Goal: Task Accomplishment & Management: Manage account settings

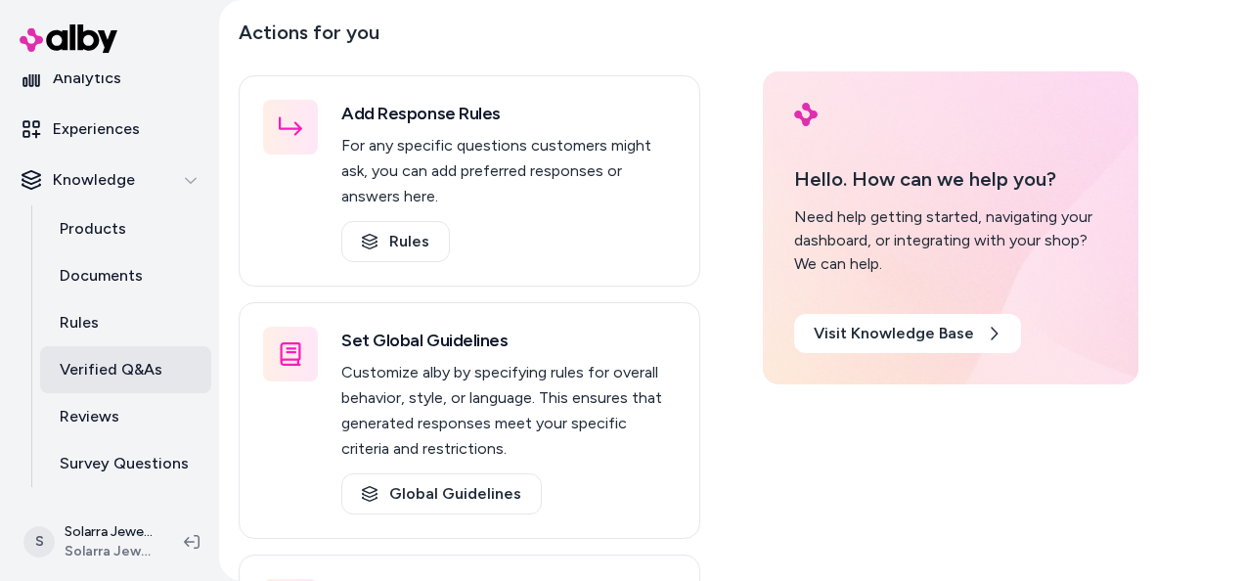
scroll to position [211, 0]
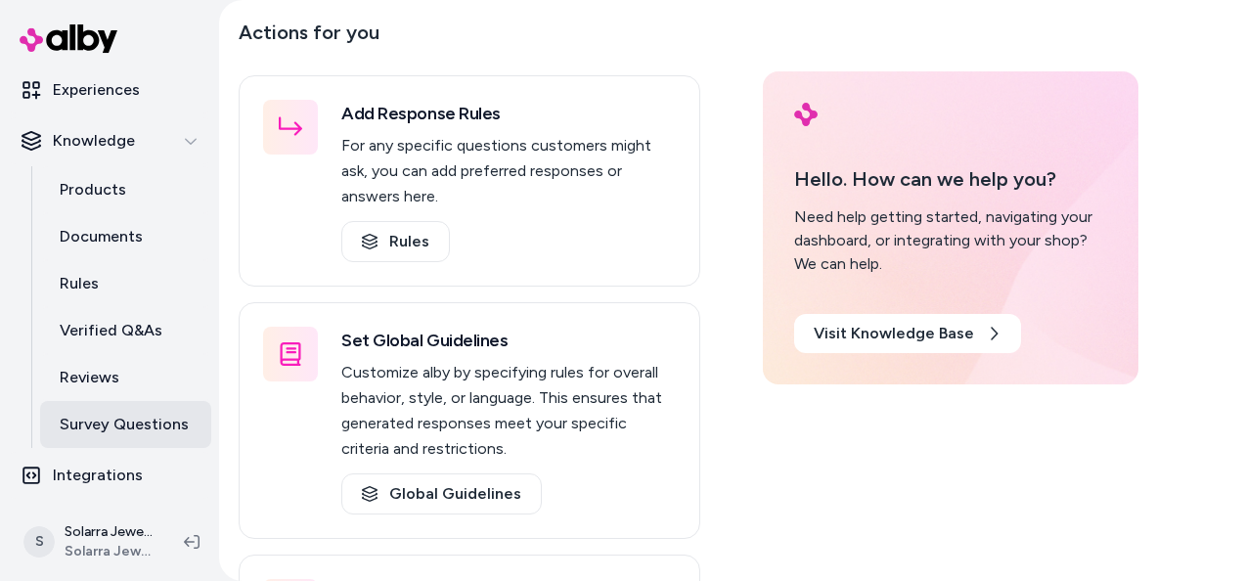
click at [108, 422] on p "Survey Questions" at bounding box center [124, 424] width 129 height 23
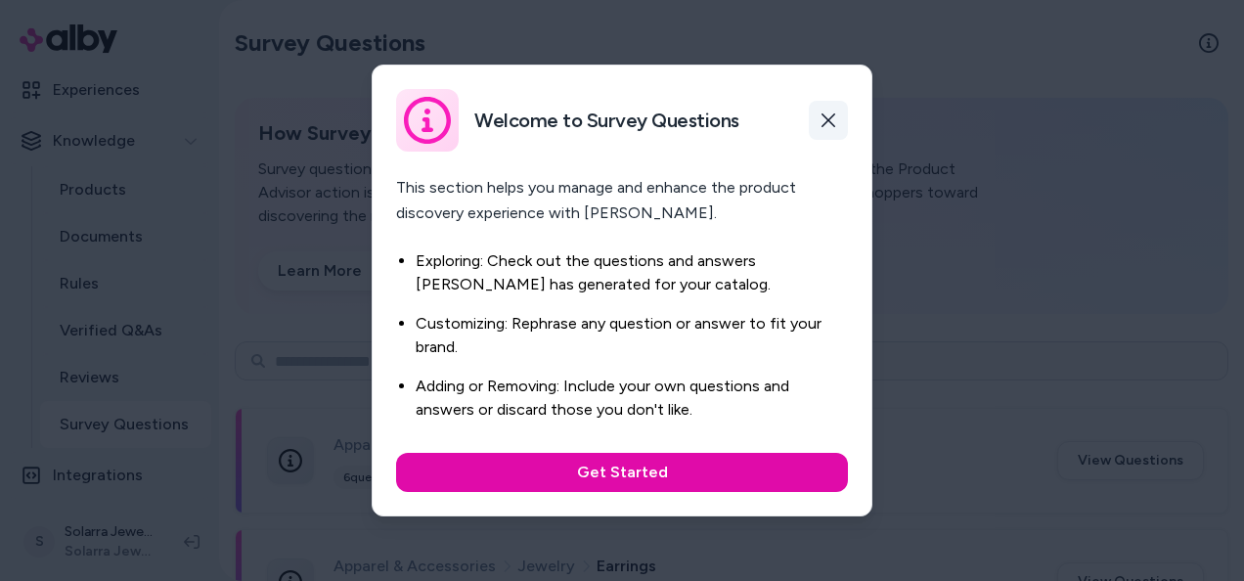
click at [828, 133] on button "button" at bounding box center [828, 120] width 39 height 39
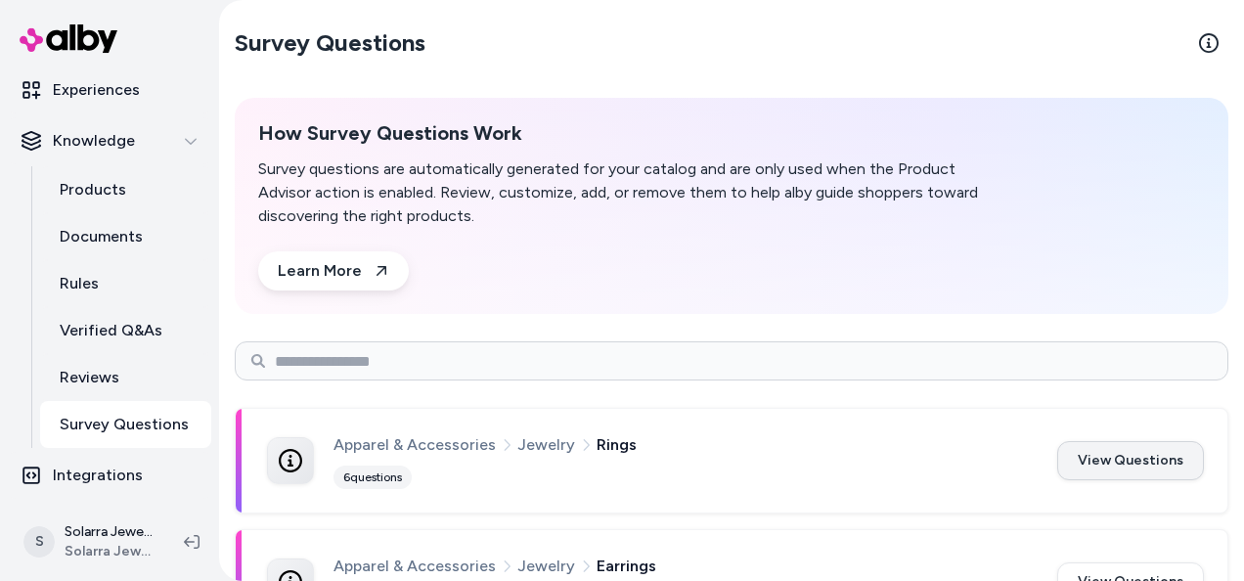
click at [1081, 458] on button "View Questions" at bounding box center [1130, 460] width 147 height 39
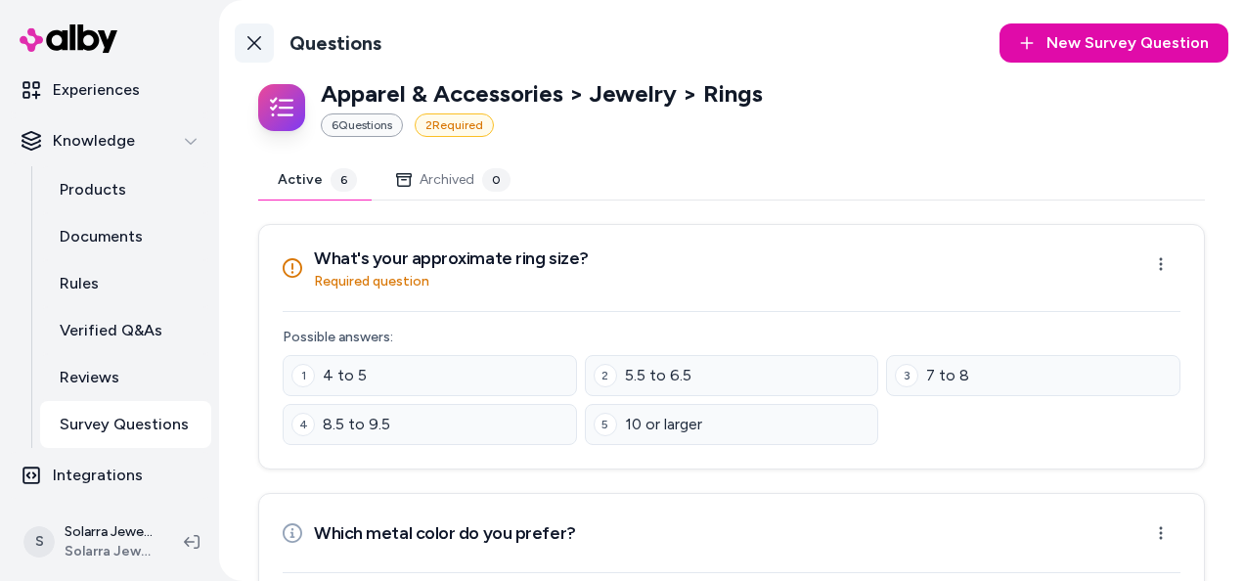
click at [256, 43] on icon at bounding box center [254, 43] width 16 height 16
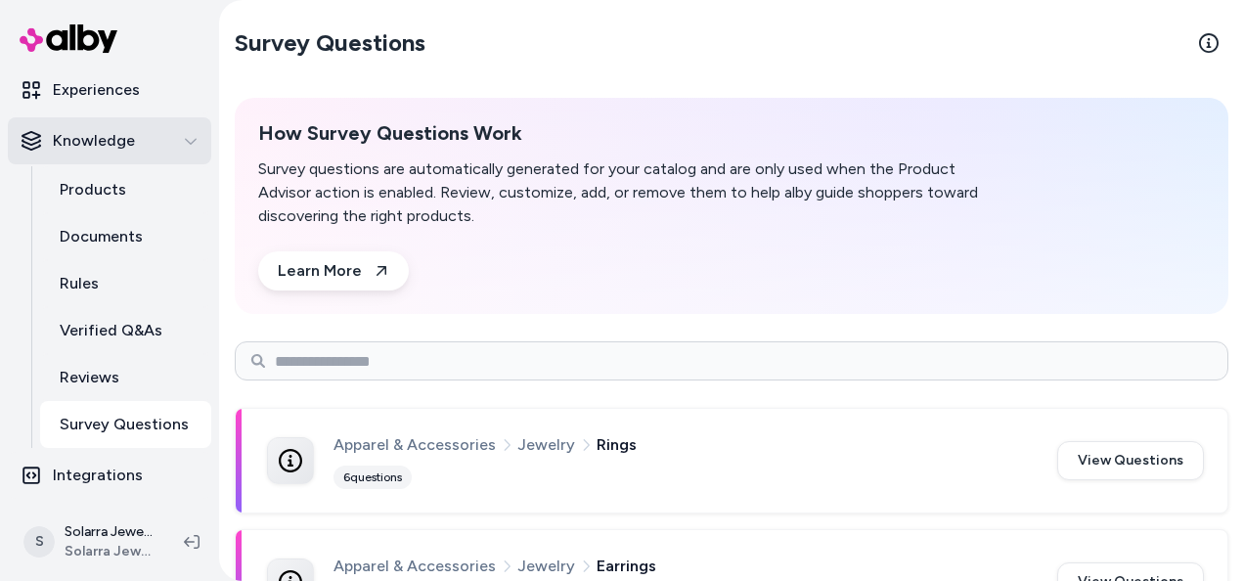
click at [153, 145] on div "Knowledge" at bounding box center [110, 140] width 176 height 23
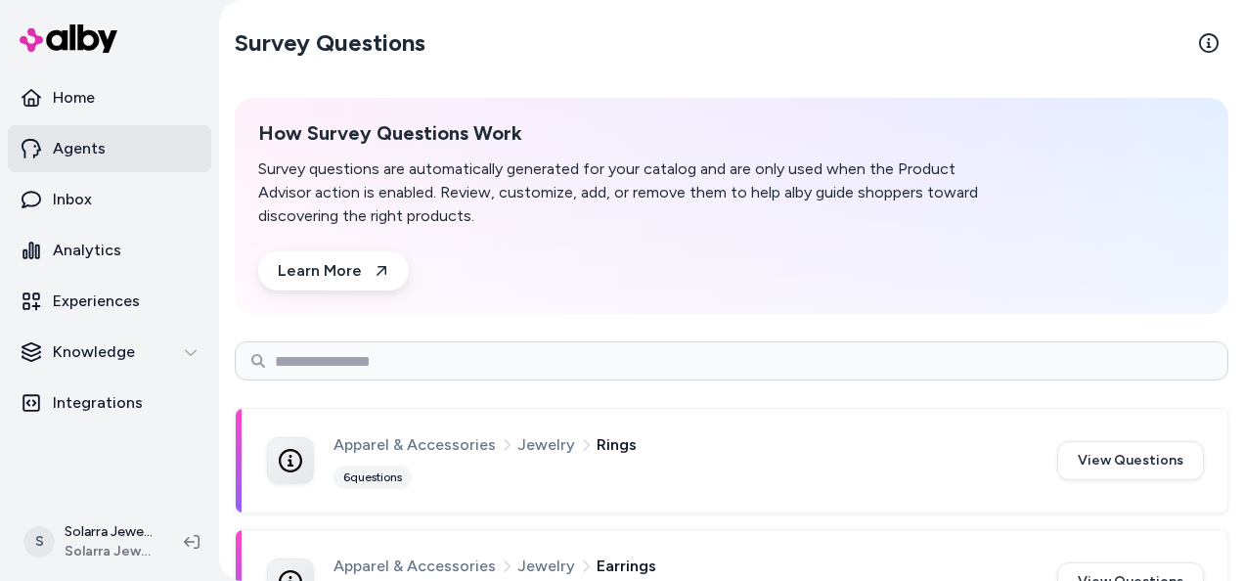
click at [151, 145] on link "Agents" at bounding box center [109, 148] width 203 height 47
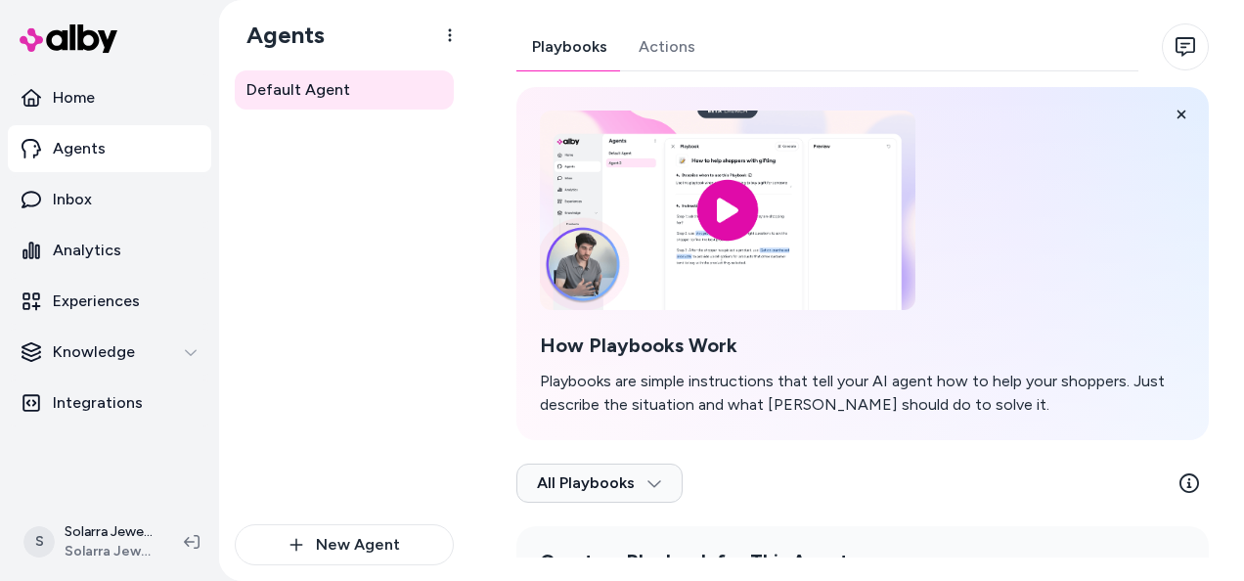
click at [650, 50] on div "Playbooks Actions How Playbooks Work Playbooks are simple instructions that tel…" at bounding box center [862, 370] width 692 height 695
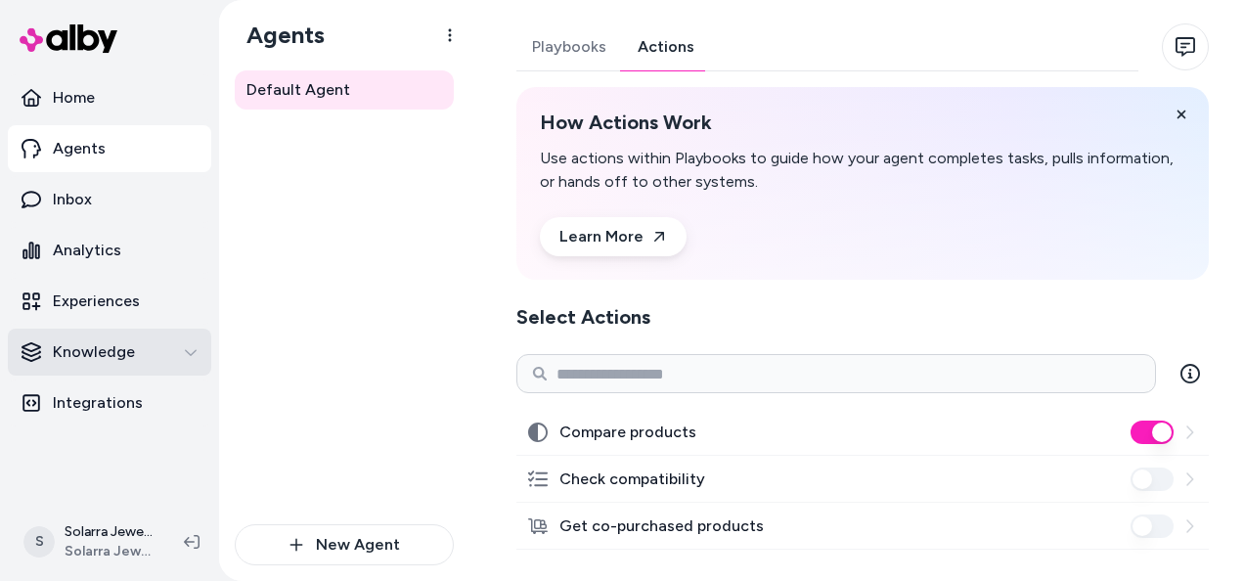
click at [183, 354] on div "Knowledge" at bounding box center [110, 351] width 176 height 23
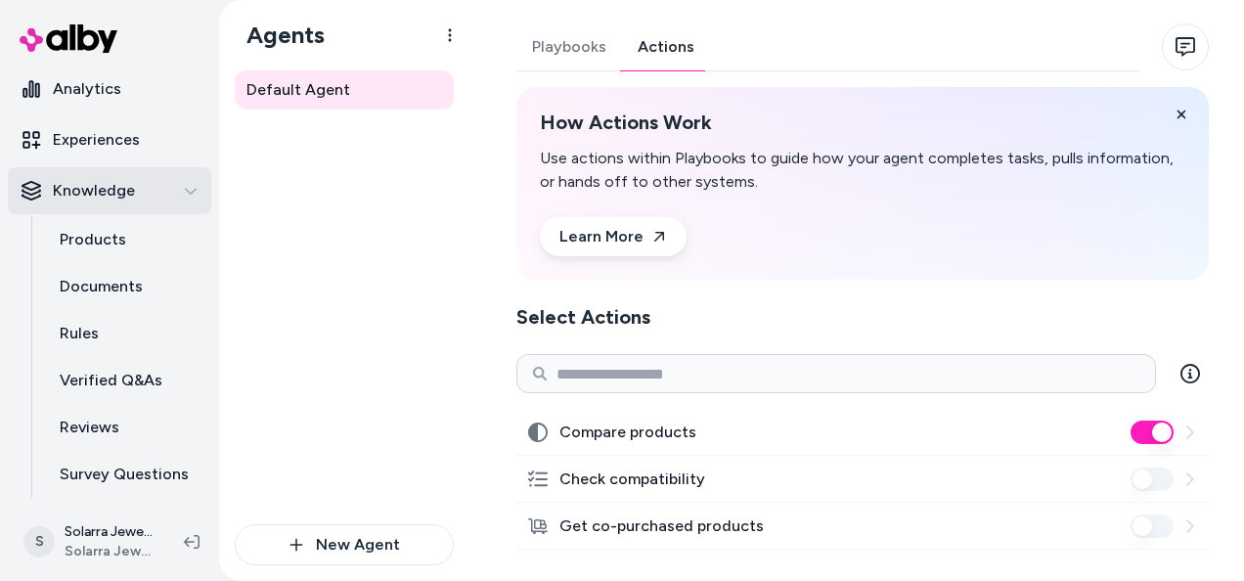
scroll to position [211, 0]
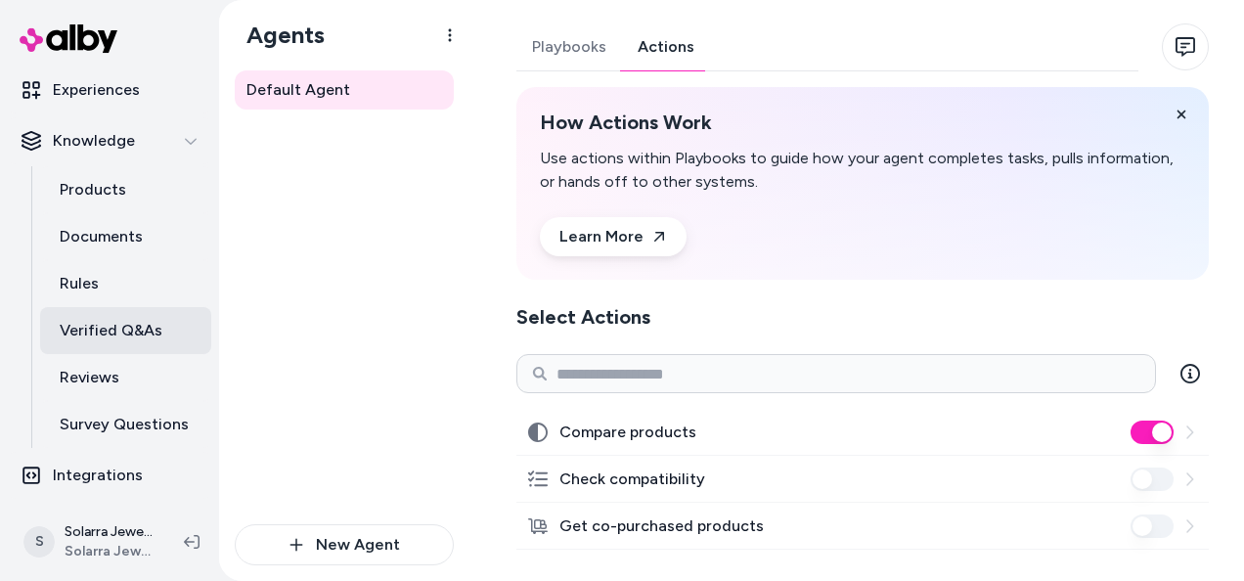
click at [129, 335] on p "Verified Q&As" at bounding box center [111, 330] width 103 height 23
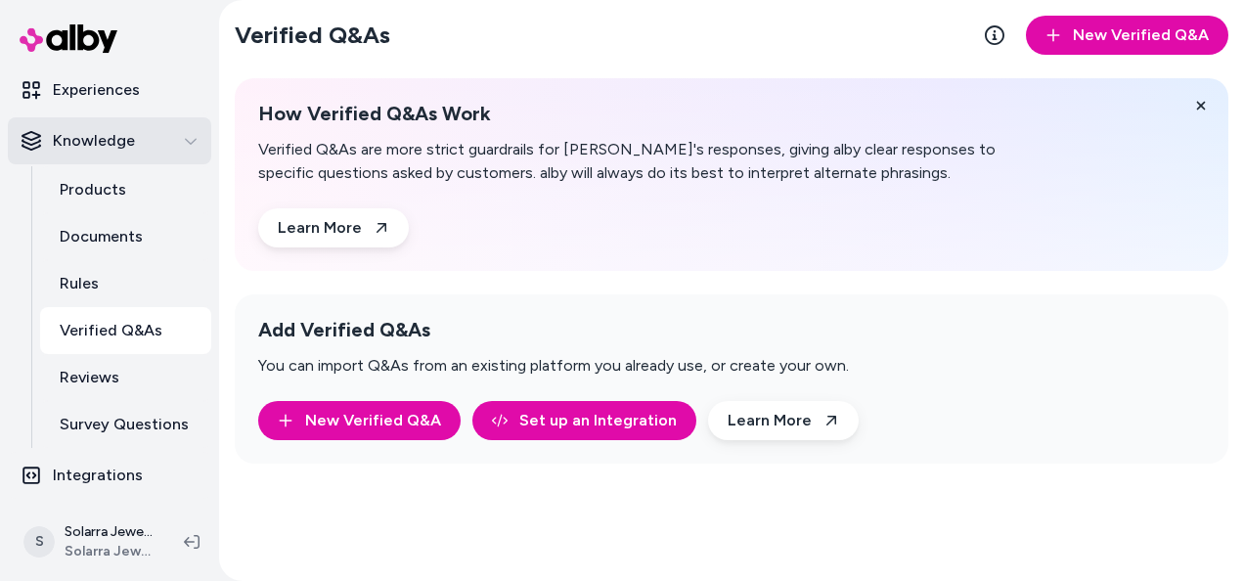
click at [173, 143] on div "Knowledge" at bounding box center [110, 140] width 176 height 23
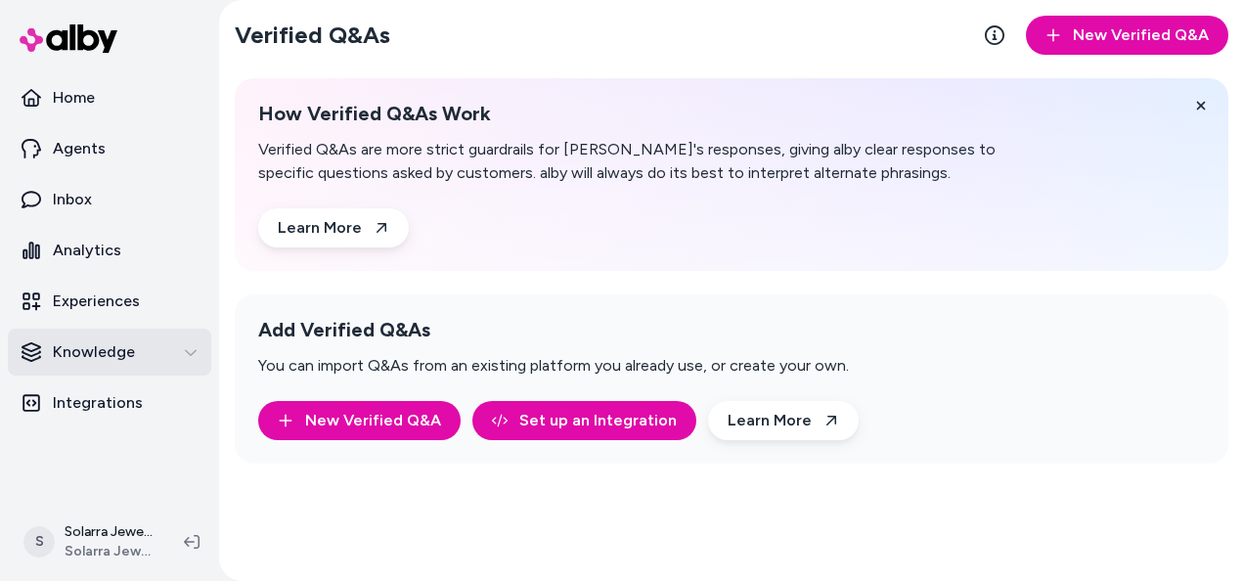
click at [173, 143] on link "Agents" at bounding box center [109, 148] width 203 height 47
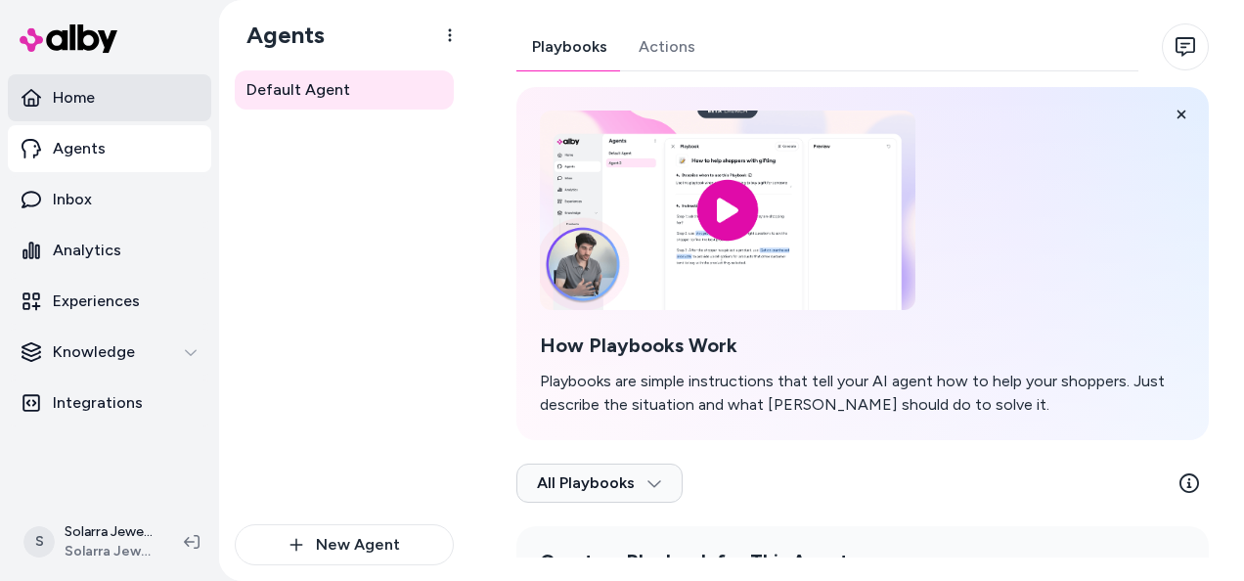
click at [136, 111] on link "Home" at bounding box center [109, 97] width 203 height 47
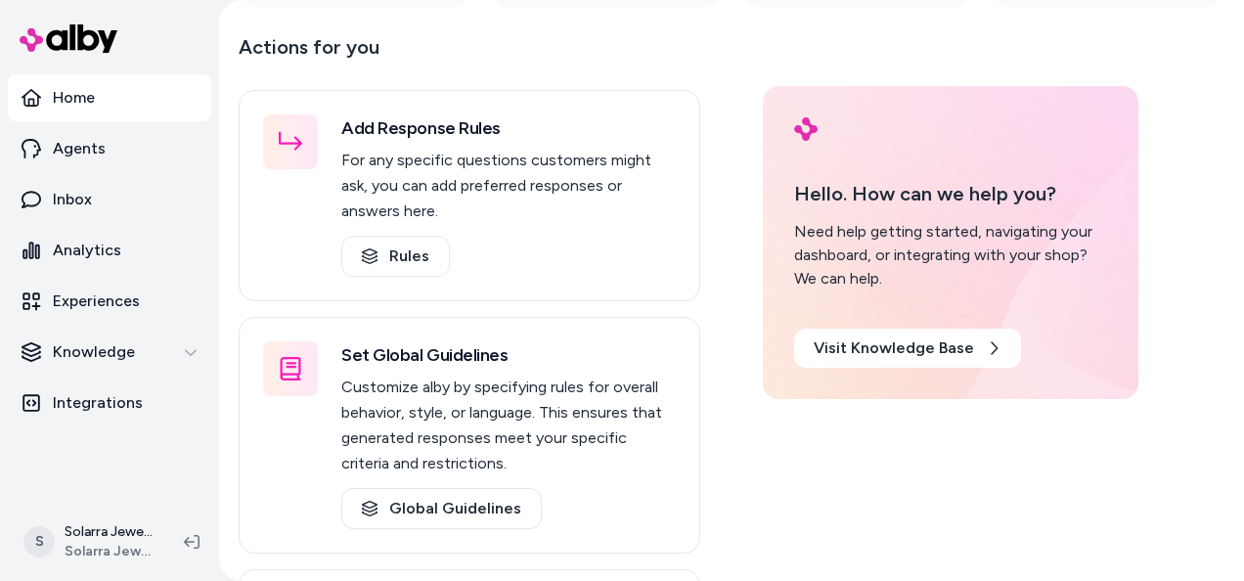
scroll to position [522, 0]
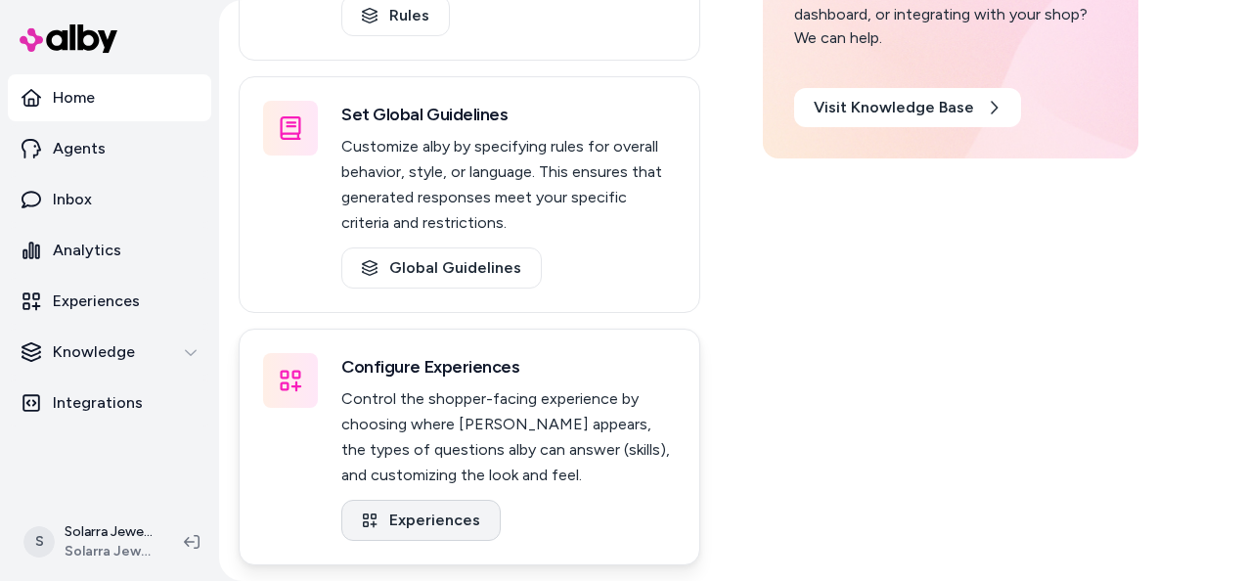
click at [427, 518] on link "Experiences" at bounding box center [420, 520] width 159 height 41
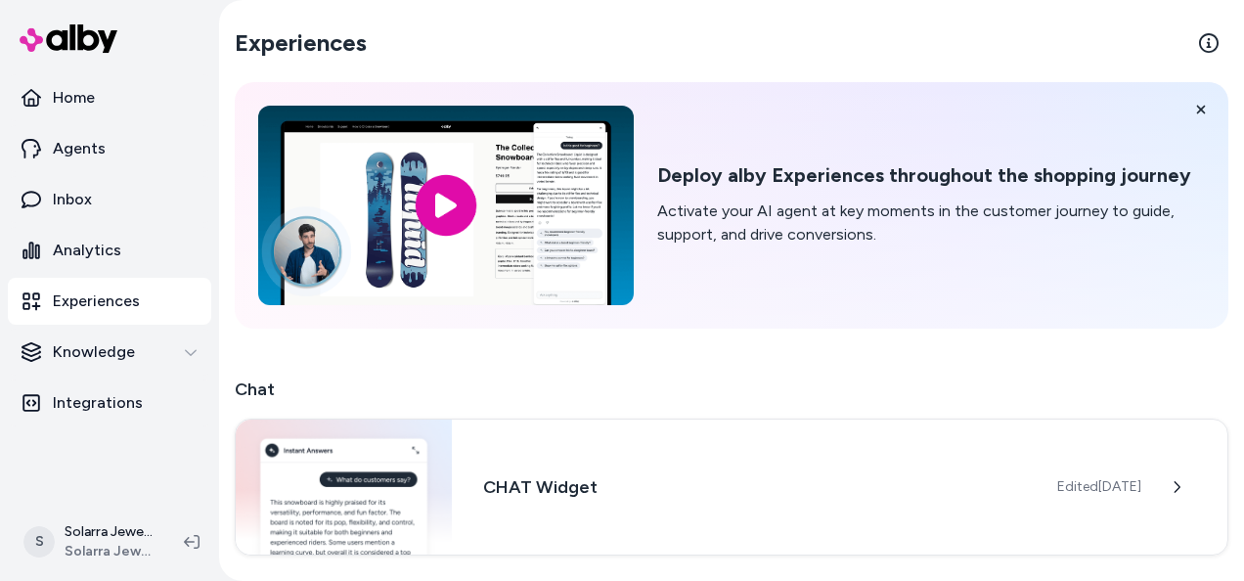
scroll to position [250, 0]
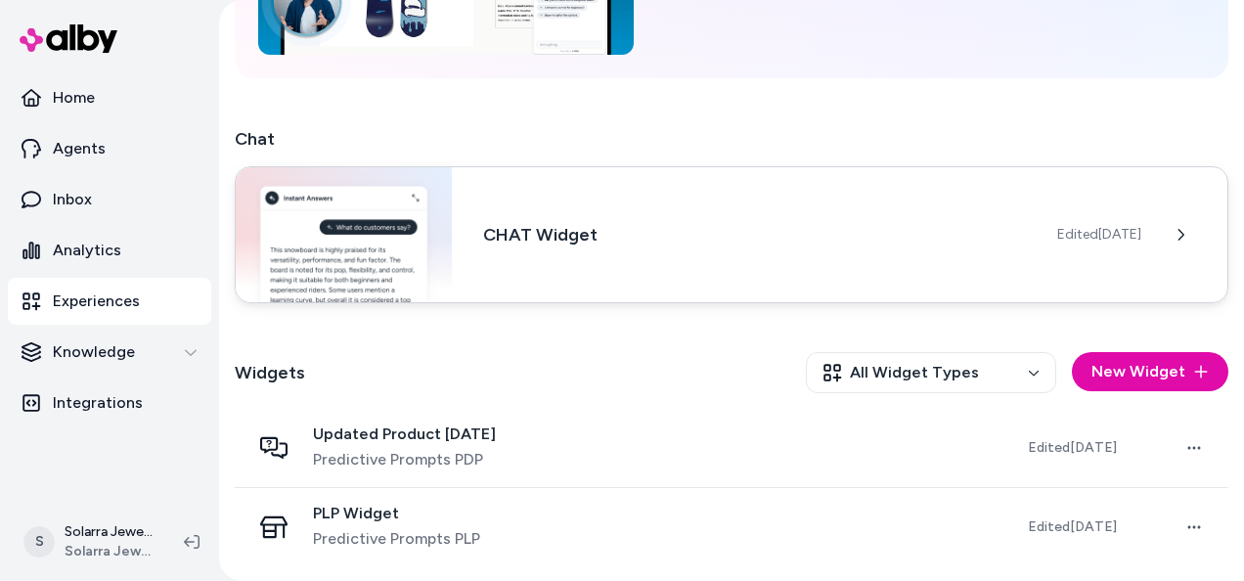
click at [1061, 239] on span "Edited [DATE]" at bounding box center [1099, 235] width 84 height 20
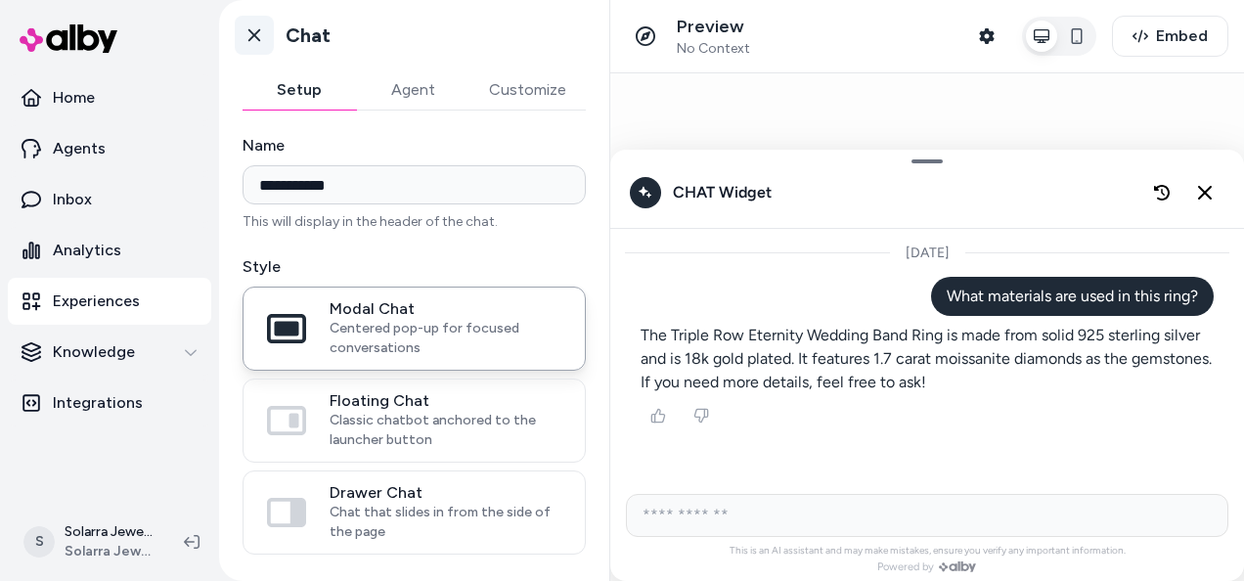
click at [257, 40] on icon at bounding box center [254, 35] width 20 height 20
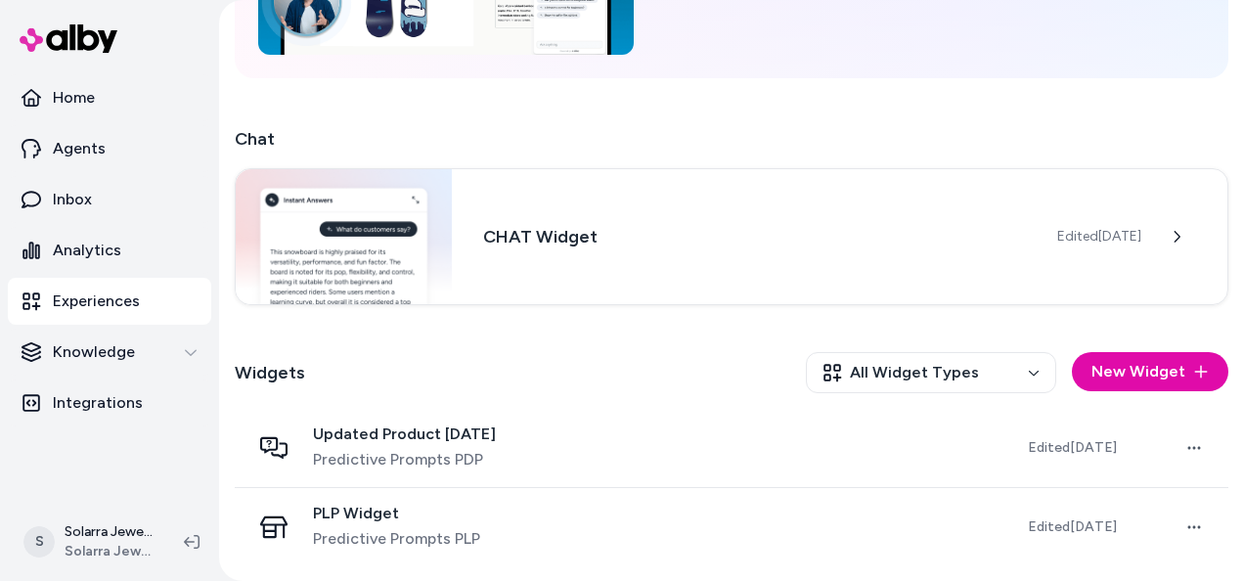
scroll to position [250, 0]
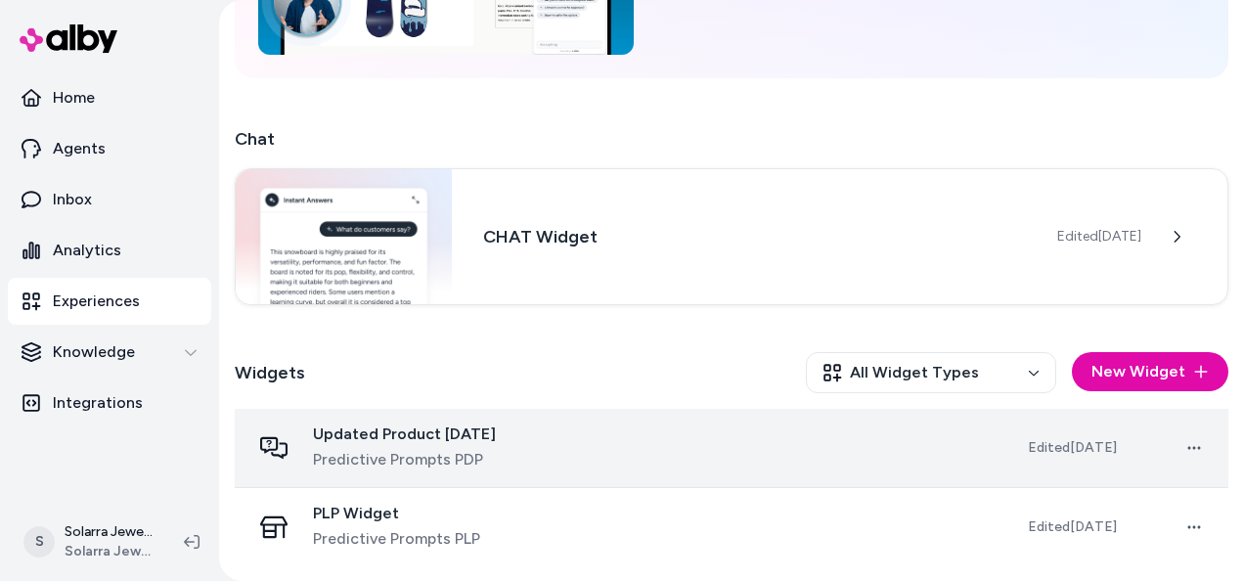
click at [1046, 436] on td "Edited [DATE]" at bounding box center [1093, 448] width 162 height 79
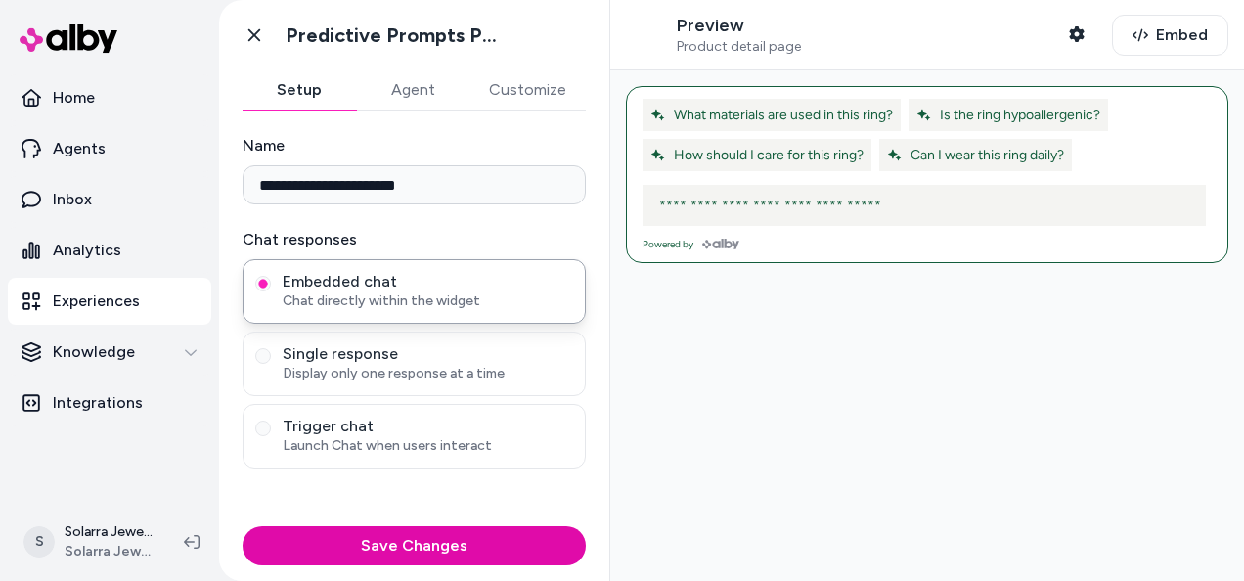
click at [515, 82] on button "Customize" at bounding box center [527, 89] width 116 height 39
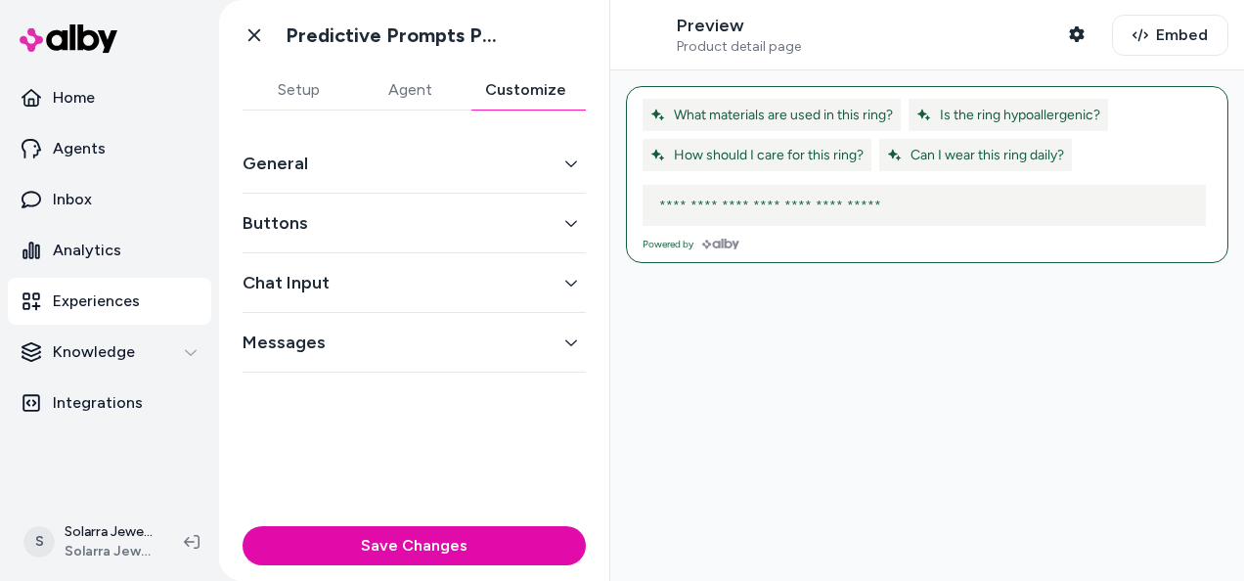
click at [555, 163] on button "General" at bounding box center [413, 163] width 343 height 27
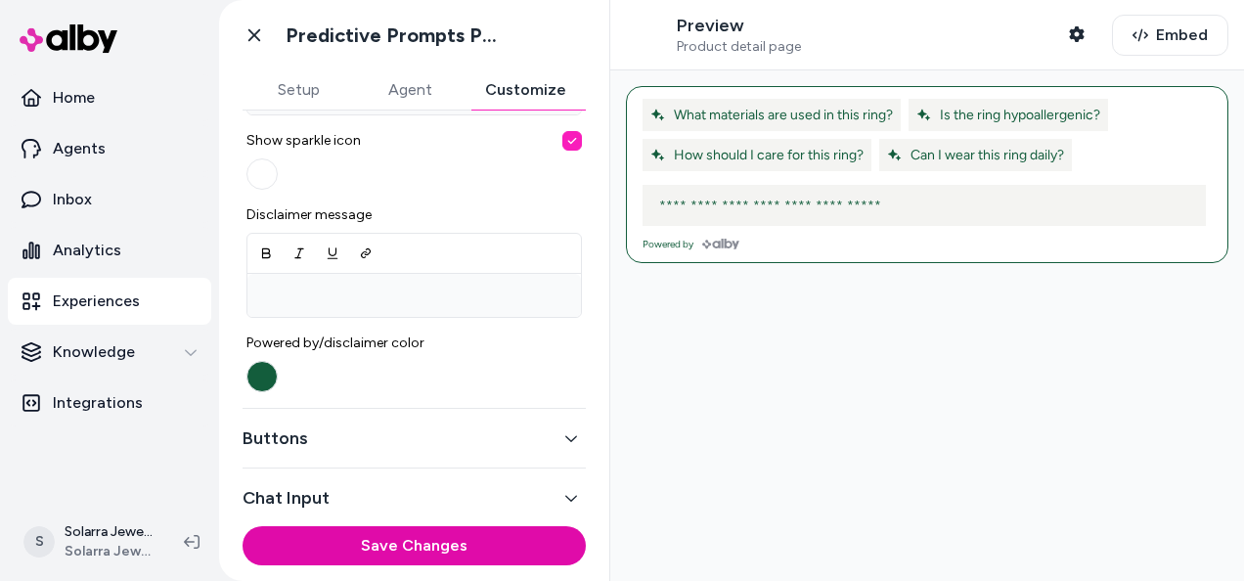
scroll to position [822, 0]
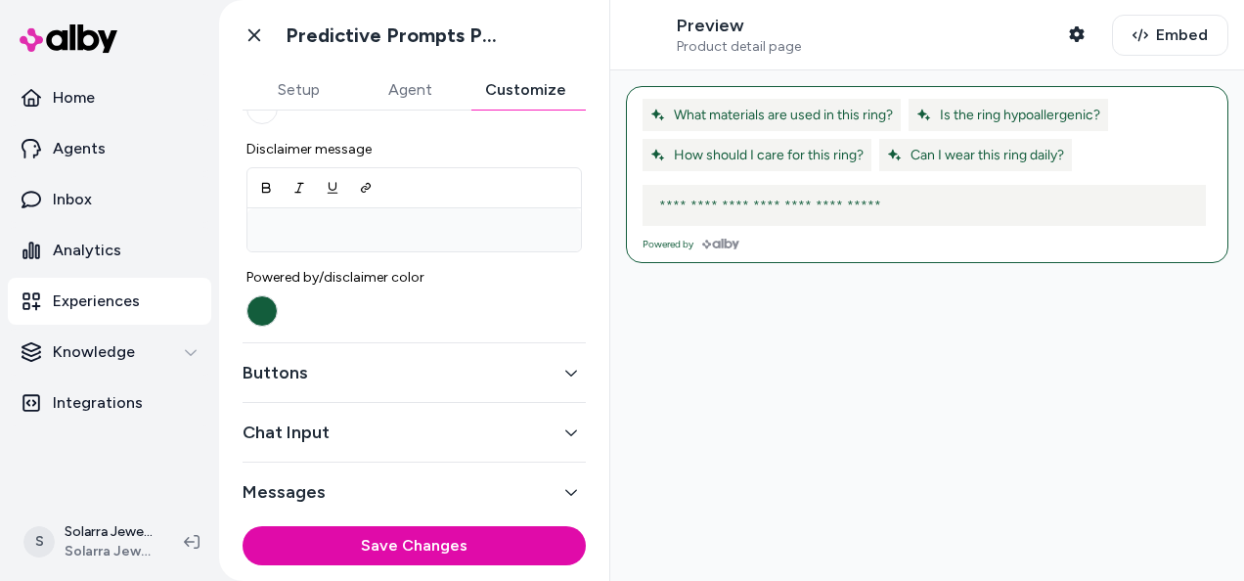
click at [564, 373] on icon "button" at bounding box center [571, 373] width 14 height 14
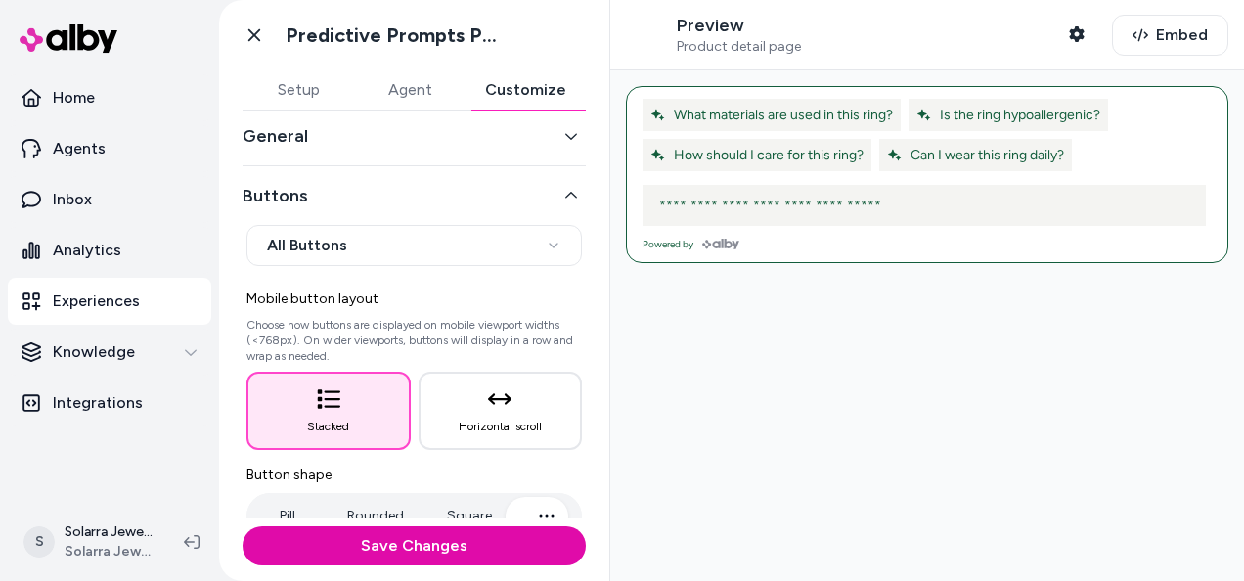
scroll to position [0, 0]
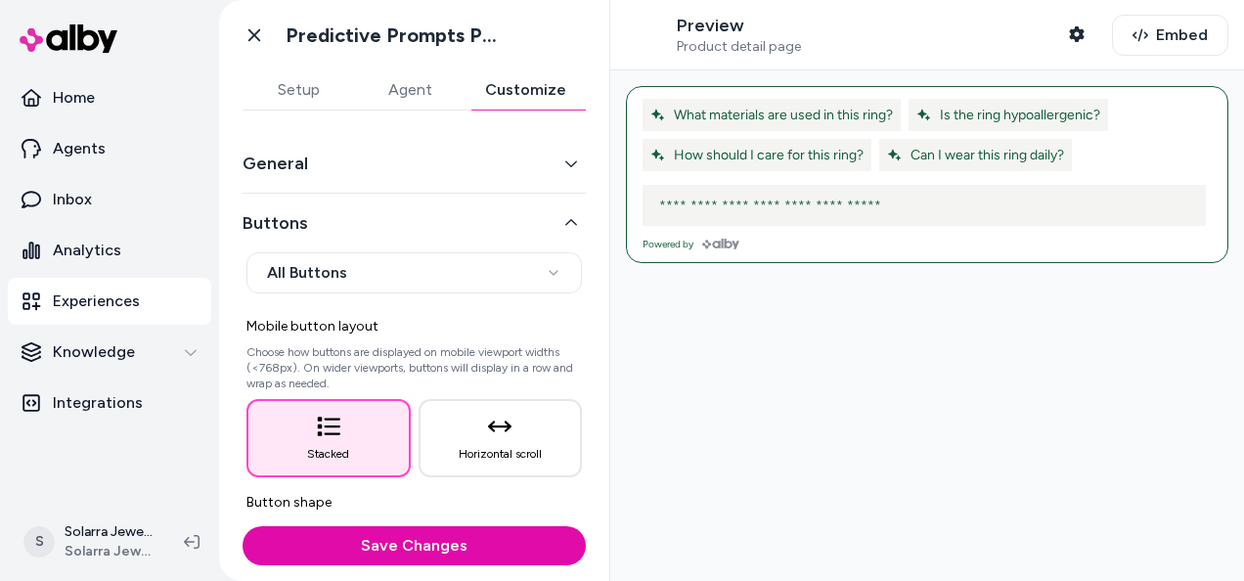
click at [533, 259] on html "**********" at bounding box center [622, 290] width 1244 height 581
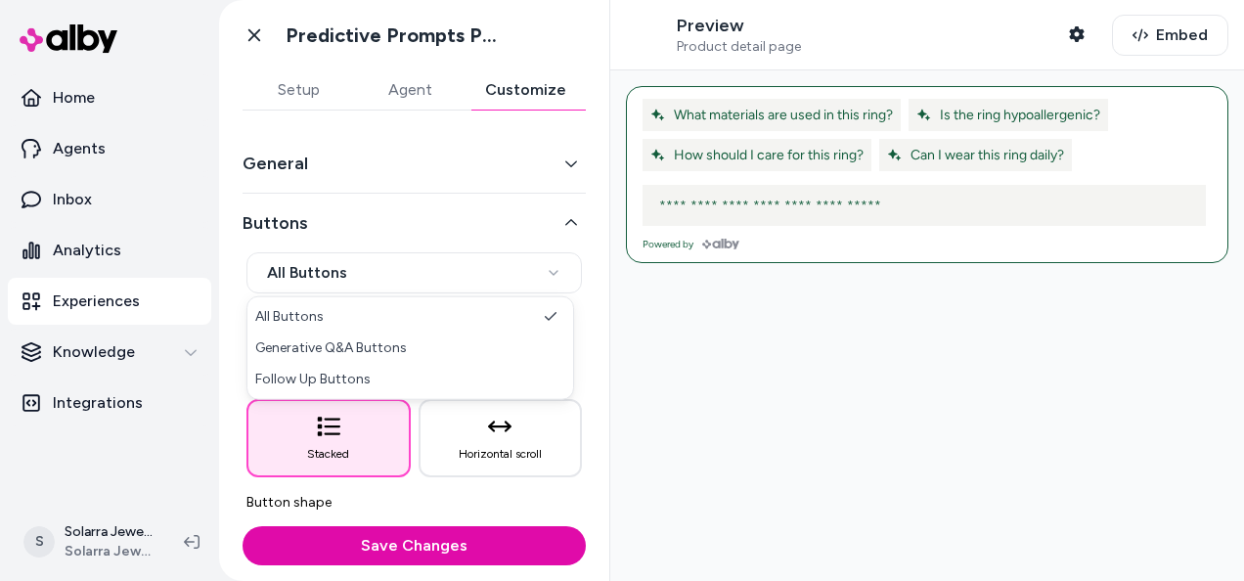
click at [533, 259] on html "**********" at bounding box center [622, 290] width 1244 height 581
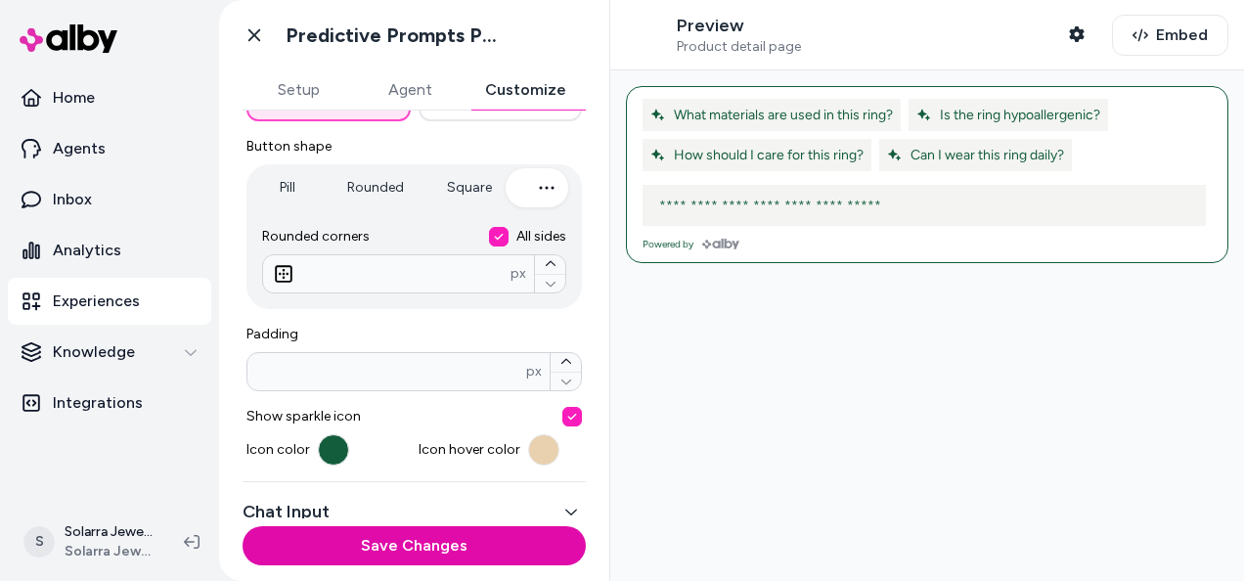
scroll to position [436, 0]
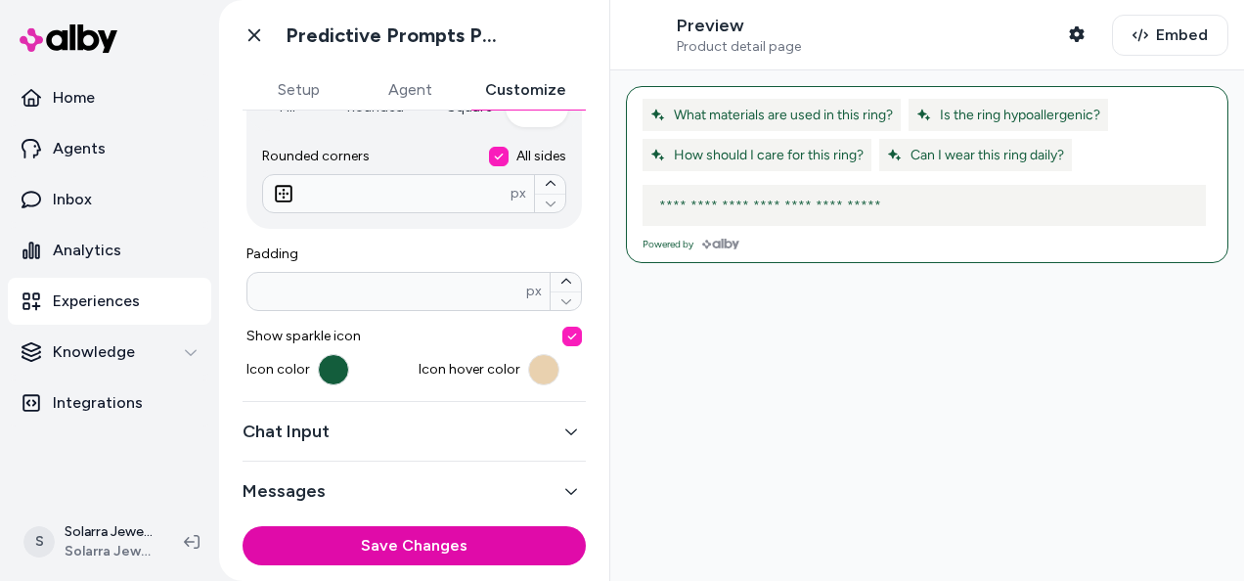
click at [556, 440] on button "Chat Input" at bounding box center [413, 430] width 343 height 27
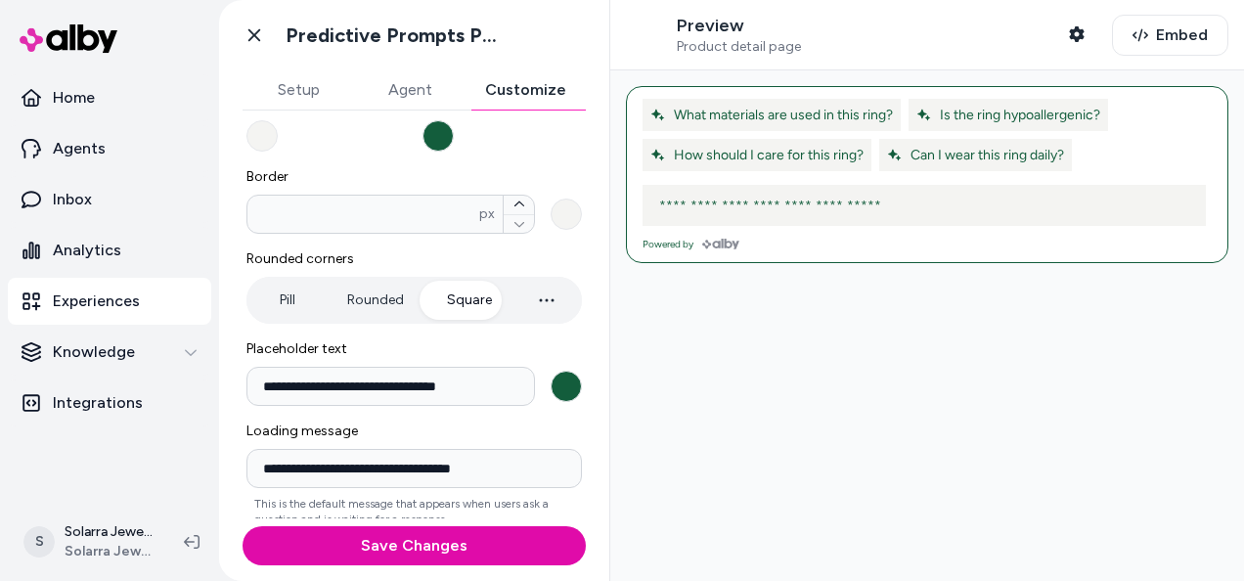
scroll to position [373, 0]
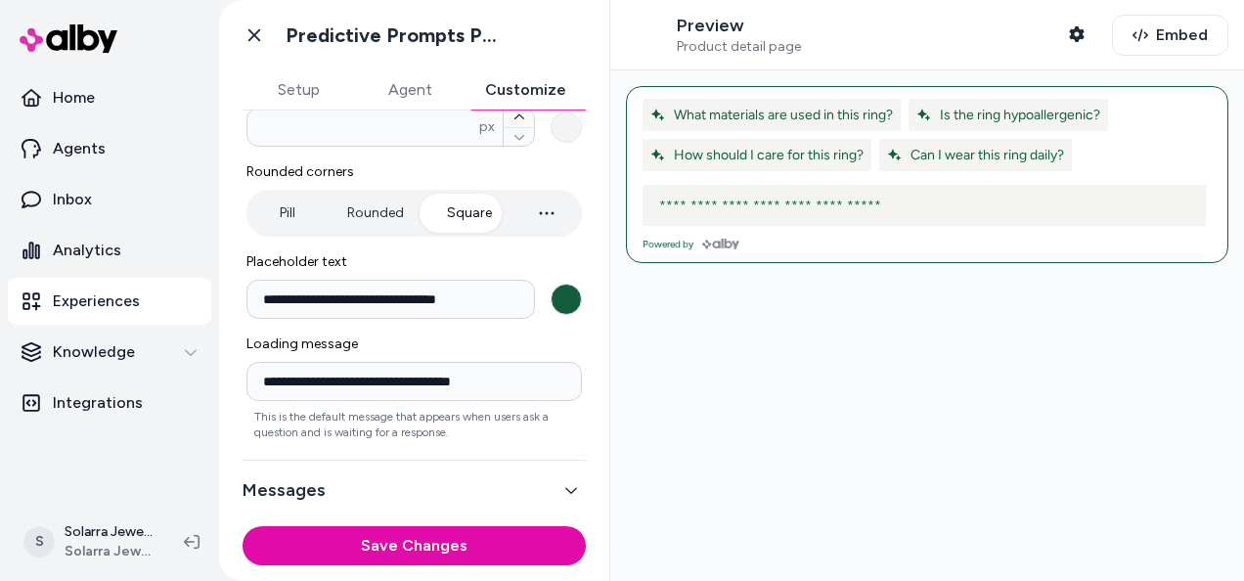
click at [531, 493] on button "Messages" at bounding box center [413, 489] width 343 height 27
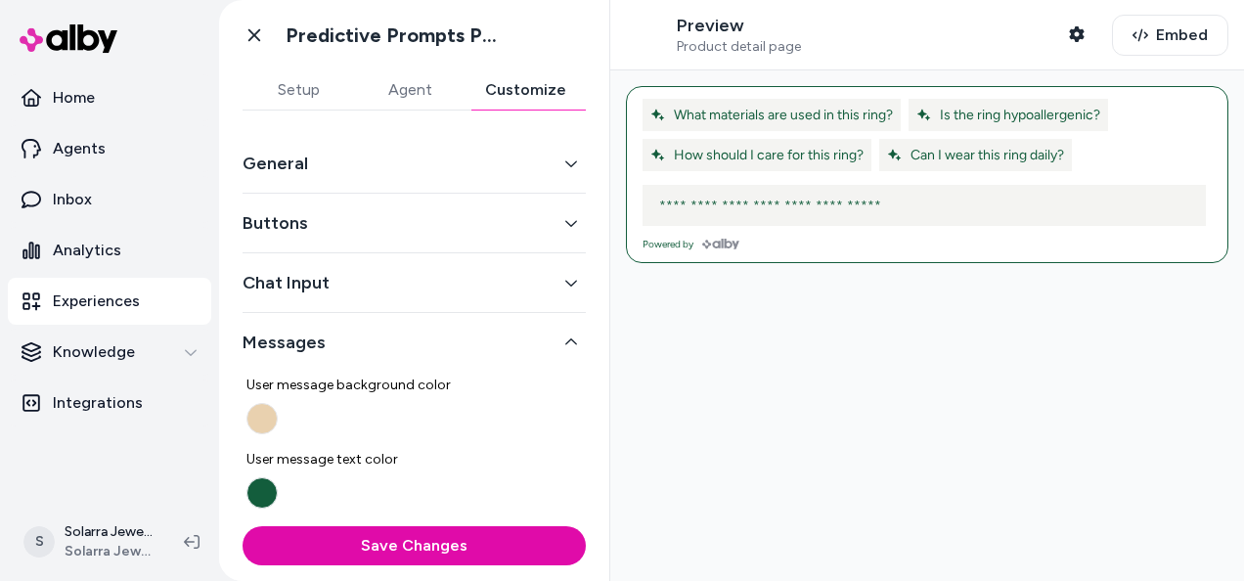
scroll to position [0, 0]
click at [567, 340] on icon "button" at bounding box center [571, 342] width 14 height 14
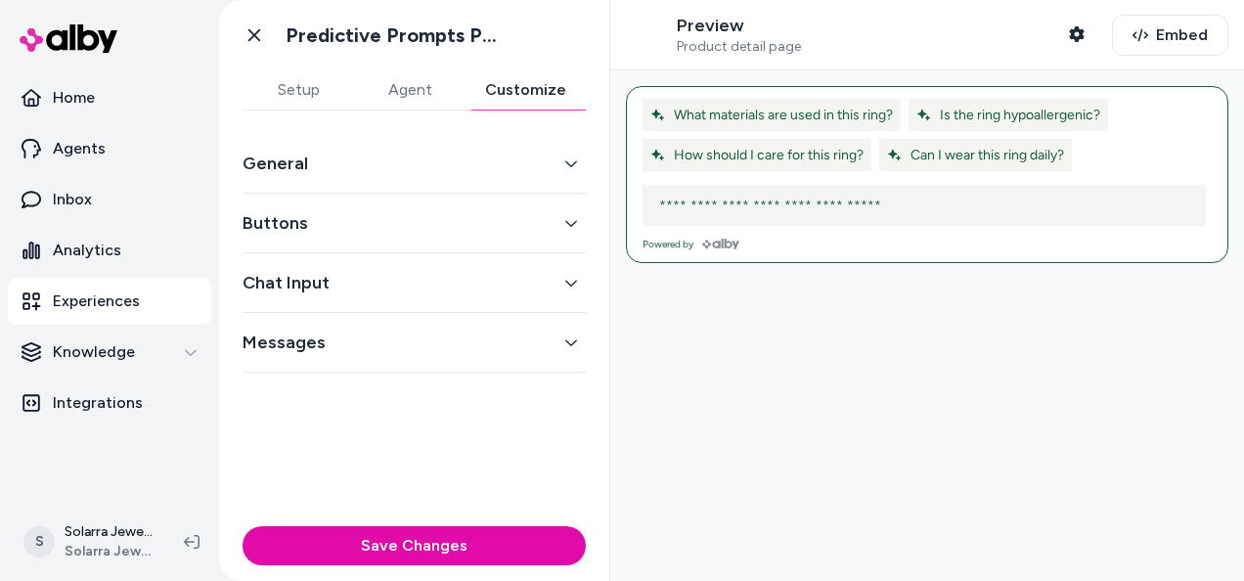
click at [564, 289] on button "Chat Input" at bounding box center [413, 282] width 343 height 27
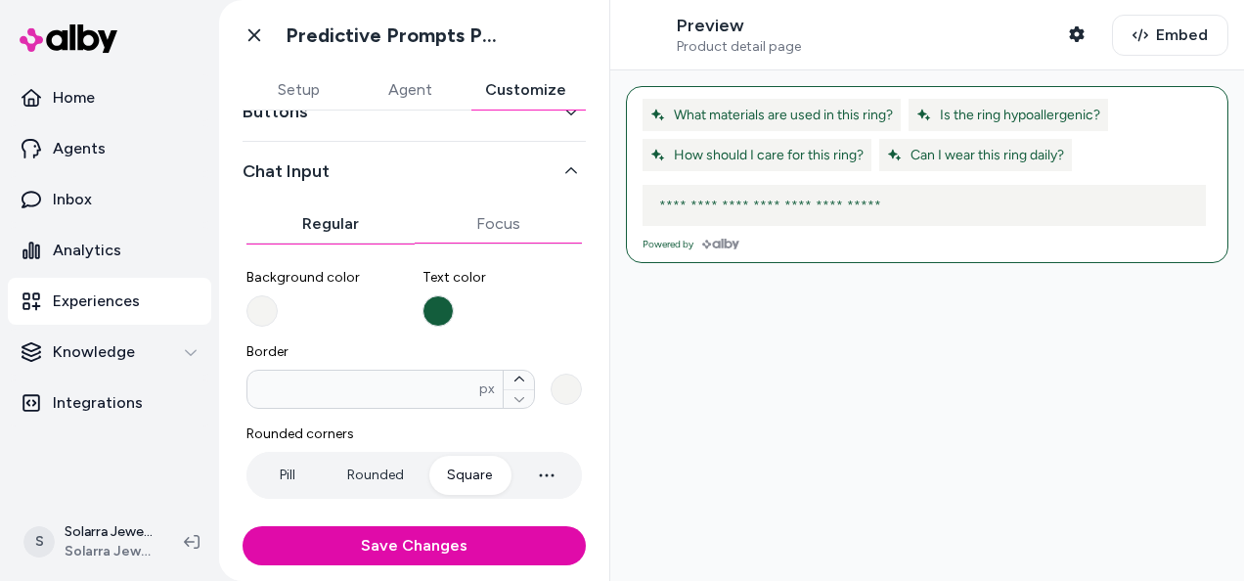
scroll to position [80, 0]
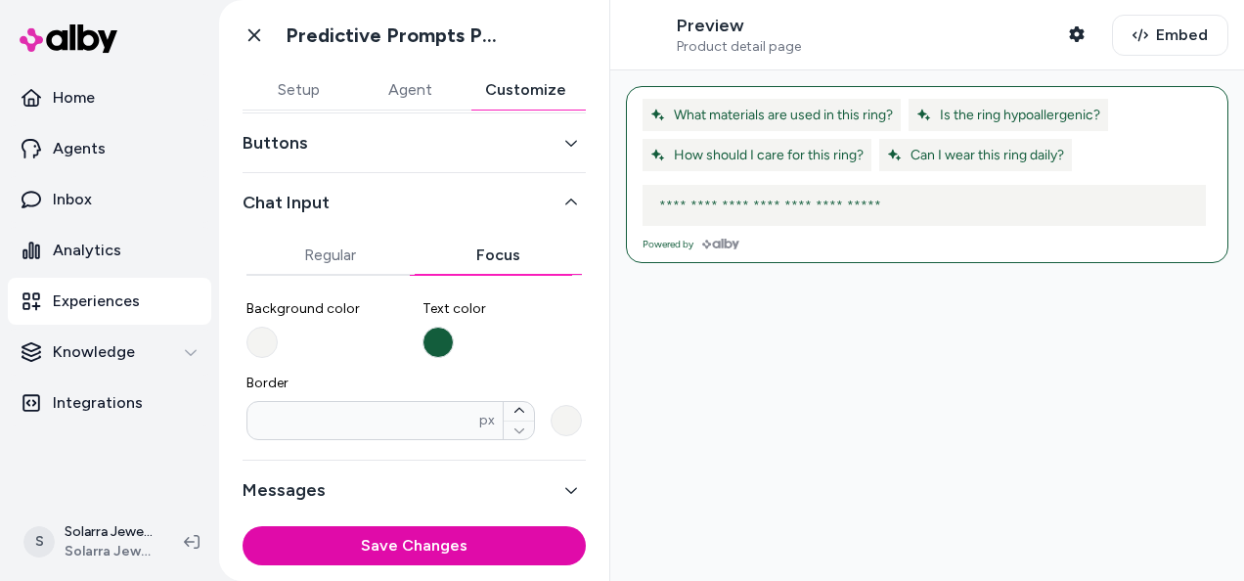
click at [489, 206] on div "Chat Input Regular Focus Background color Text color Border * px" at bounding box center [413, 316] width 343 height 287
click at [327, 242] on button "Regular" at bounding box center [330, 255] width 168 height 39
click at [482, 264] on button "Focus" at bounding box center [499, 255] width 168 height 39
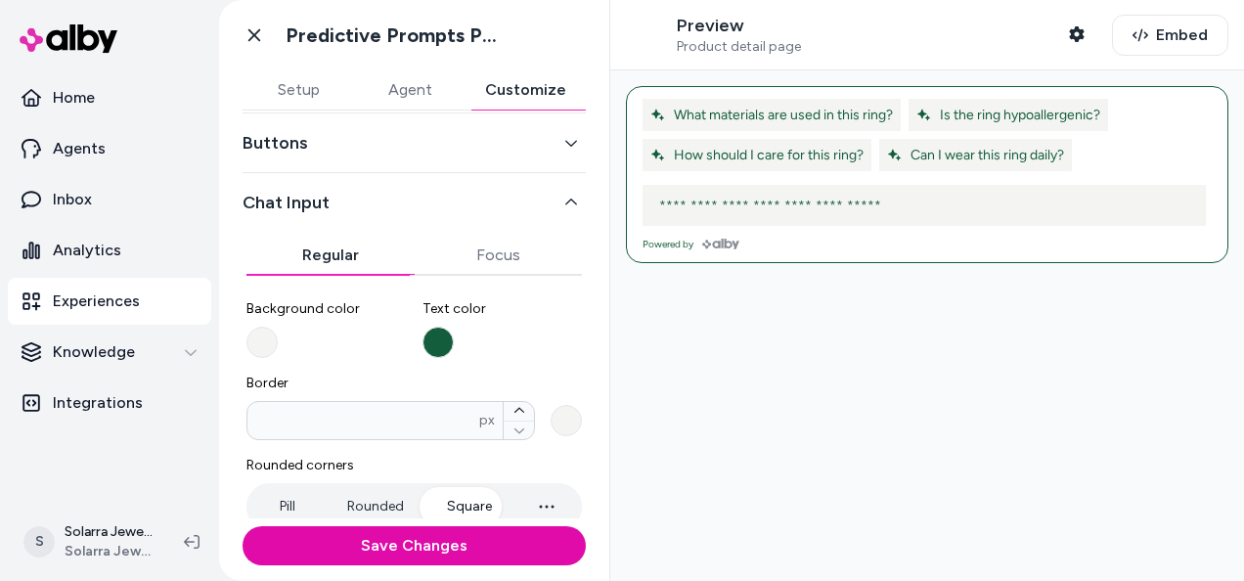
click at [315, 256] on button "Regular" at bounding box center [330, 255] width 168 height 39
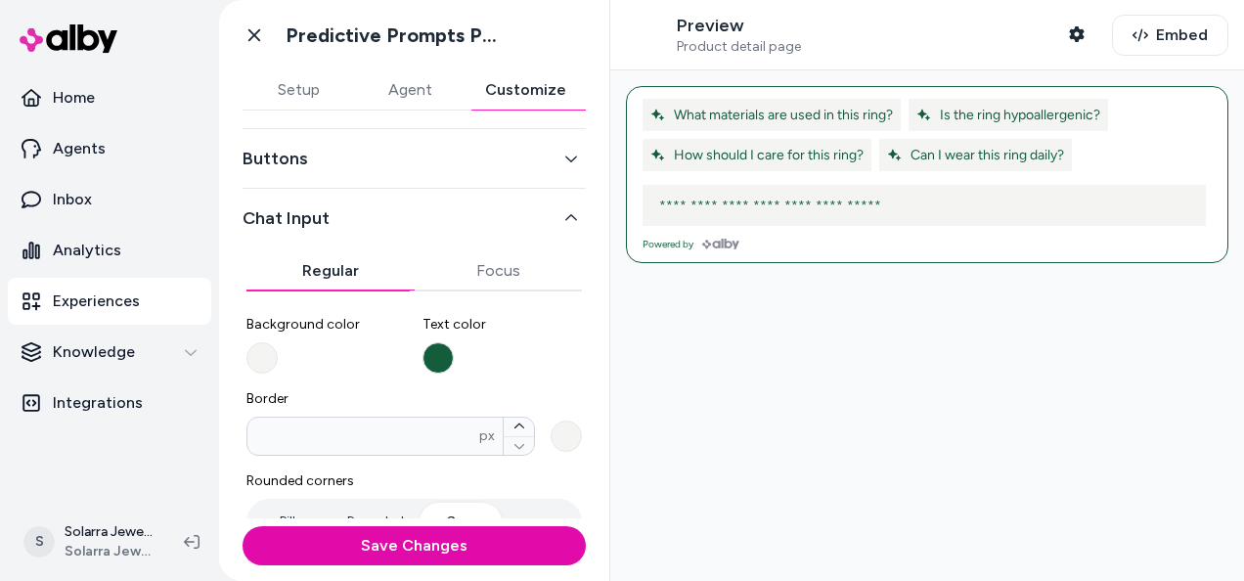
scroll to position [0, 0]
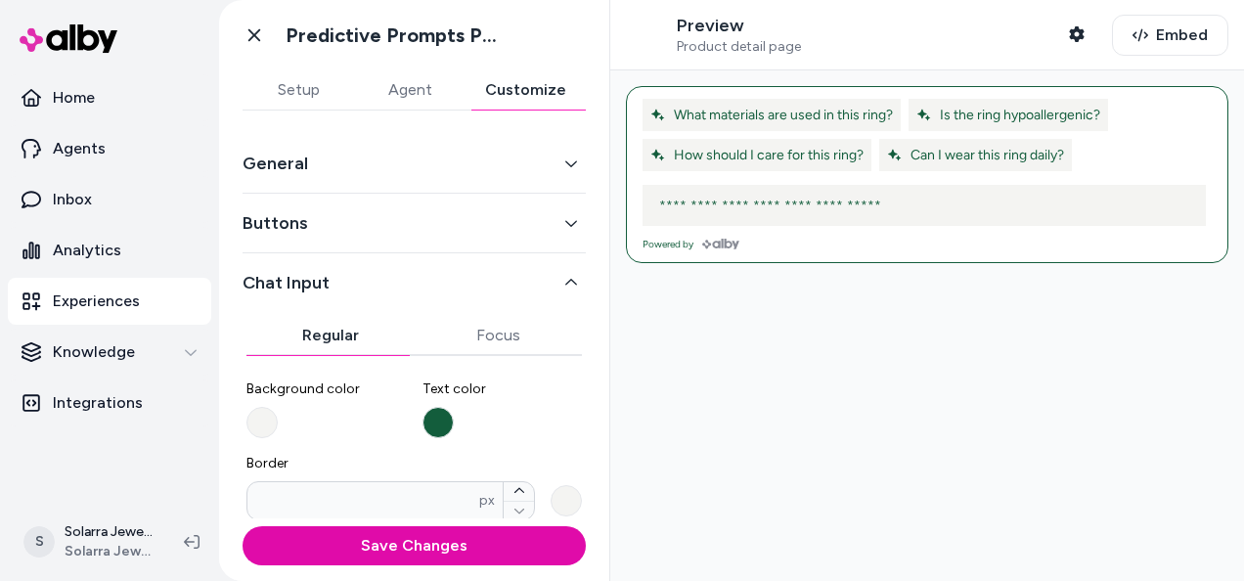
click at [564, 287] on icon "button" at bounding box center [571, 283] width 14 height 14
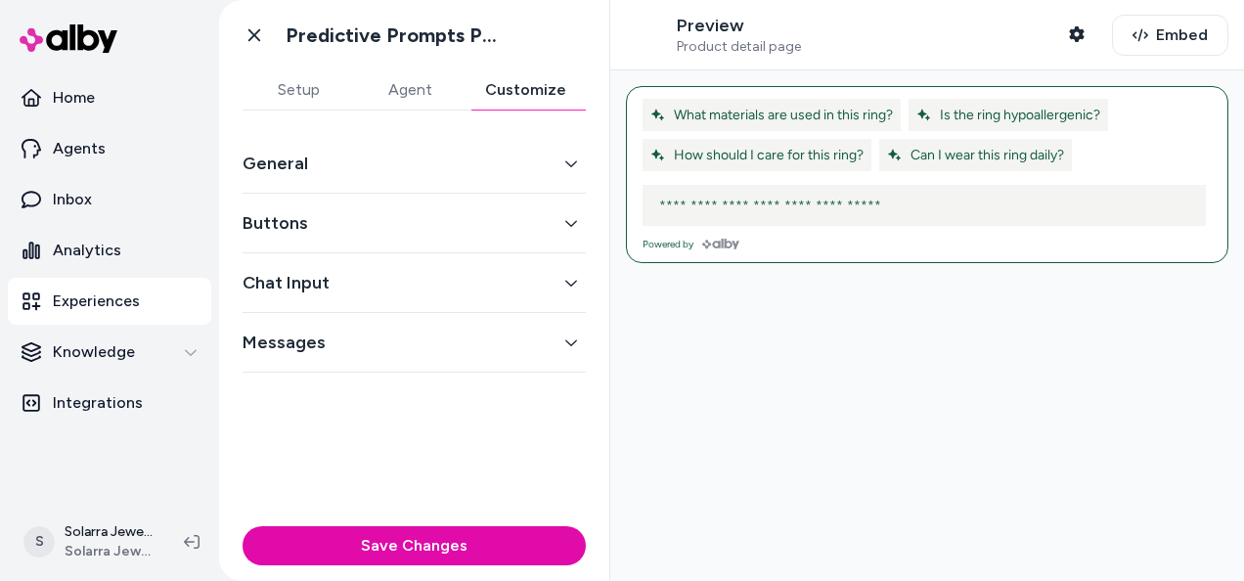
click at [547, 224] on button "Buttons" at bounding box center [413, 222] width 343 height 27
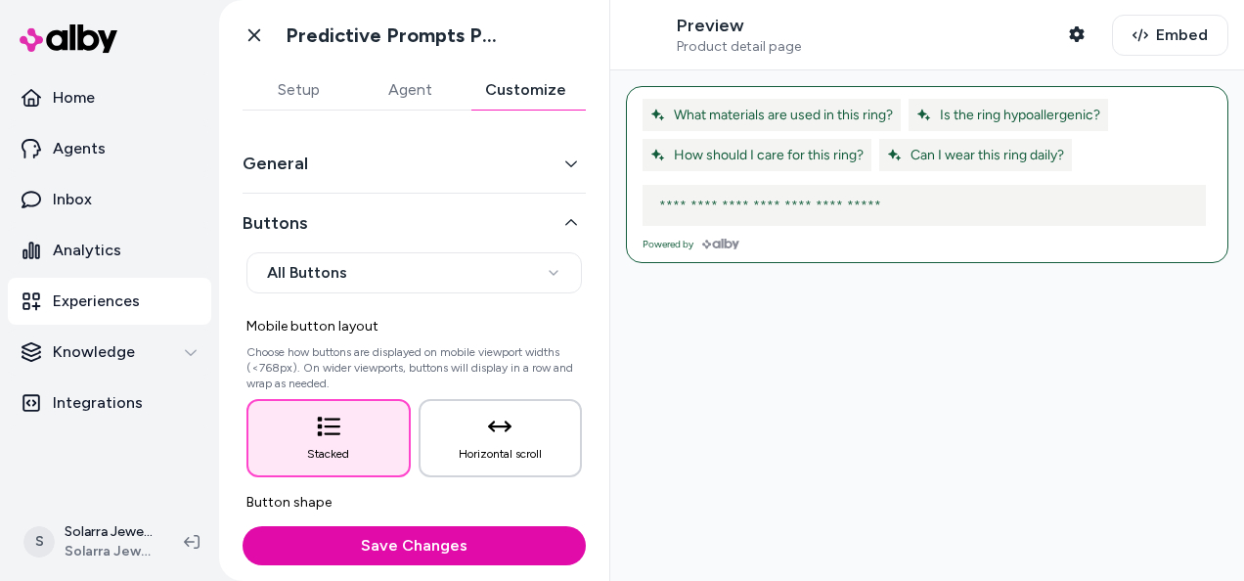
click at [483, 438] on button "Horizontal scroll" at bounding box center [500, 438] width 164 height 78
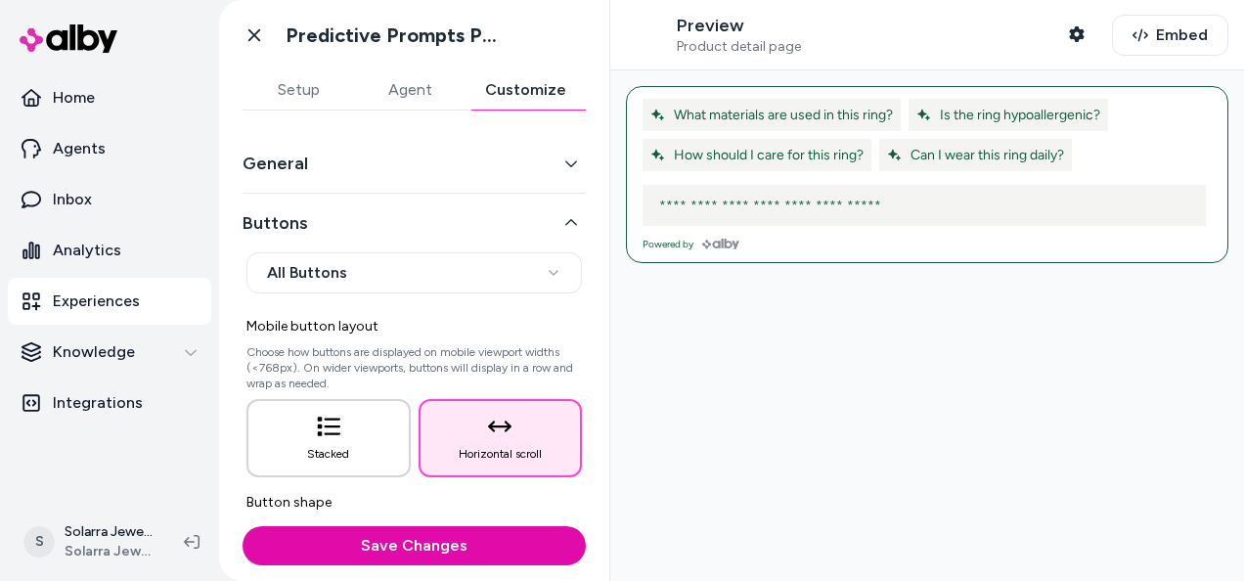
click at [348, 440] on button "Stacked" at bounding box center [328, 438] width 164 height 78
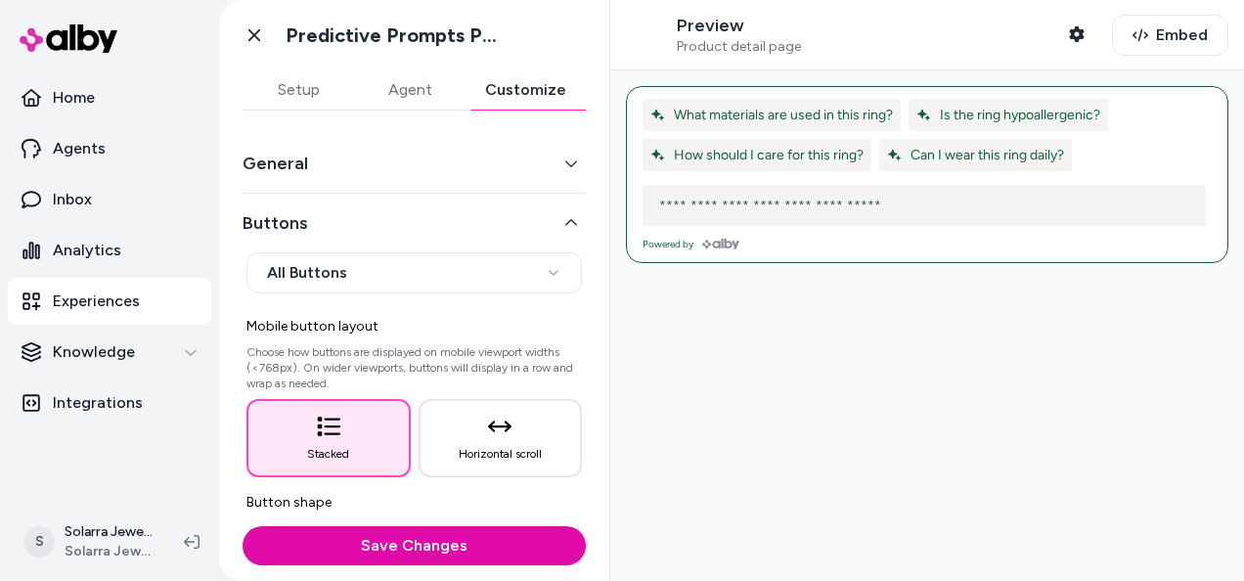
click at [547, 228] on button "Buttons" at bounding box center [413, 222] width 343 height 27
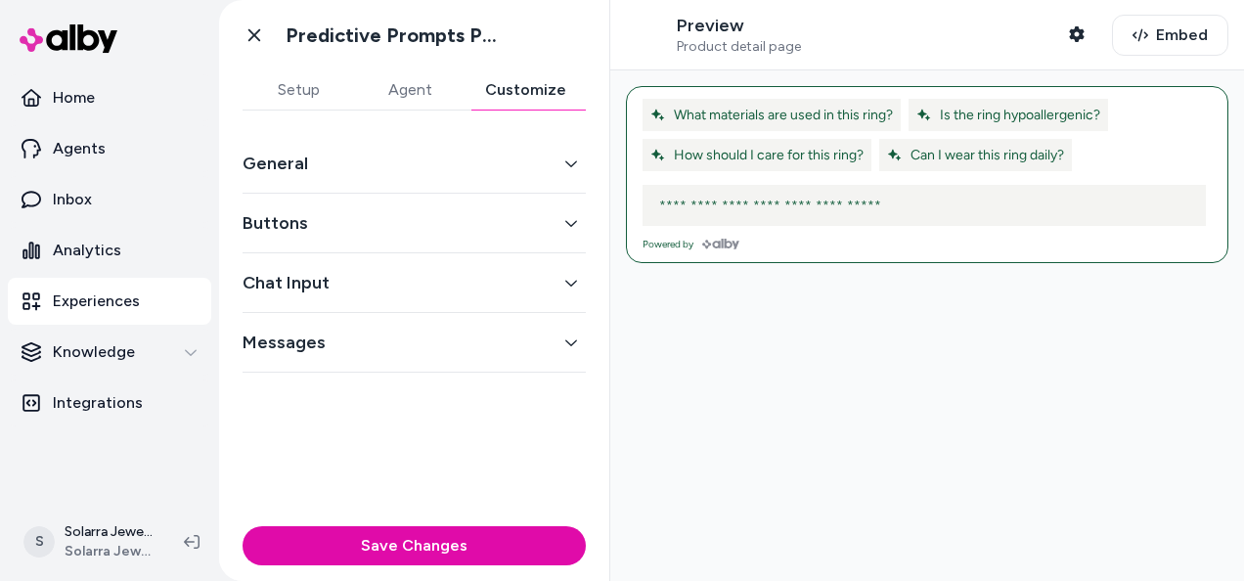
click at [553, 178] on div "General" at bounding box center [413, 164] width 343 height 60
click at [562, 171] on button "General" at bounding box center [413, 163] width 343 height 27
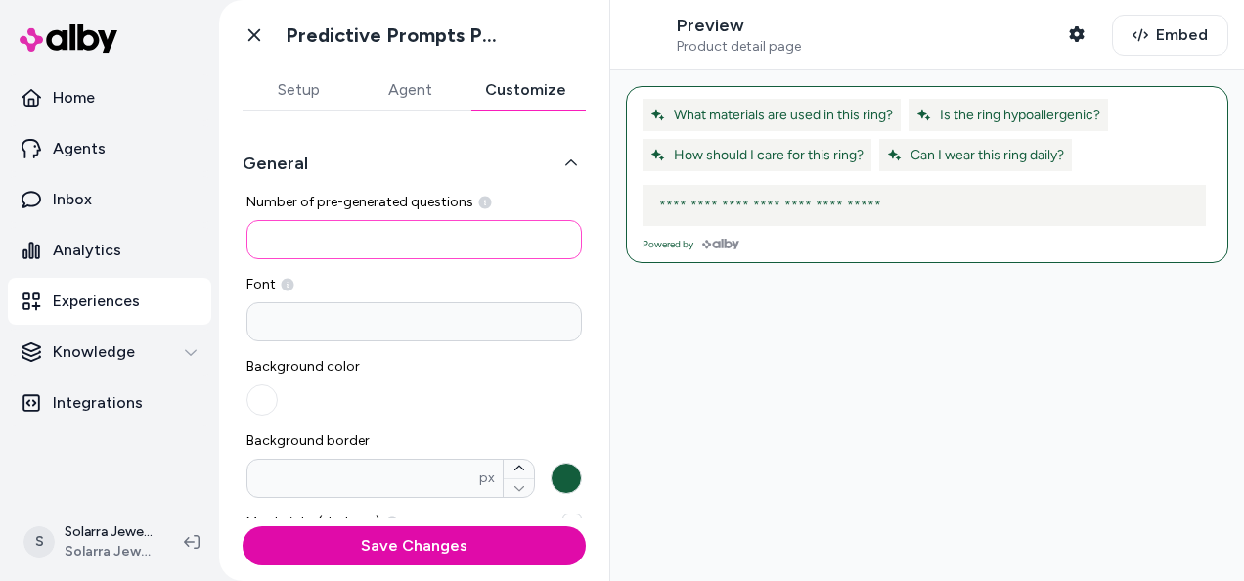
click at [413, 244] on input "*" at bounding box center [413, 239] width 335 height 39
click at [565, 161] on icon "button" at bounding box center [571, 163] width 14 height 14
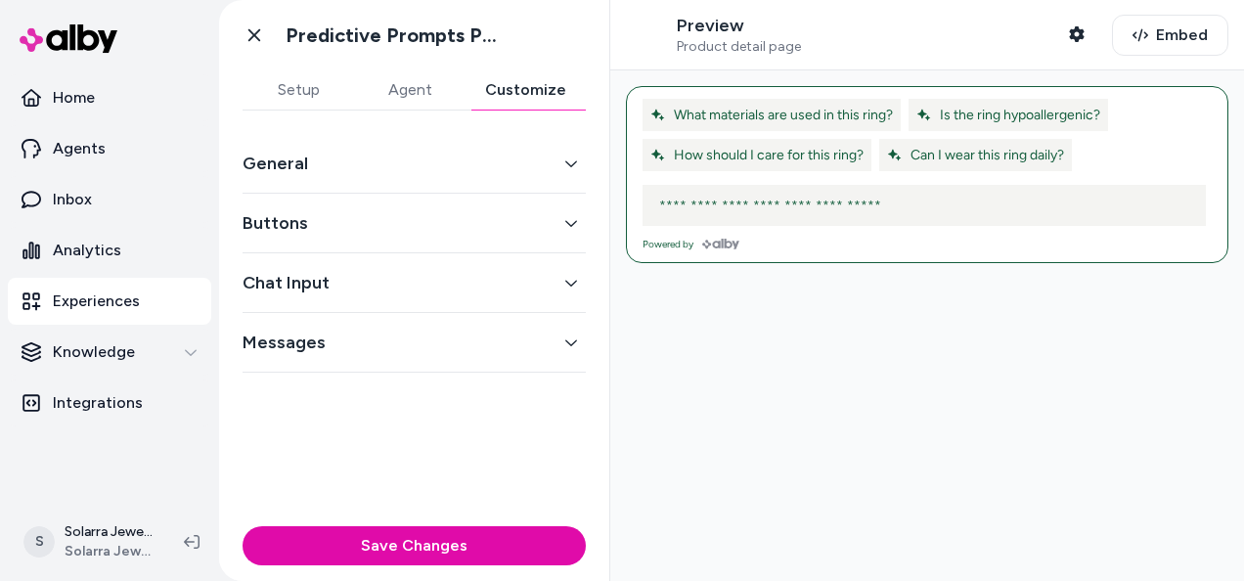
click at [438, 98] on button "Agent" at bounding box center [409, 89] width 111 height 39
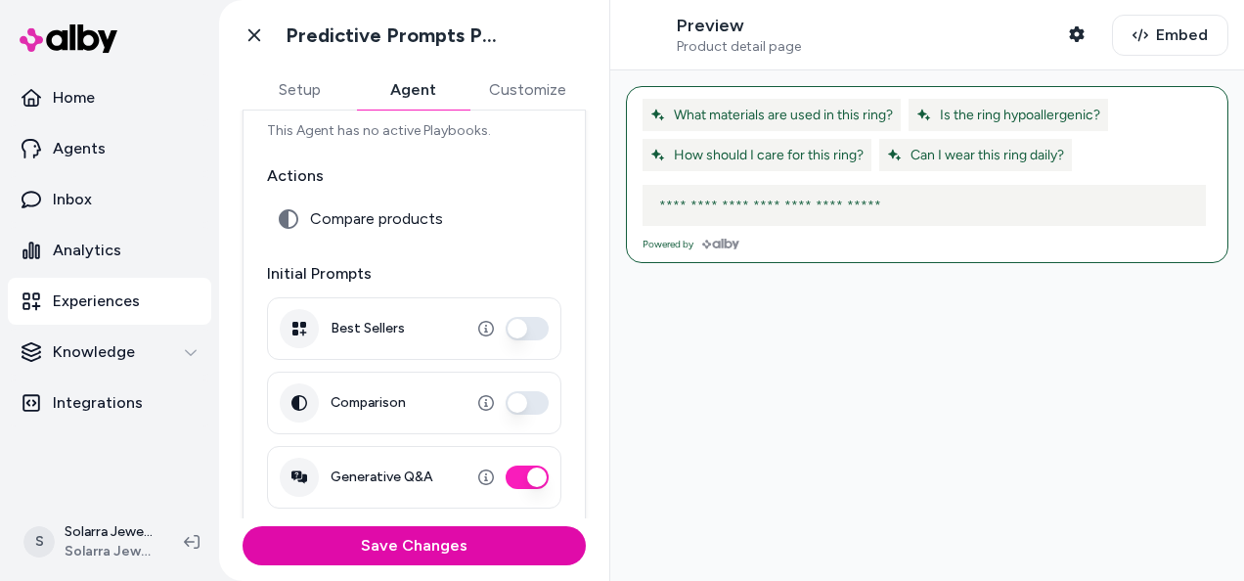
scroll to position [283, 0]
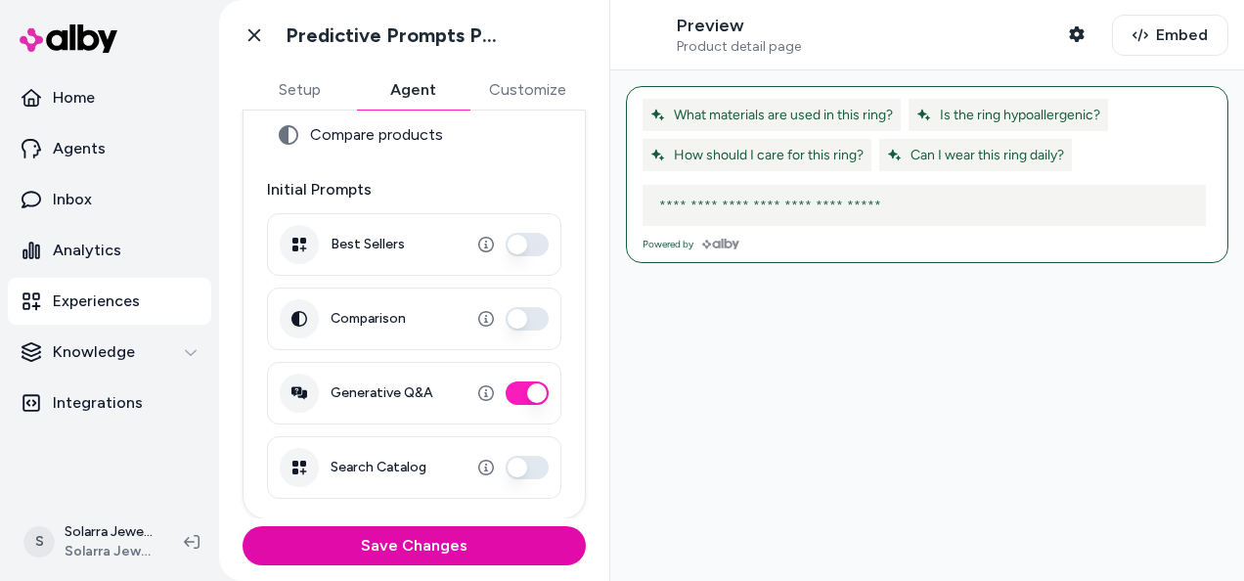
click at [518, 463] on button "Search Catalog" at bounding box center [526, 467] width 43 height 23
click at [509, 242] on button "Best Sellers" at bounding box center [526, 244] width 43 height 23
click at [520, 476] on button "Search Catalog" at bounding box center [526, 467] width 43 height 23
click at [523, 245] on button "Best Sellers" at bounding box center [526, 244] width 43 height 23
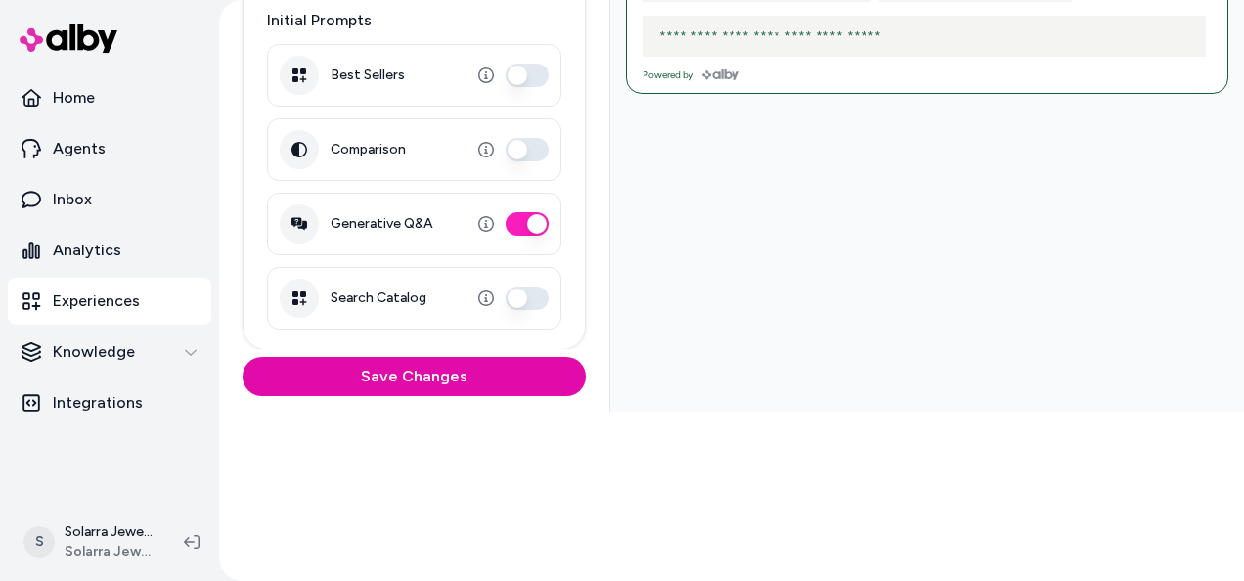
scroll to position [168, 0]
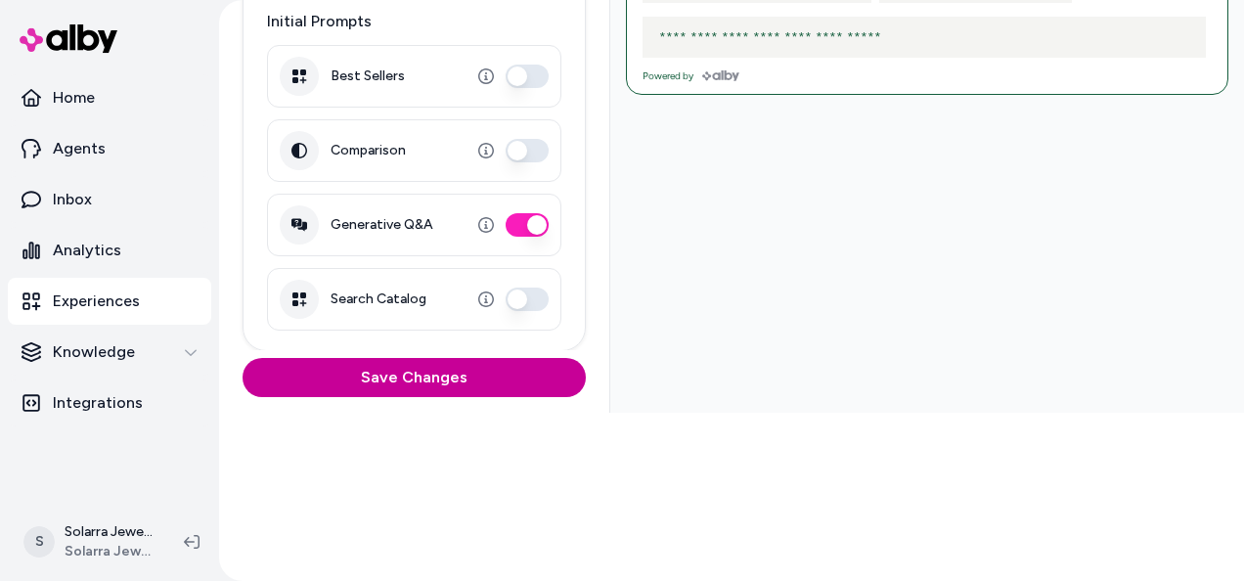
click at [478, 390] on button "Save Changes" at bounding box center [413, 377] width 343 height 39
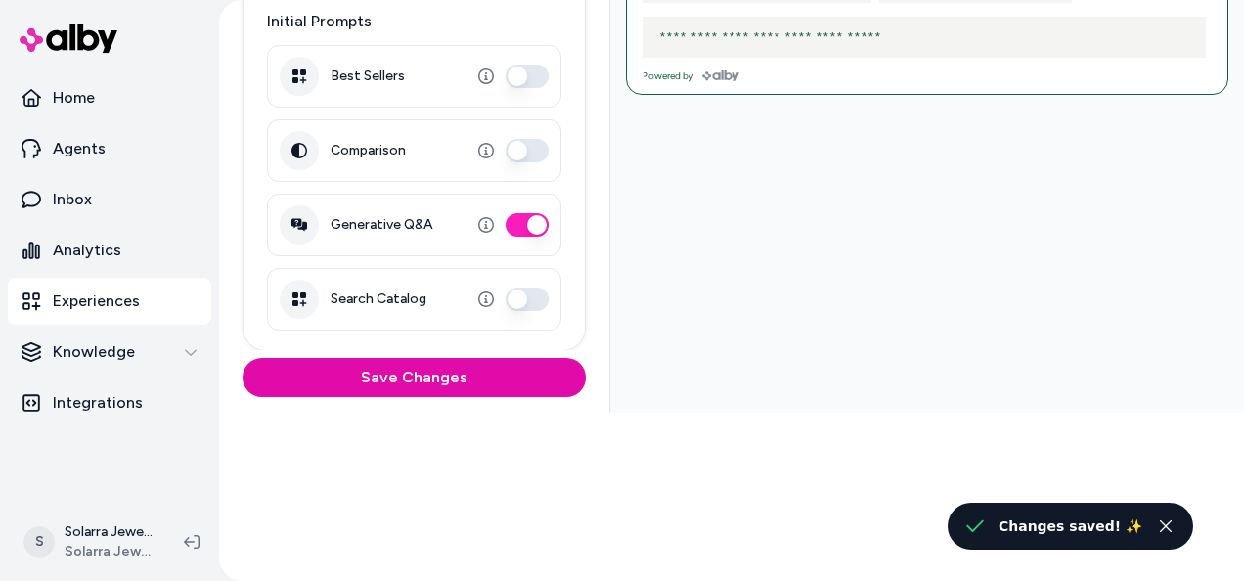
scroll to position [0, 0]
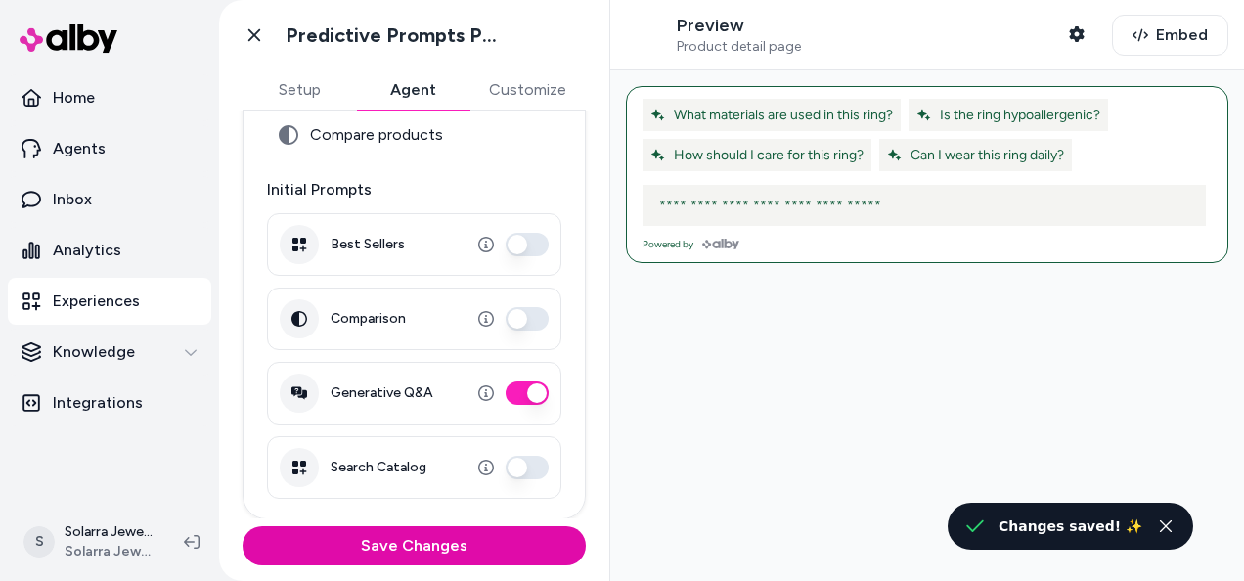
click at [305, 97] on button "Setup" at bounding box center [298, 89] width 113 height 39
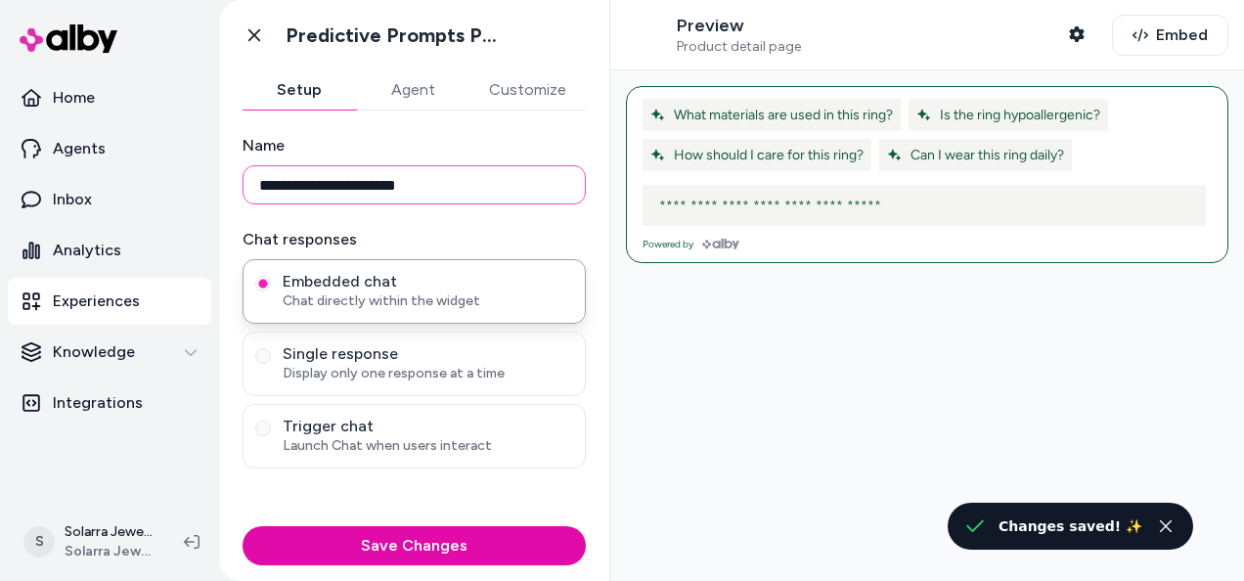
click at [415, 186] on input "**********" at bounding box center [413, 184] width 343 height 39
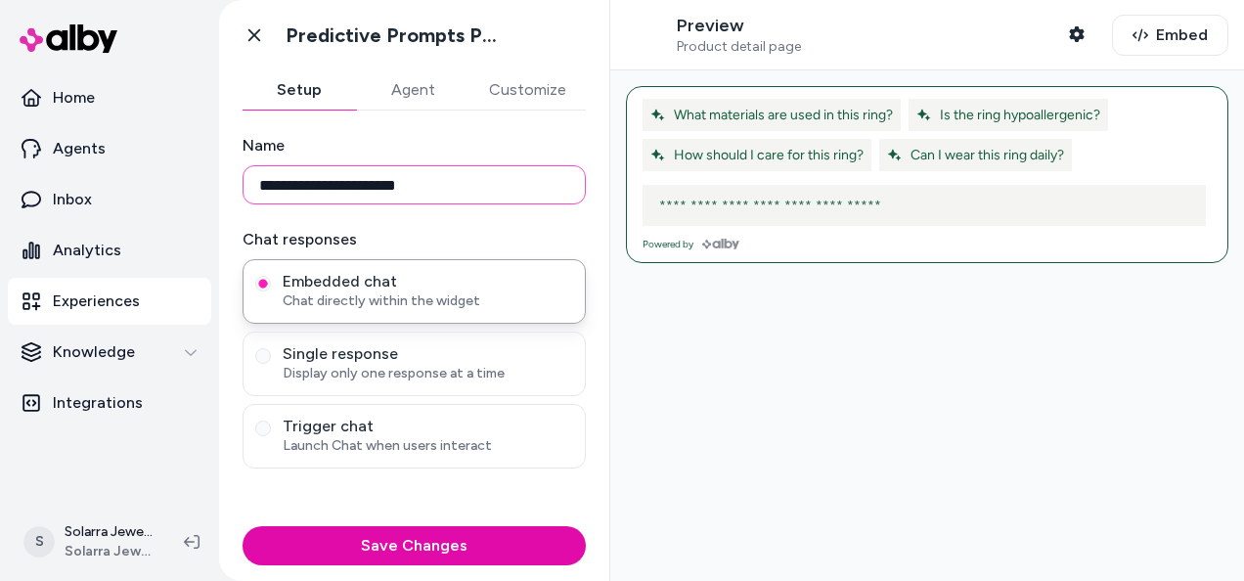
click at [415, 186] on input "**********" at bounding box center [413, 184] width 343 height 39
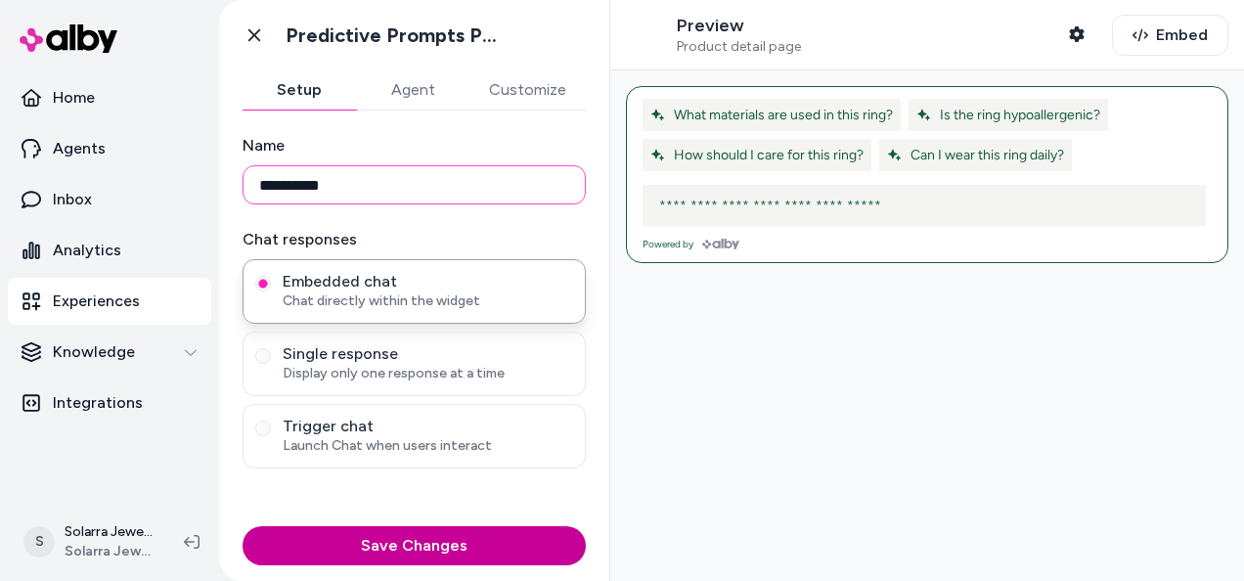
type input "**********"
click at [419, 545] on button "Save Changes" at bounding box center [413, 545] width 343 height 39
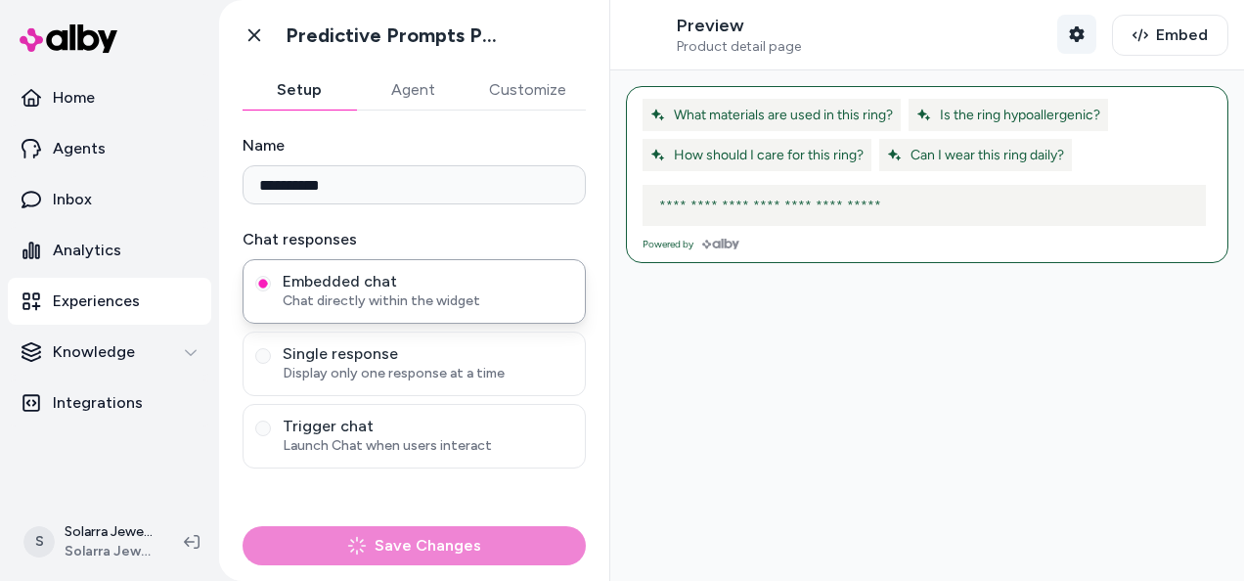
click at [1078, 35] on button "Shopper Context" at bounding box center [1076, 34] width 39 height 39
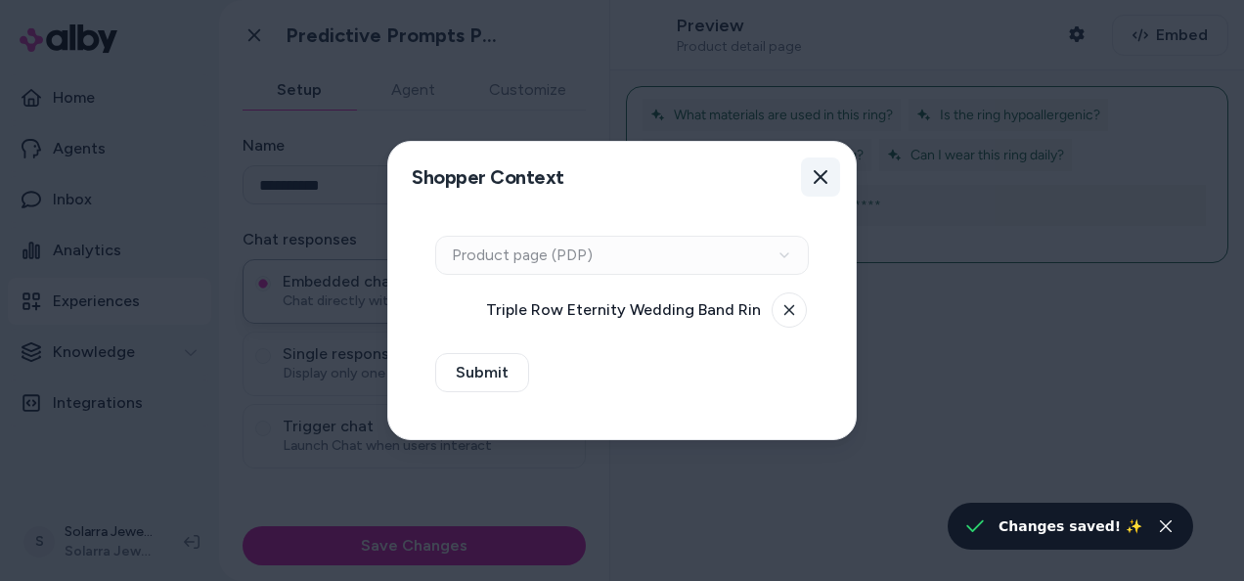
click at [822, 172] on icon "button" at bounding box center [820, 177] width 16 height 16
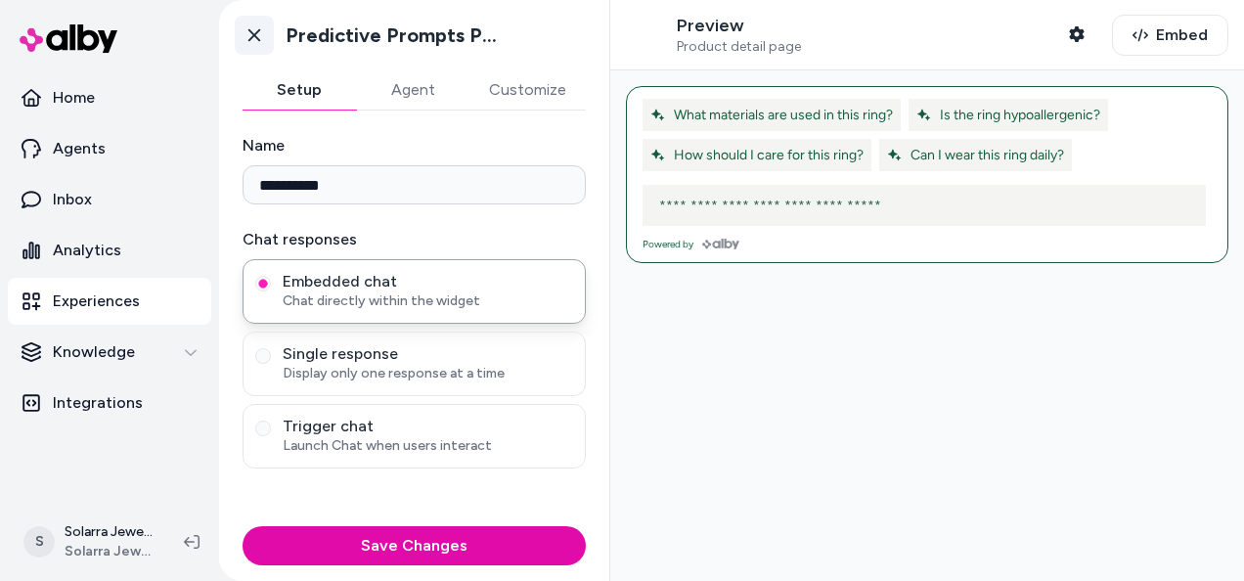
click at [258, 28] on icon at bounding box center [254, 35] width 20 height 20
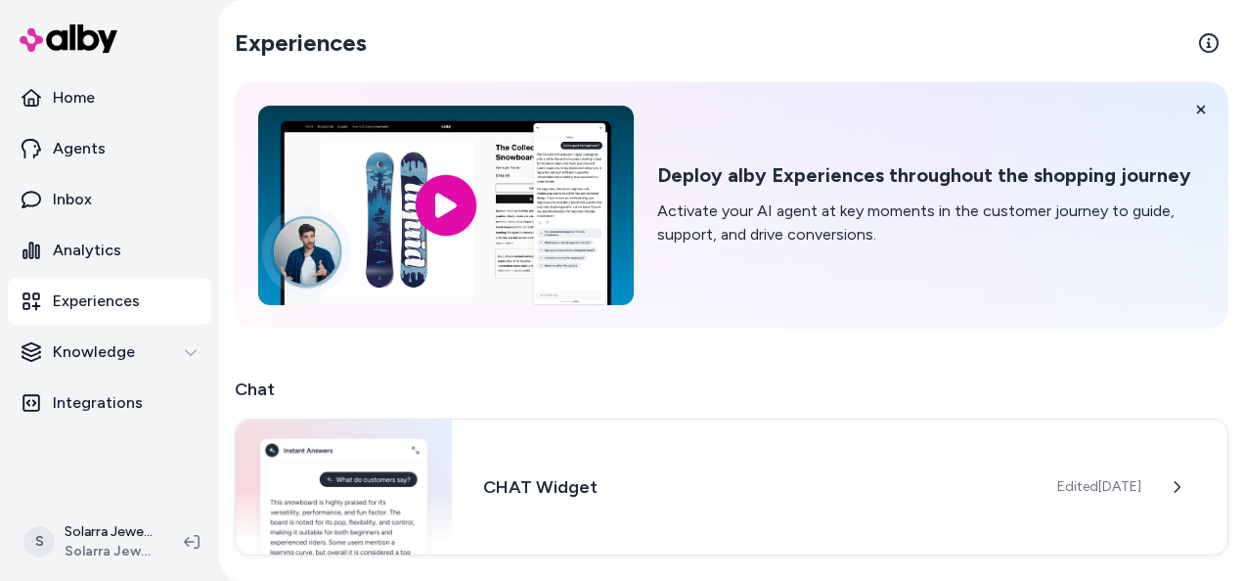
scroll to position [250, 0]
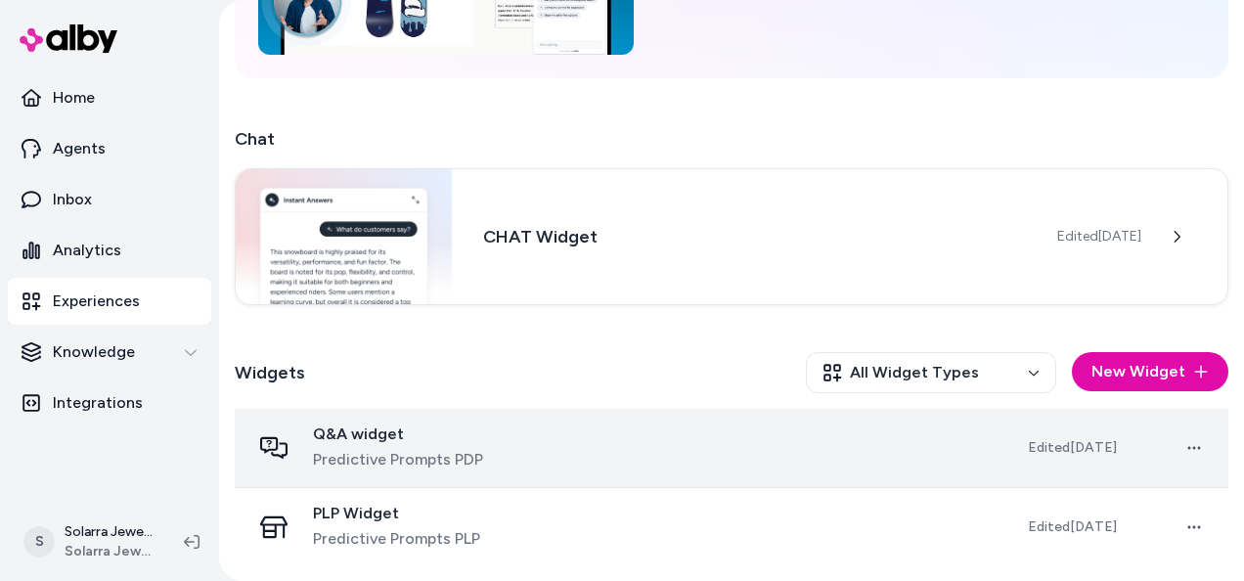
click at [753, 436] on div "Q&A widget Predictive Prompts PDP" at bounding box center [623, 447] width 746 height 47
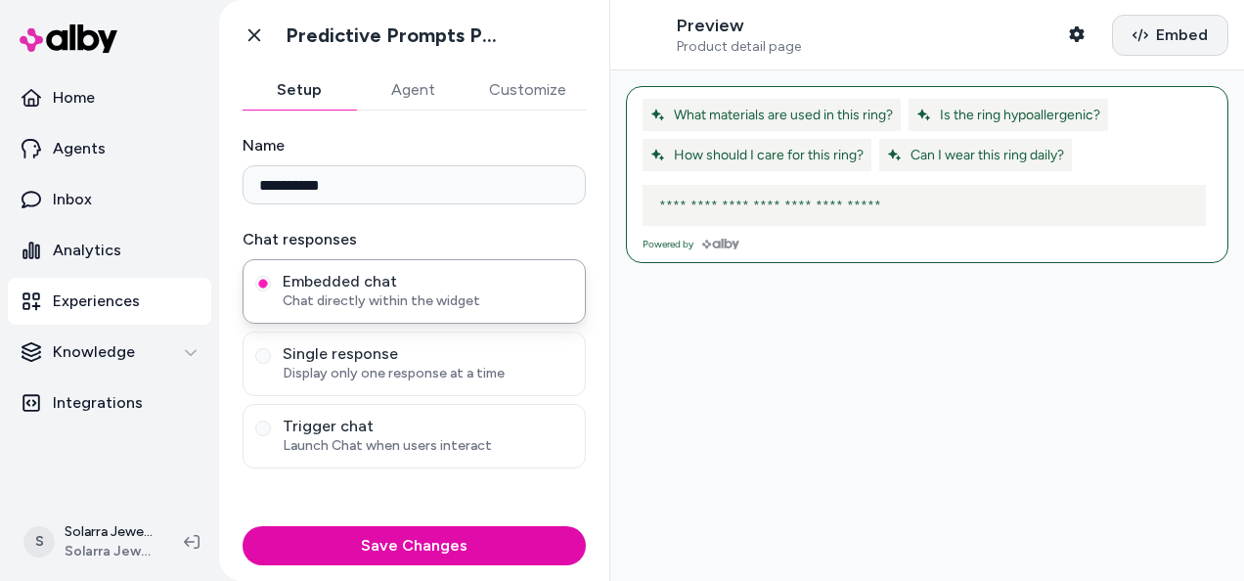
click at [1132, 37] on icon "button" at bounding box center [1140, 34] width 16 height 13
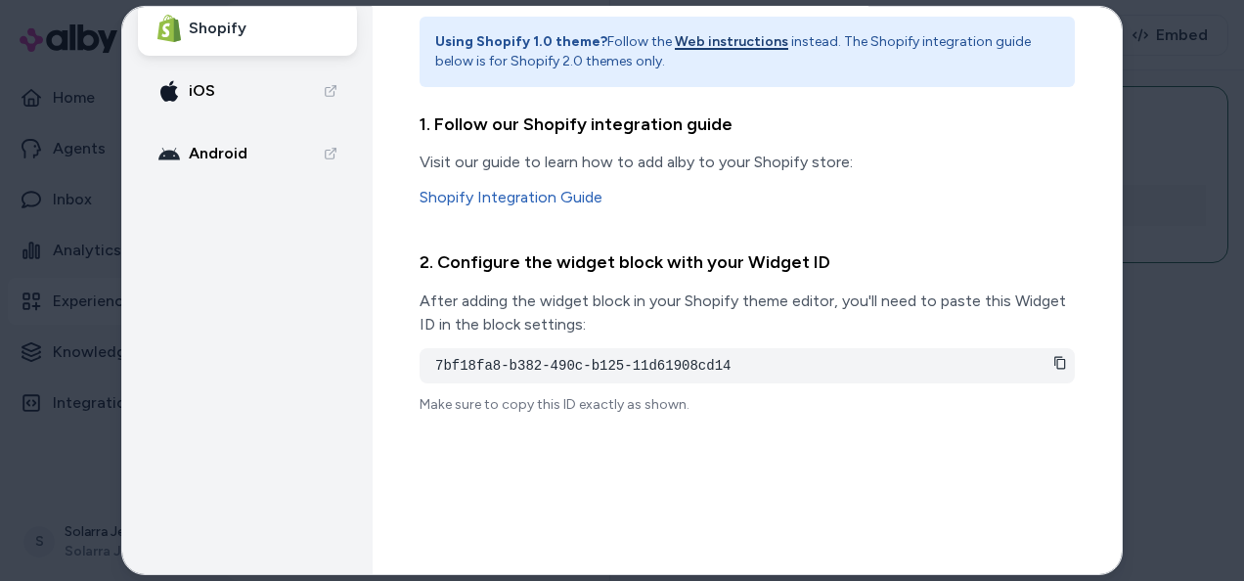
scroll to position [89, 0]
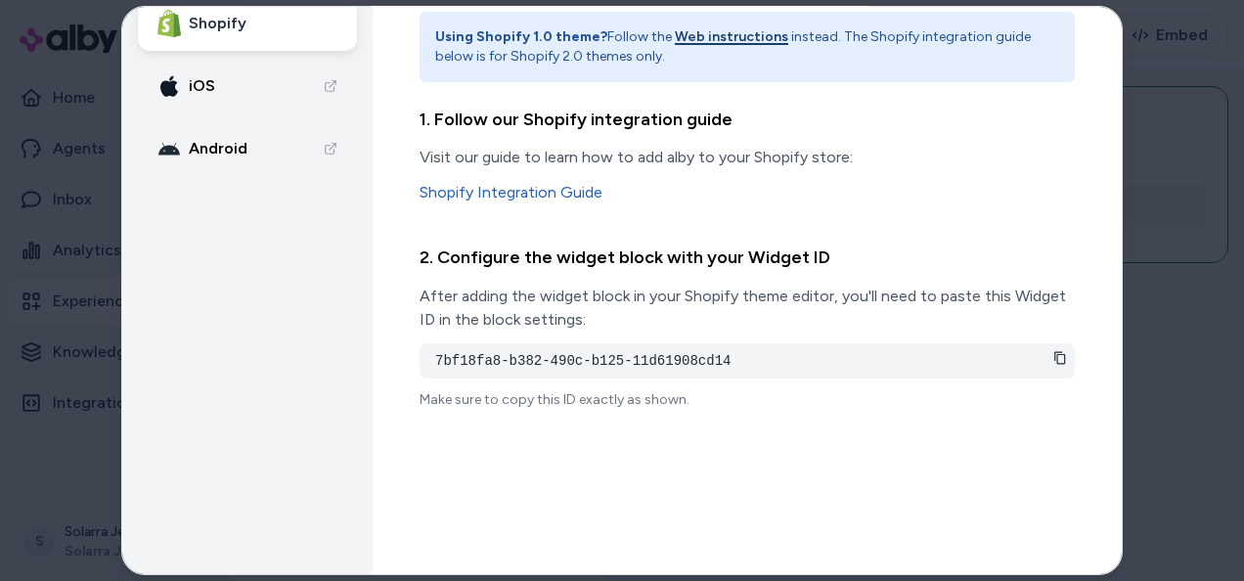
click at [1053, 356] on icon at bounding box center [1060, 357] width 14 height 14
click at [1181, 391] on div at bounding box center [622, 290] width 1244 height 581
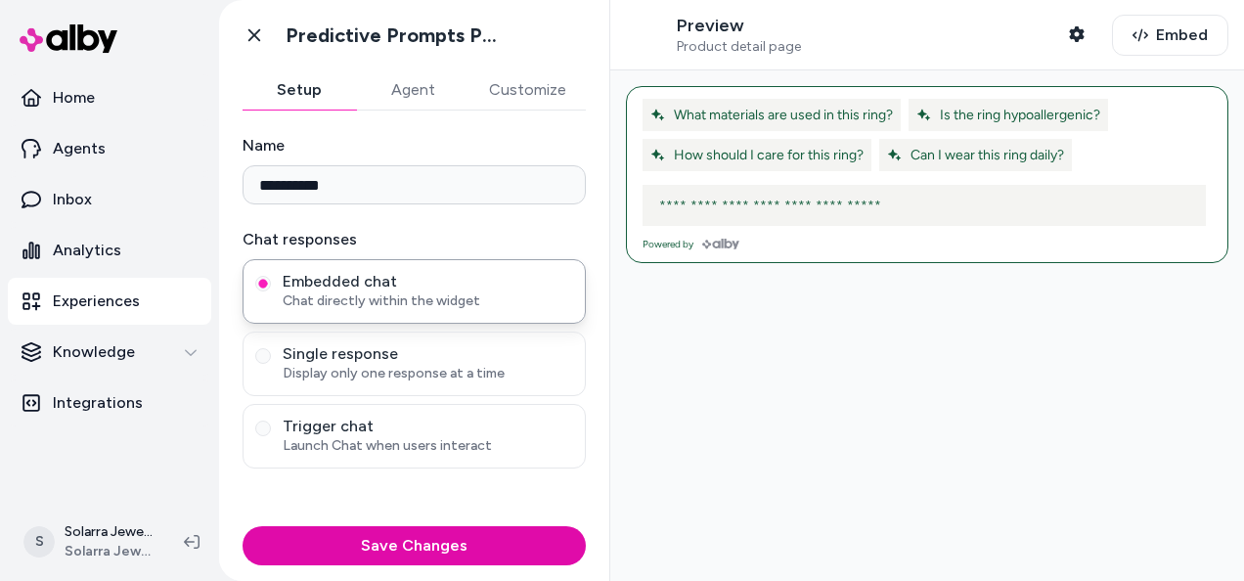
click at [506, 90] on button "Customize" at bounding box center [527, 89] width 116 height 39
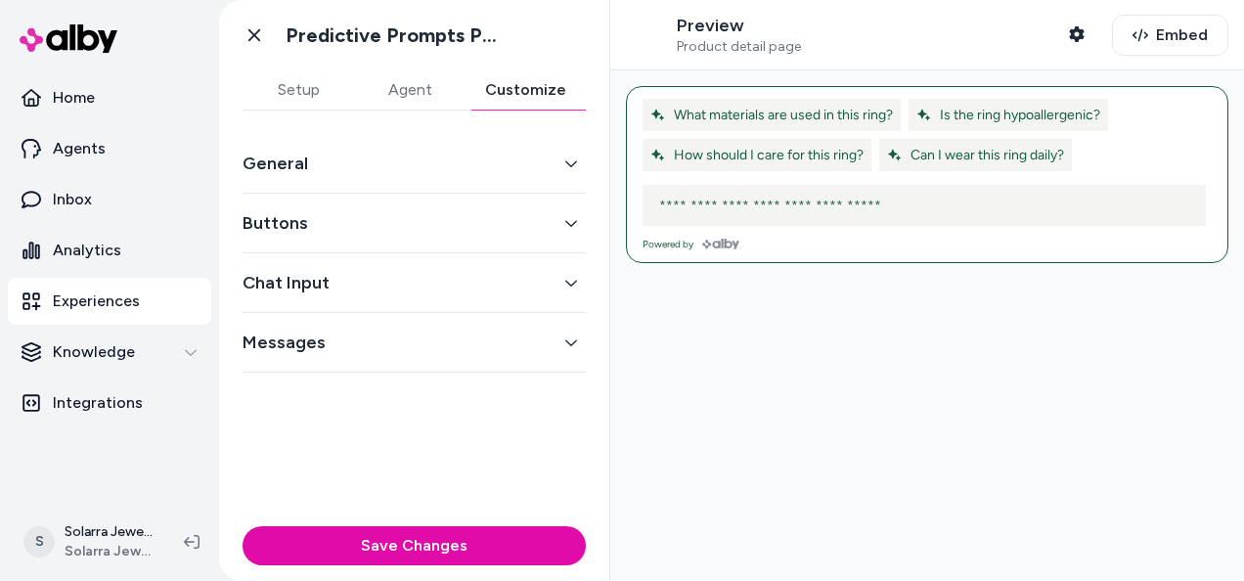
click at [553, 345] on button "Messages" at bounding box center [413, 341] width 343 height 27
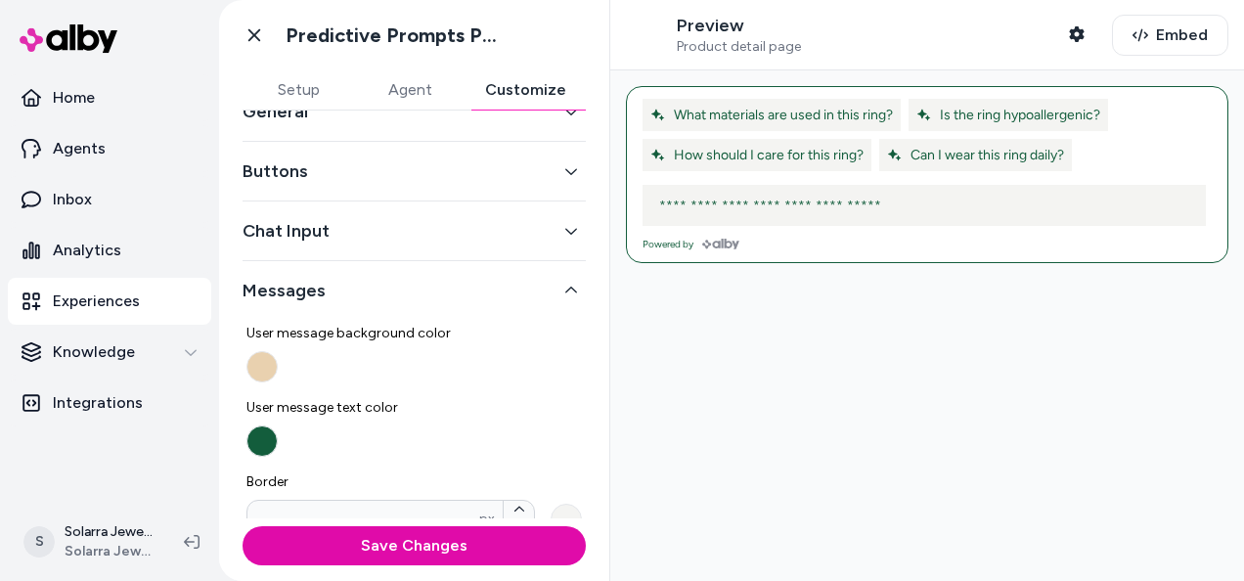
scroll to position [51, 0]
click at [567, 285] on icon "button" at bounding box center [571, 292] width 14 height 14
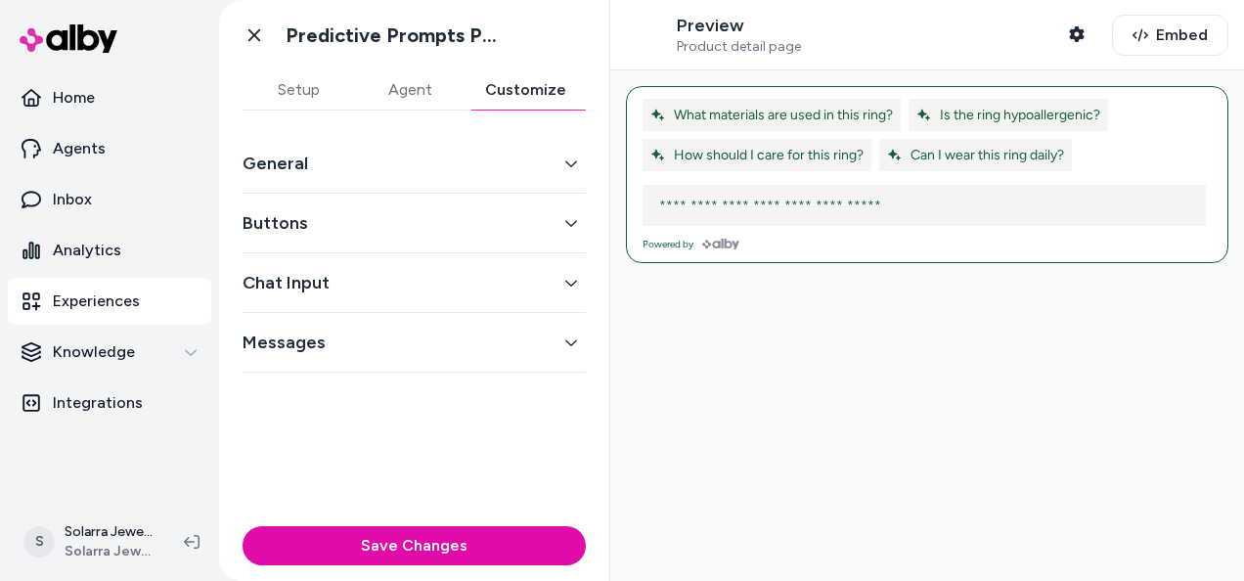
click at [565, 285] on icon "button" at bounding box center [571, 283] width 14 height 14
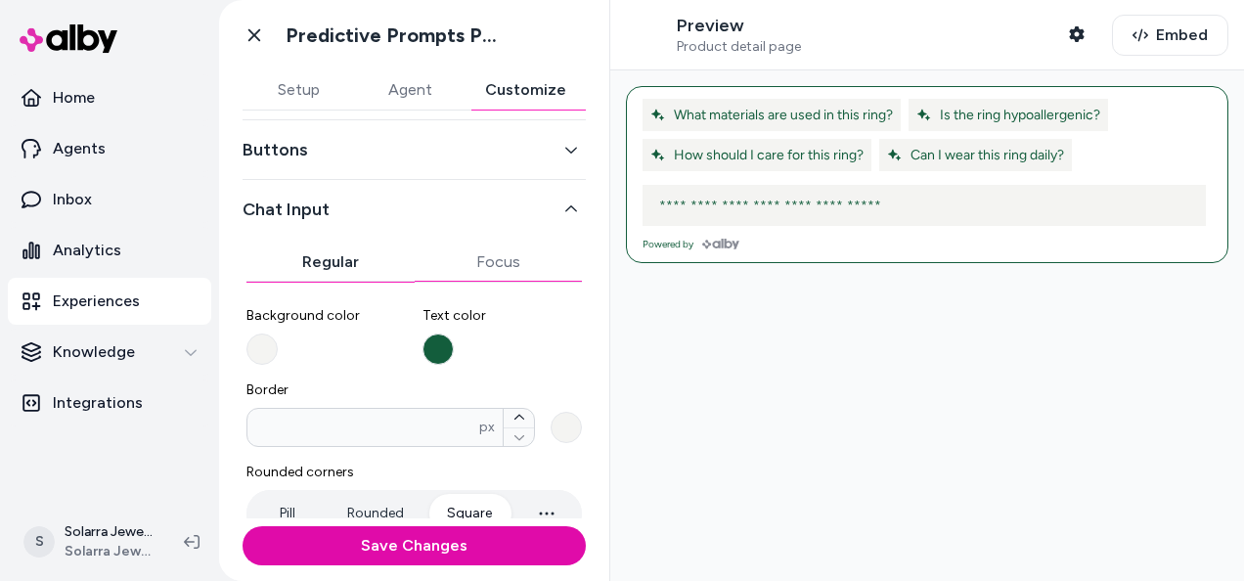
scroll to position [73, 0]
click at [270, 352] on button "Background color" at bounding box center [261, 348] width 31 height 31
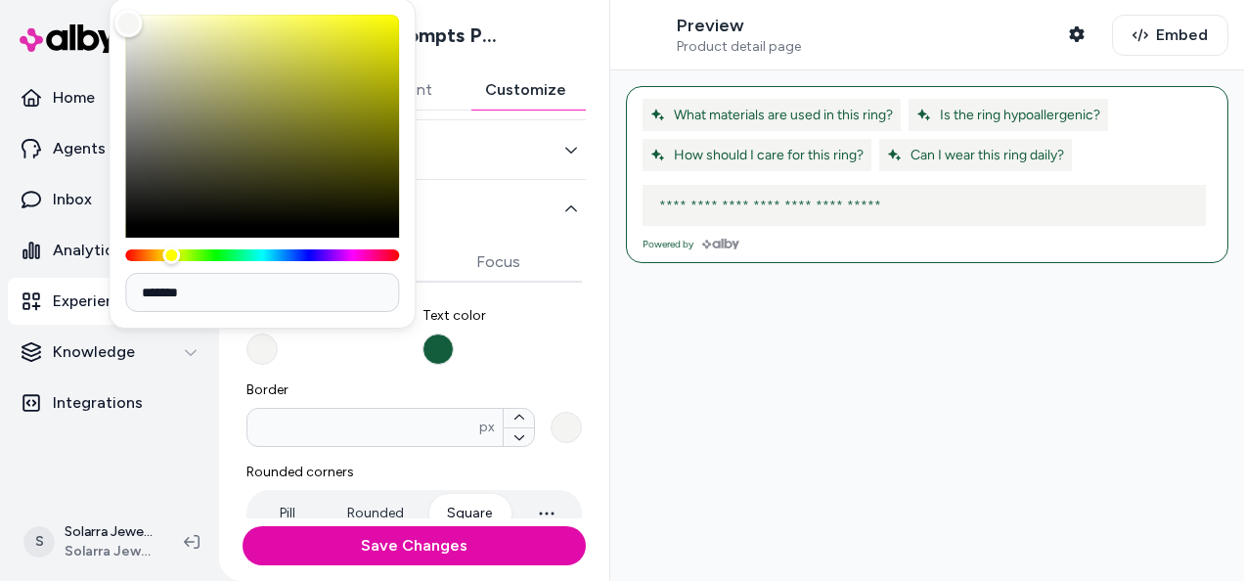
click at [487, 362] on label "Text color" at bounding box center [502, 335] width 160 height 59
click at [454, 362] on button "Text color" at bounding box center [437, 348] width 31 height 31
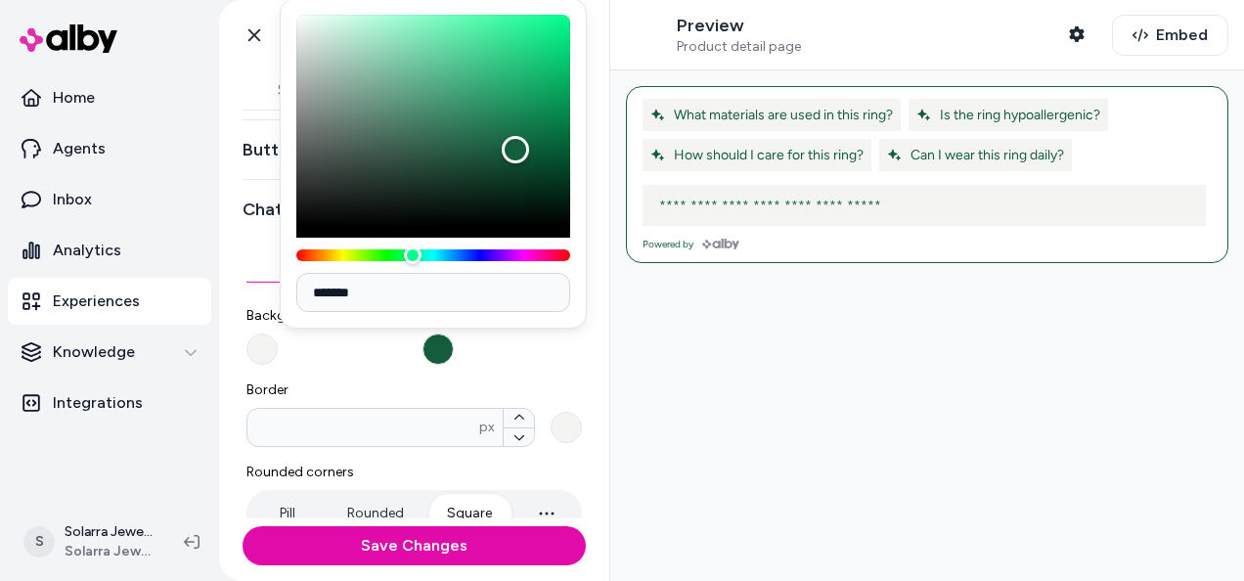
click at [487, 362] on label "Text color" at bounding box center [502, 335] width 160 height 59
click at [454, 362] on button "Text color" at bounding box center [437, 348] width 31 height 31
click at [435, 346] on button "Text color" at bounding box center [437, 348] width 31 height 31
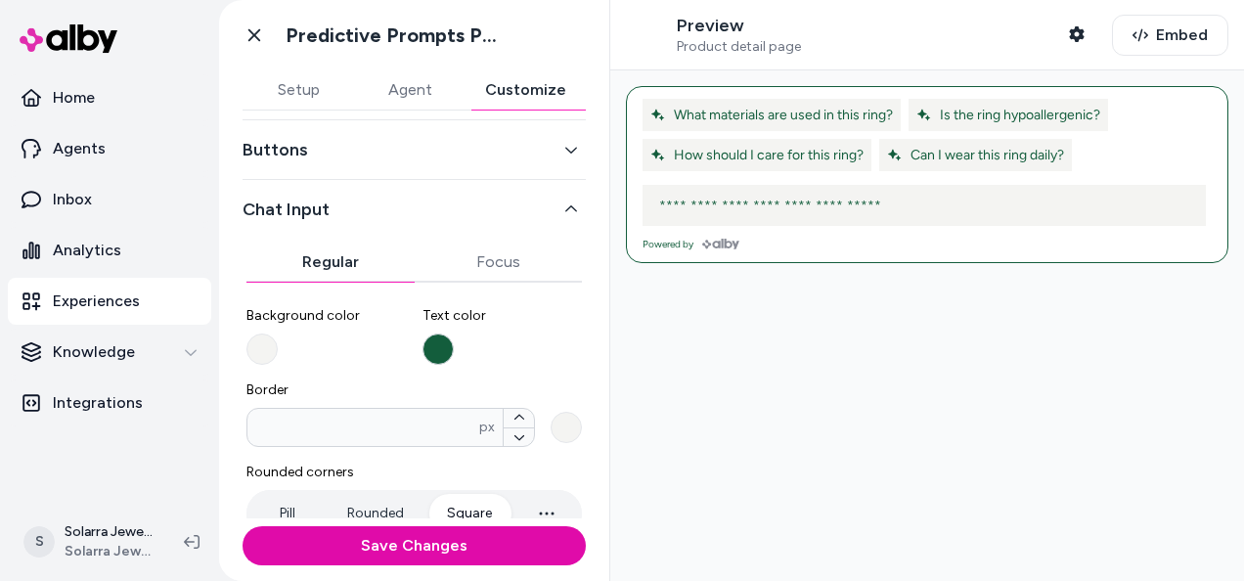
click at [435, 346] on button "Text color" at bounding box center [437, 348] width 31 height 31
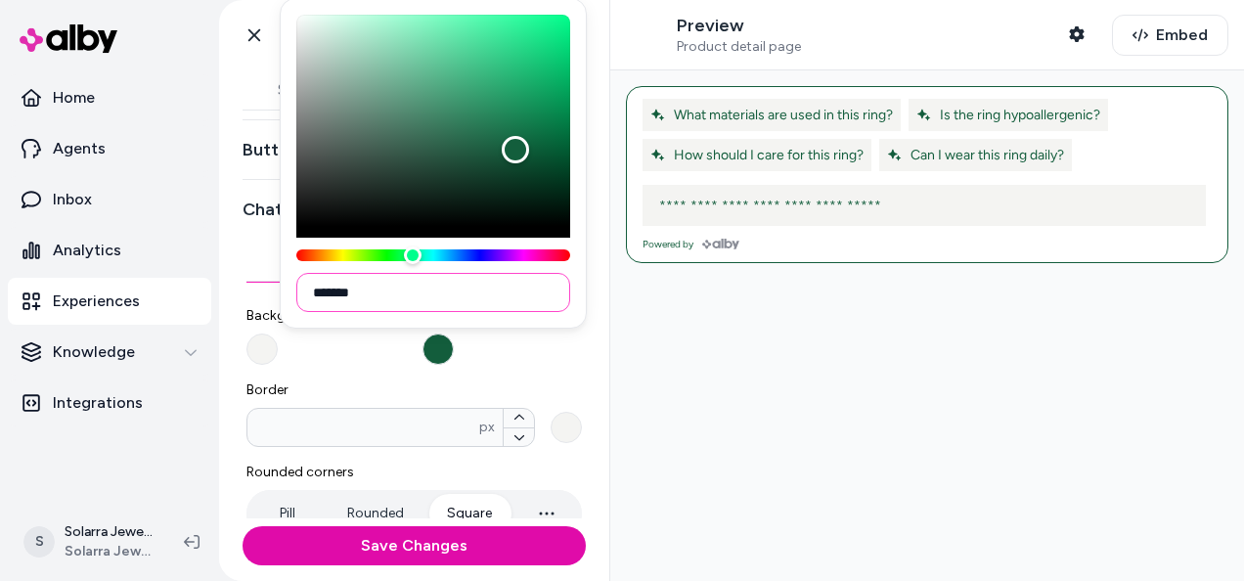
click at [352, 299] on input "*******" at bounding box center [433, 292] width 274 height 39
click at [266, 358] on button "Background color" at bounding box center [261, 348] width 31 height 31
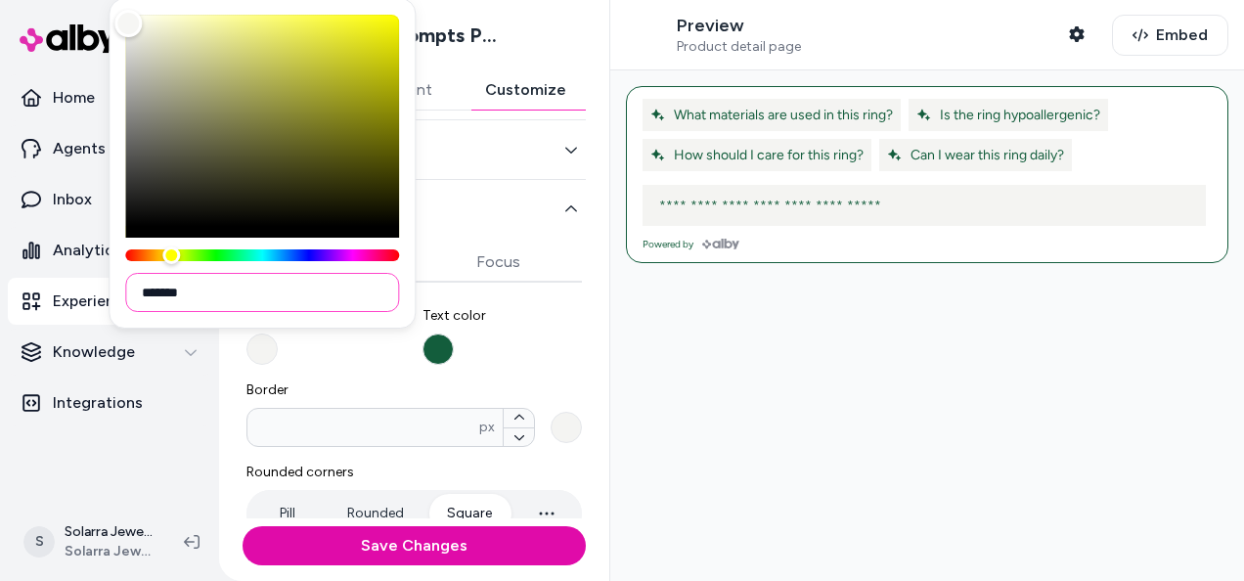
click at [175, 289] on input "*******" at bounding box center [262, 292] width 274 height 39
paste input
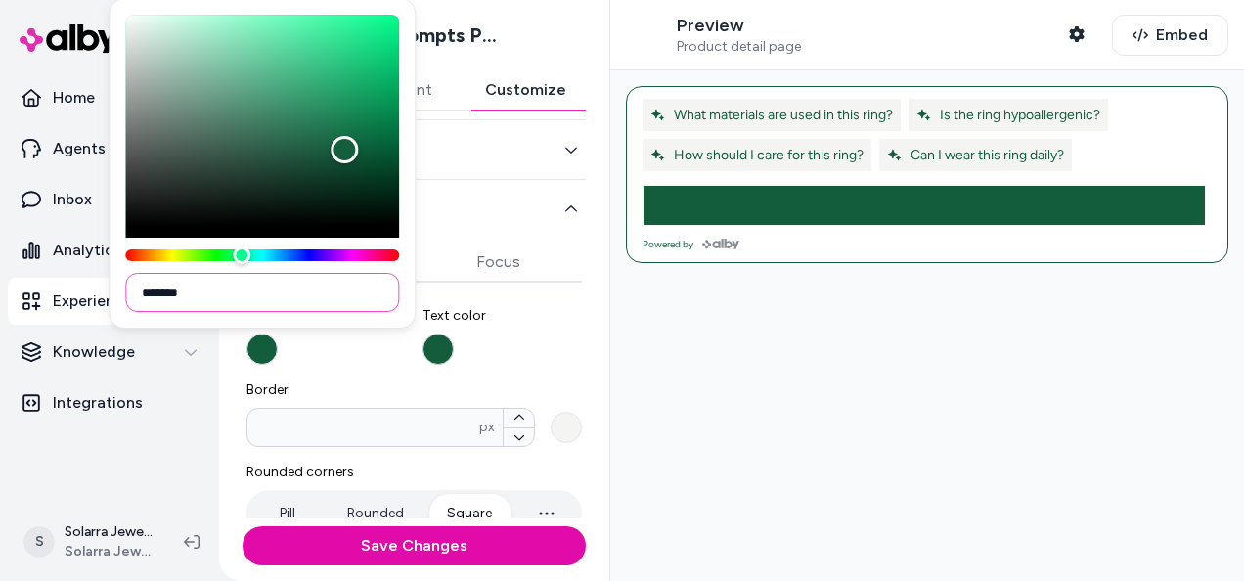
type input "*******"
click at [429, 345] on button "Text color" at bounding box center [437, 348] width 31 height 31
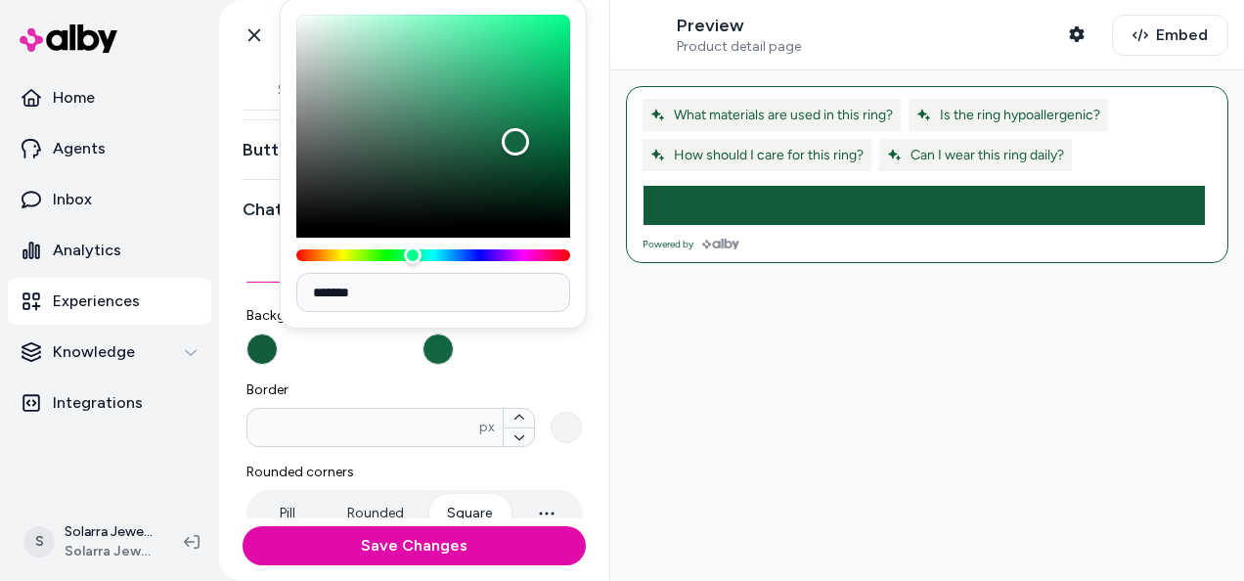
type input "*******"
drag, startPoint x: 516, startPoint y: 142, endPoint x: 239, endPoint y: -57, distance: 341.3
click at [239, 0] on html "**********" at bounding box center [622, 290] width 1244 height 581
click at [528, 372] on div "**********" at bounding box center [413, 515] width 335 height 450
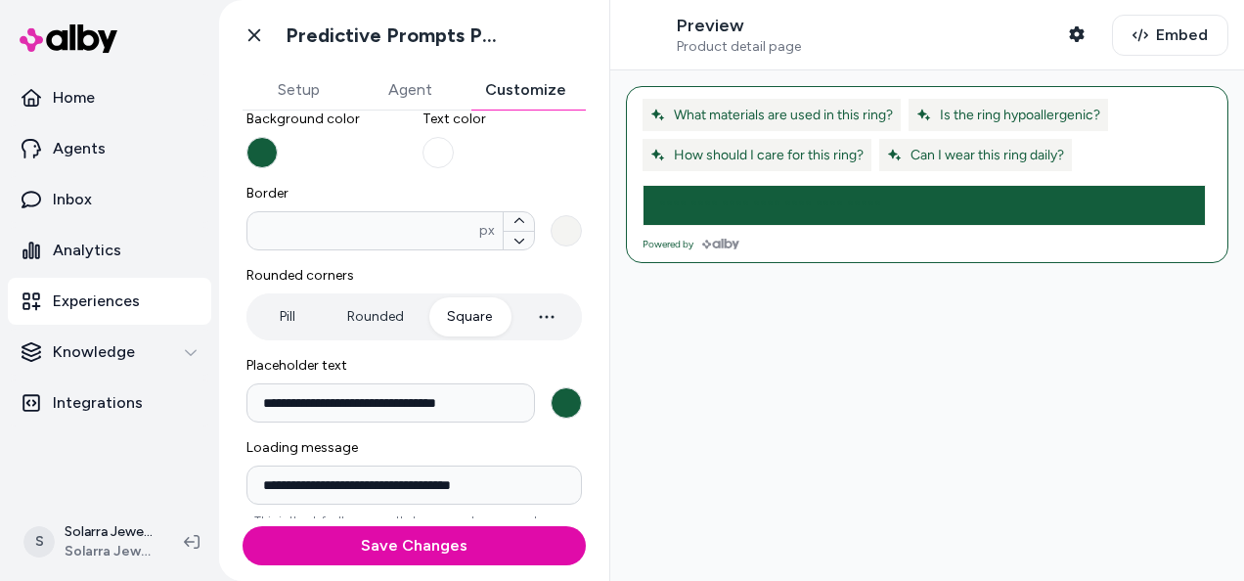
scroll to position [300, 0]
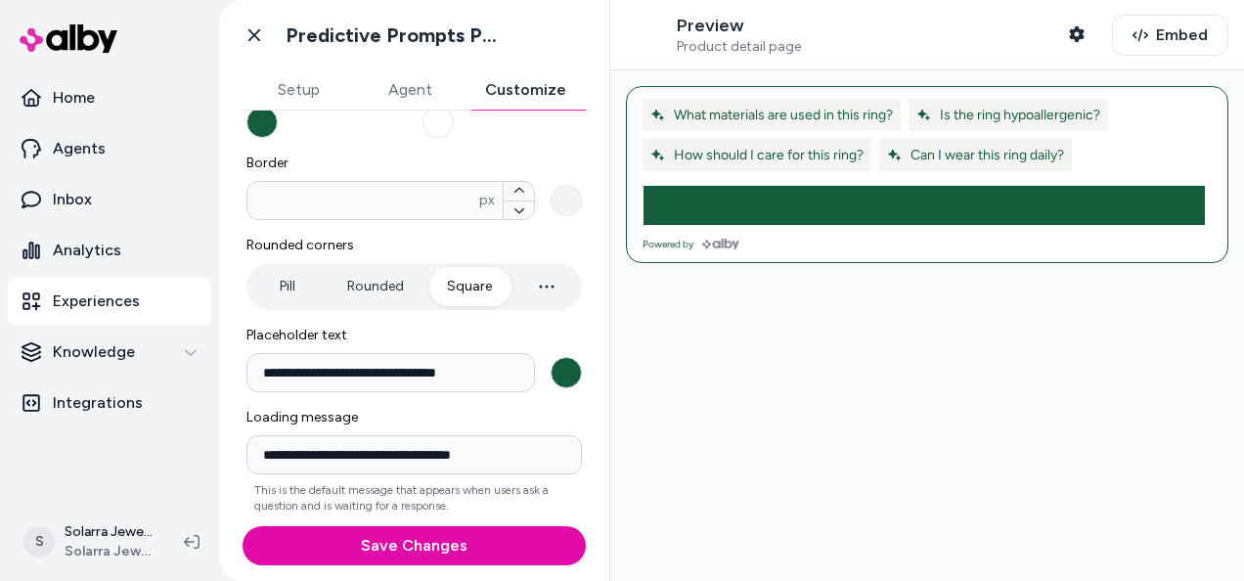
click at [564, 370] on button "**********" at bounding box center [565, 372] width 31 height 31
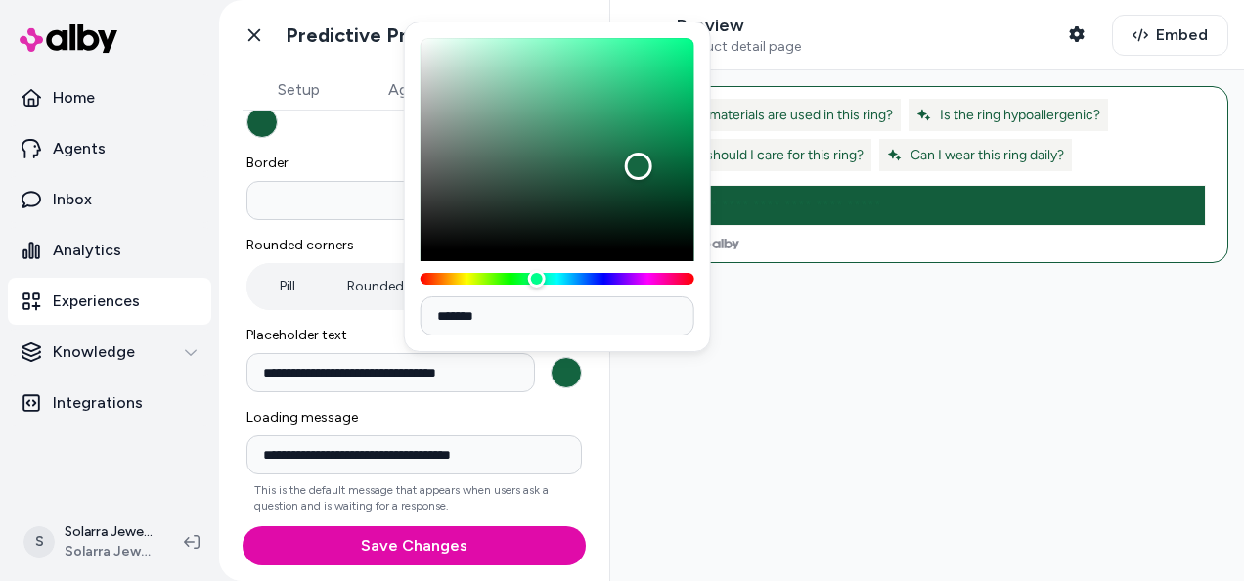
type input "*******"
drag, startPoint x: 637, startPoint y: 166, endPoint x: 392, endPoint y: -2, distance: 297.5
click at [392, 0] on html "**********" at bounding box center [622, 290] width 1244 height 581
click at [571, 418] on span "Loading message" at bounding box center [413, 418] width 335 height 20
click at [571, 435] on input "**********" at bounding box center [413, 454] width 335 height 39
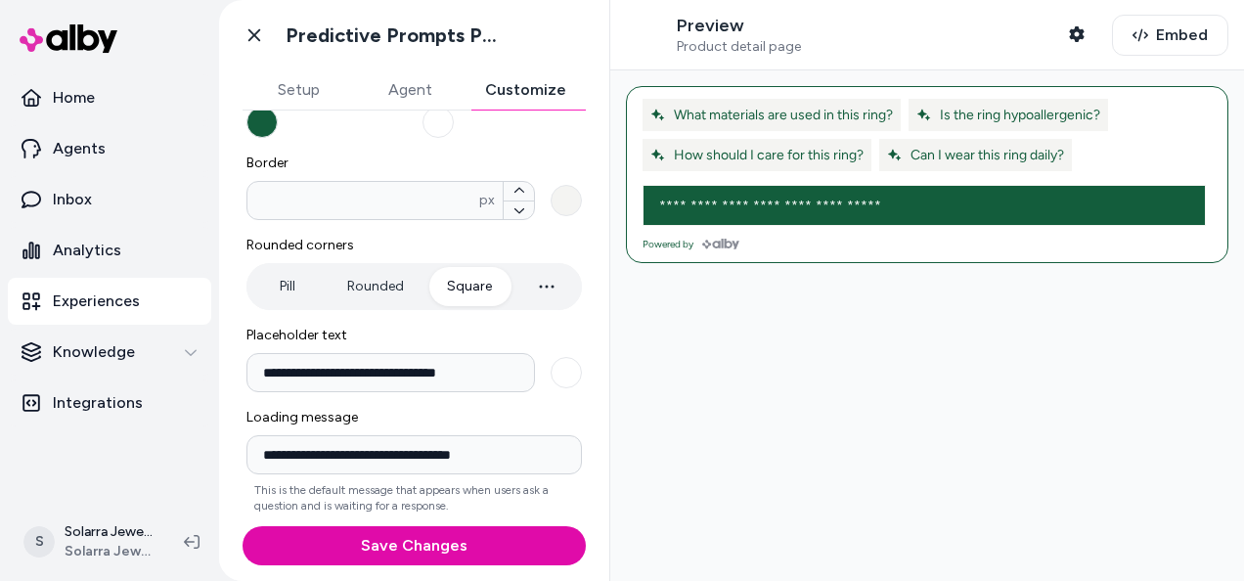
click at [544, 428] on label "**********" at bounding box center [413, 461] width 335 height 106
click at [544, 435] on input "**********" at bounding box center [413, 454] width 335 height 39
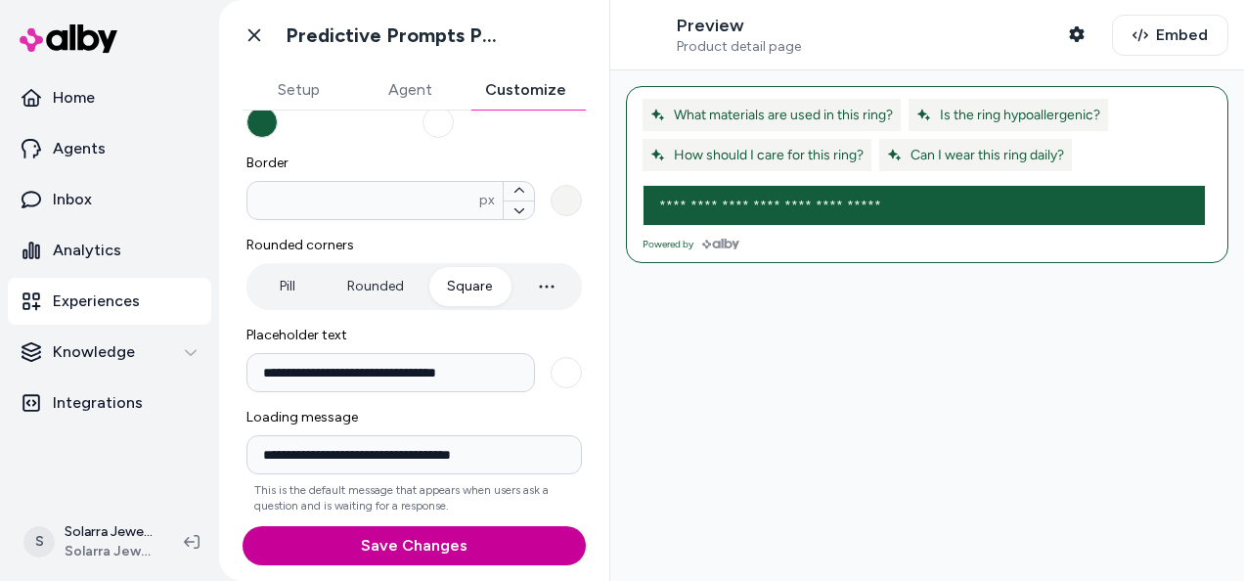
click at [488, 561] on button "Save Changes" at bounding box center [413, 545] width 343 height 39
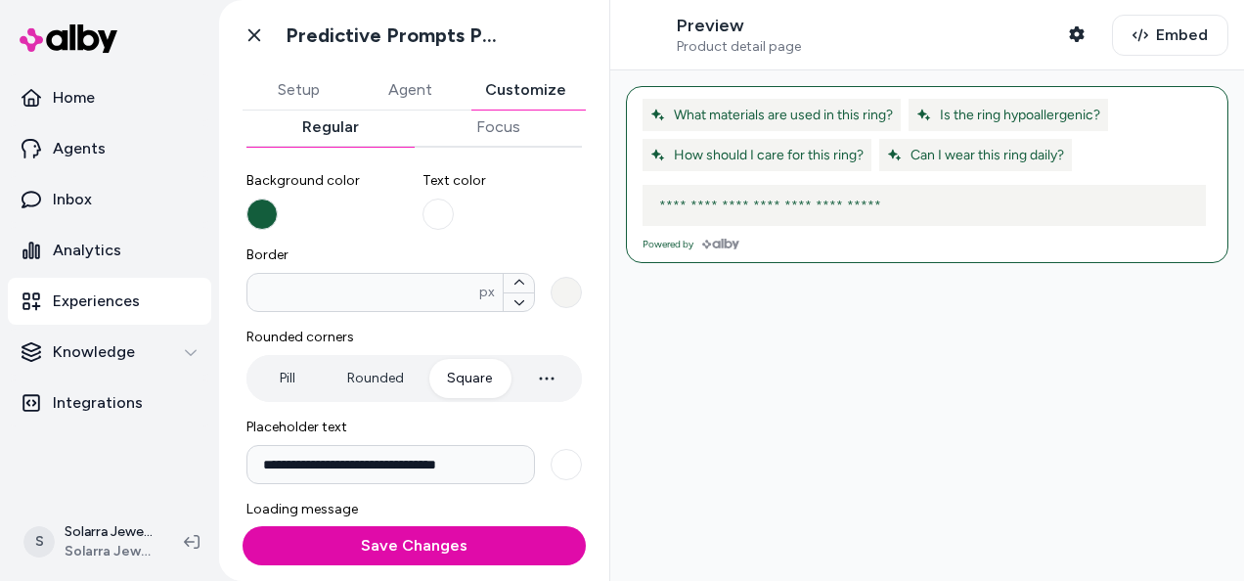
scroll to position [203, 0]
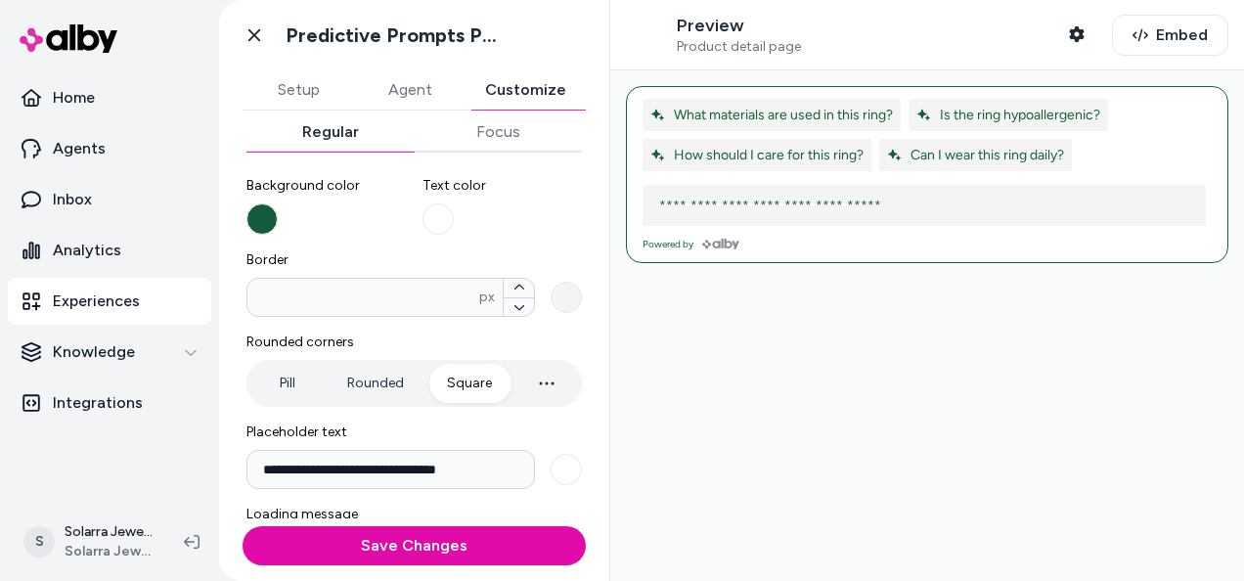
click at [771, 199] on input at bounding box center [904, 205] width 514 height 23
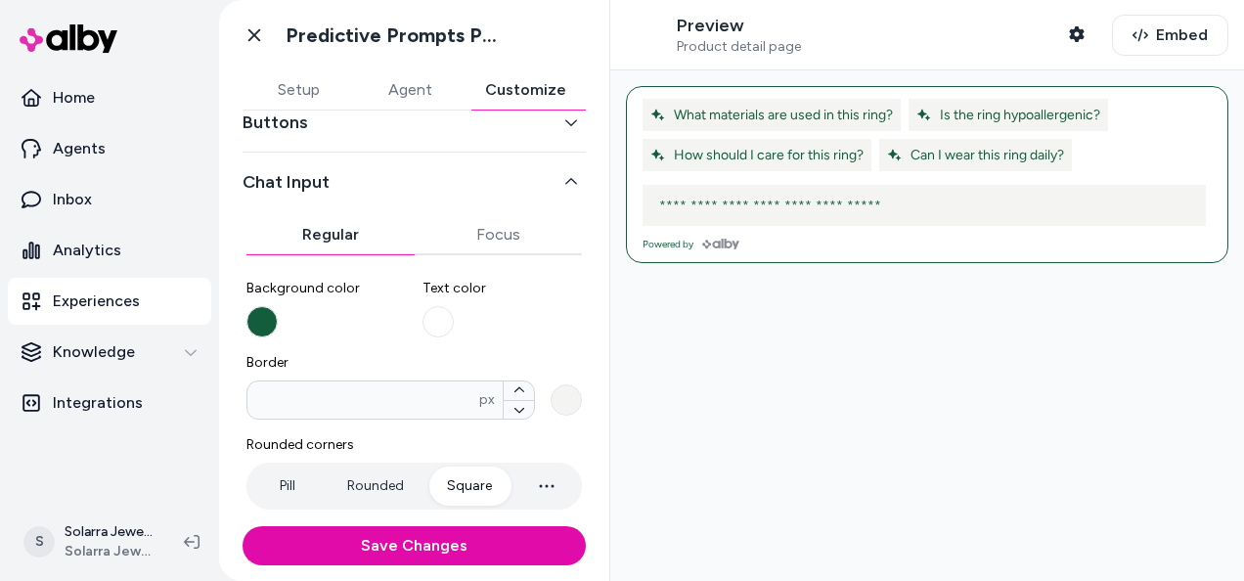
scroll to position [147, 0]
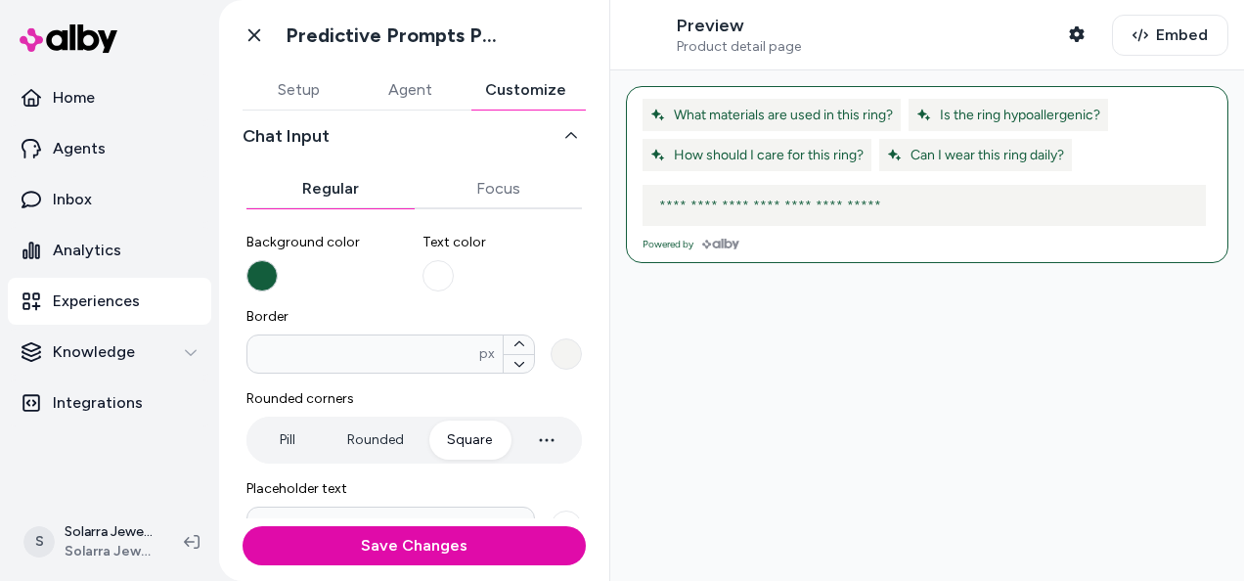
click at [265, 277] on button "Background color" at bounding box center [261, 275] width 31 height 31
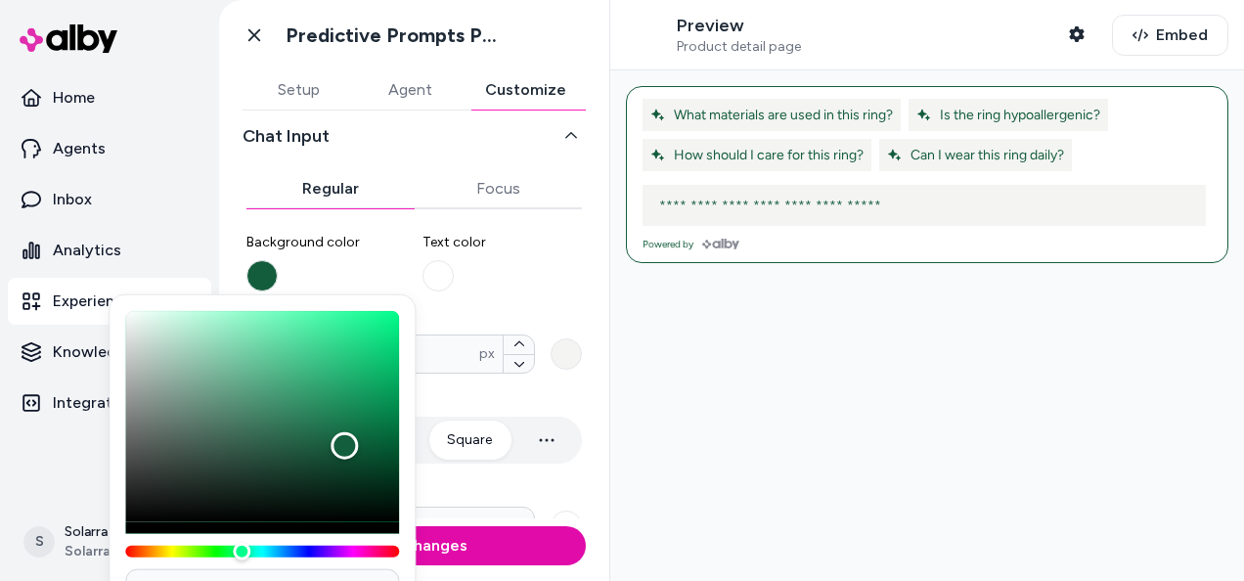
type input "*******"
click at [340, 441] on div "Color" at bounding box center [343, 445] width 27 height 27
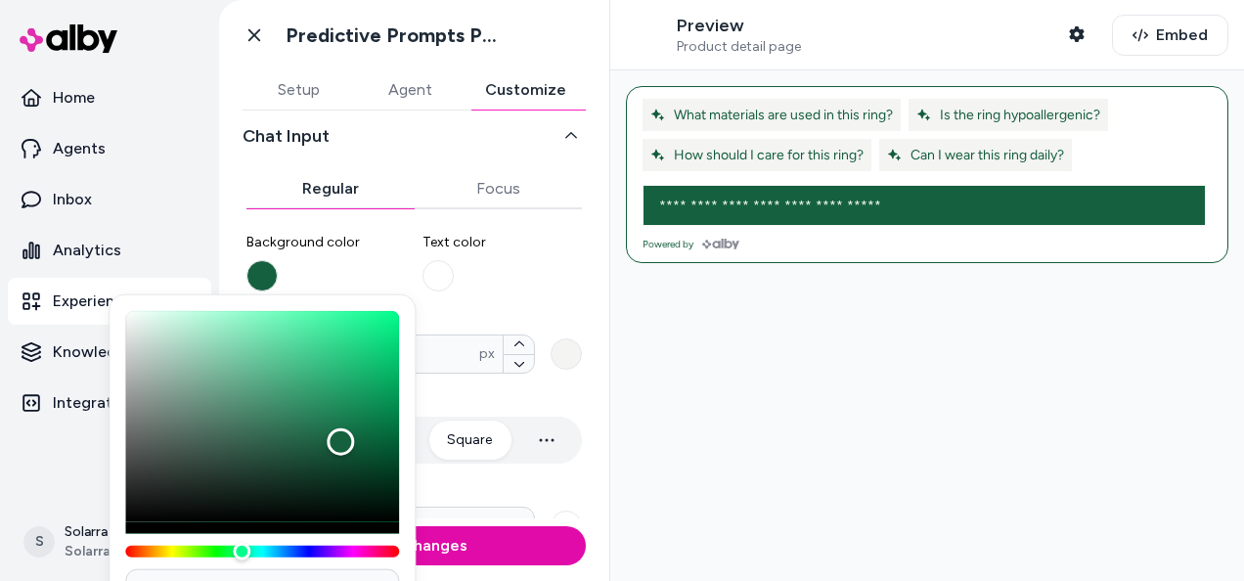
click at [586, 295] on div "**********" at bounding box center [414, 168] width 390 height 408
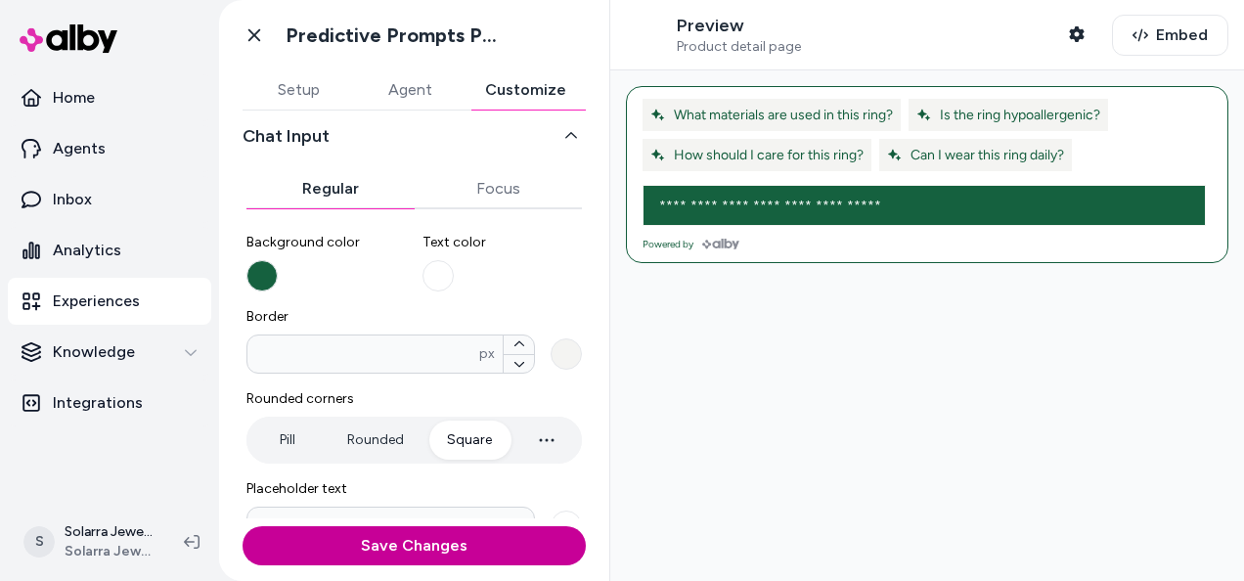
click at [512, 539] on button "Save Changes" at bounding box center [413, 545] width 343 height 39
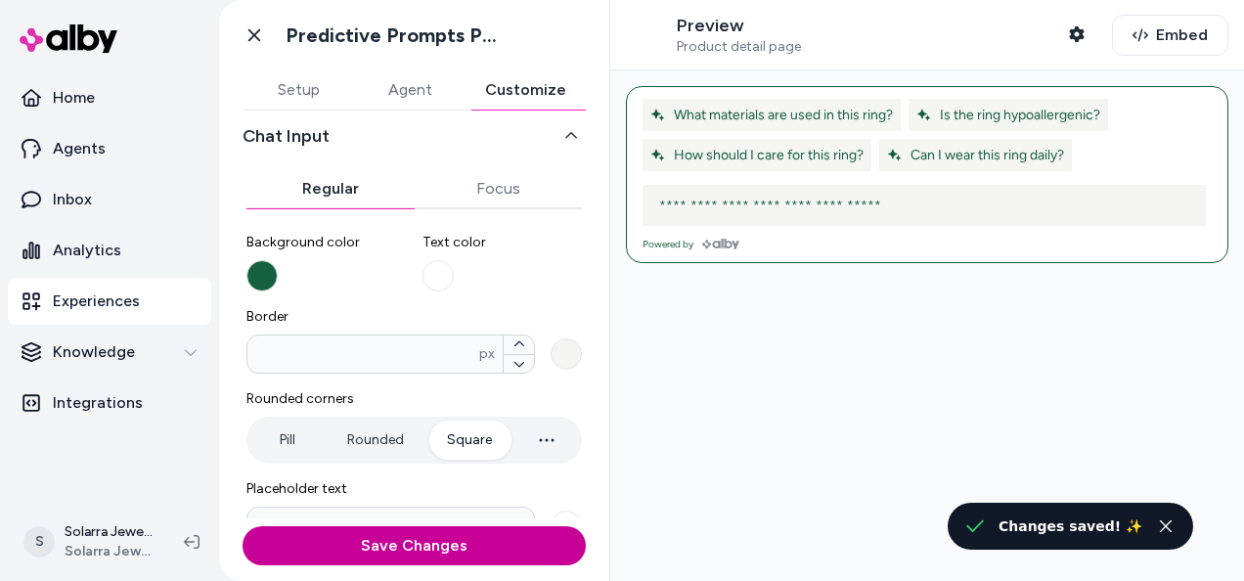
click at [475, 559] on button "Save Changes" at bounding box center [413, 545] width 343 height 39
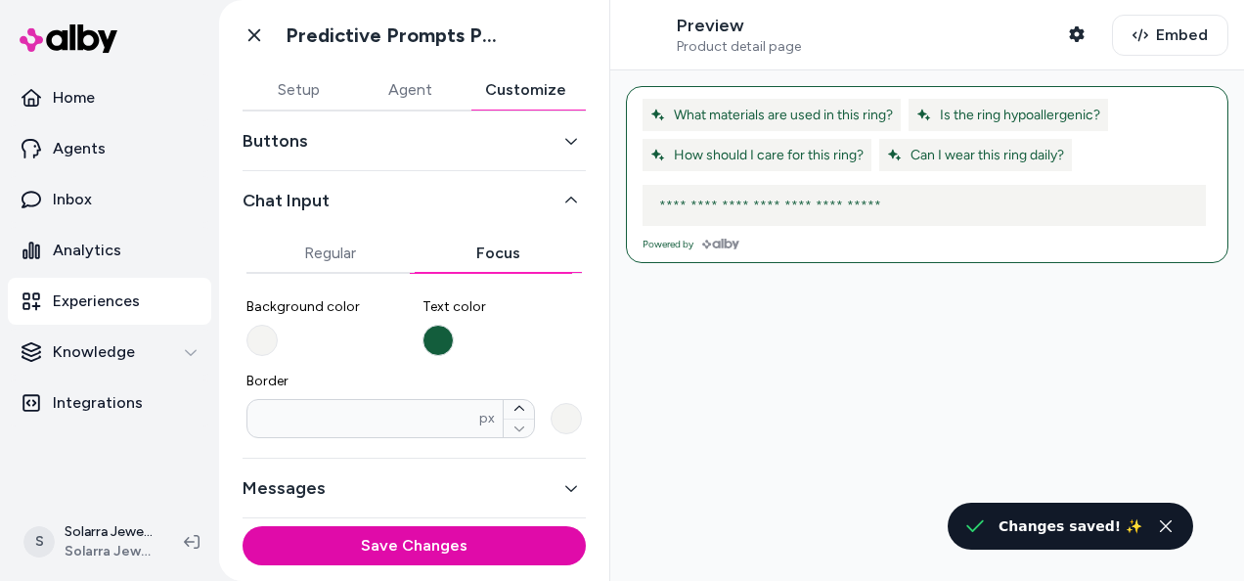
click at [496, 197] on div "Chat Input Regular Focus Background color Text color Border * px" at bounding box center [413, 314] width 343 height 287
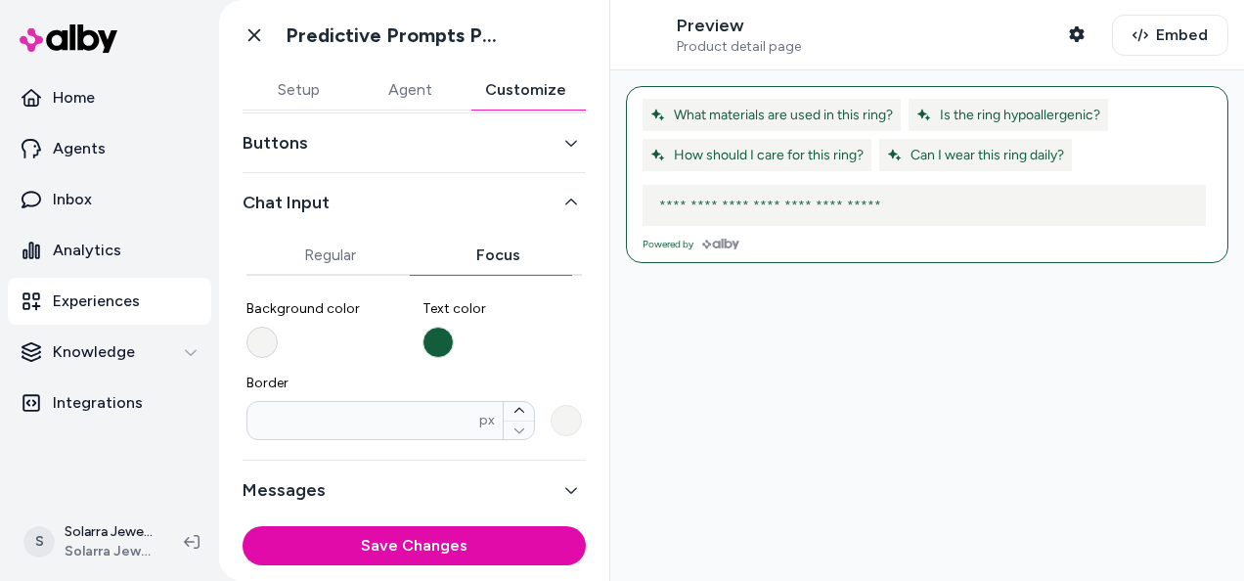
click at [269, 337] on button "Background color" at bounding box center [261, 342] width 31 height 31
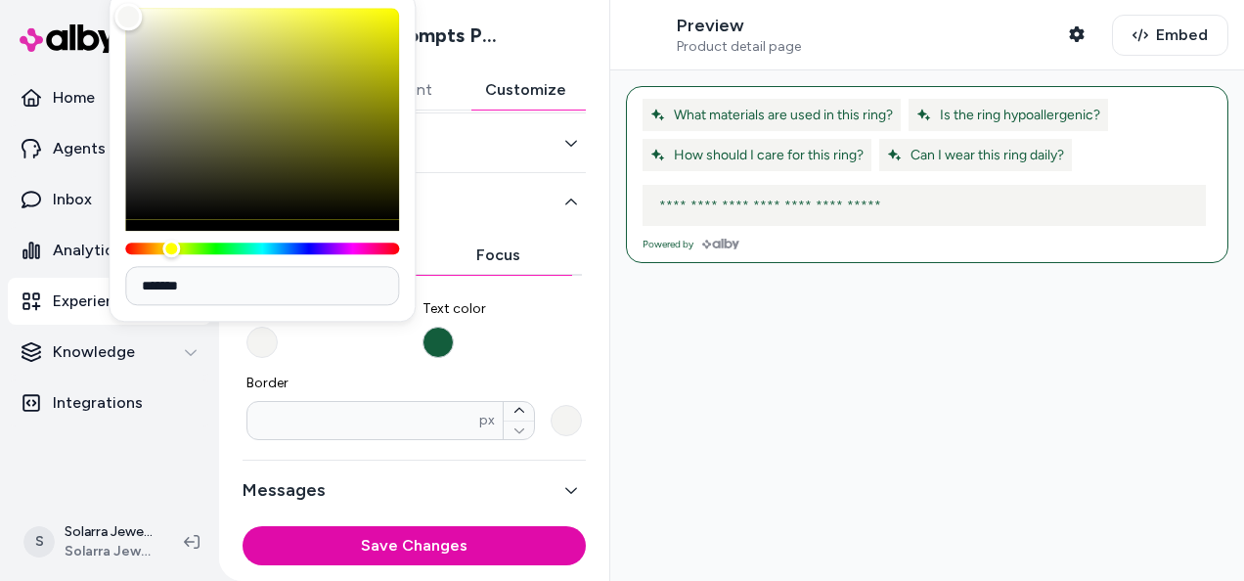
click at [434, 330] on button "Text color" at bounding box center [437, 342] width 31 height 31
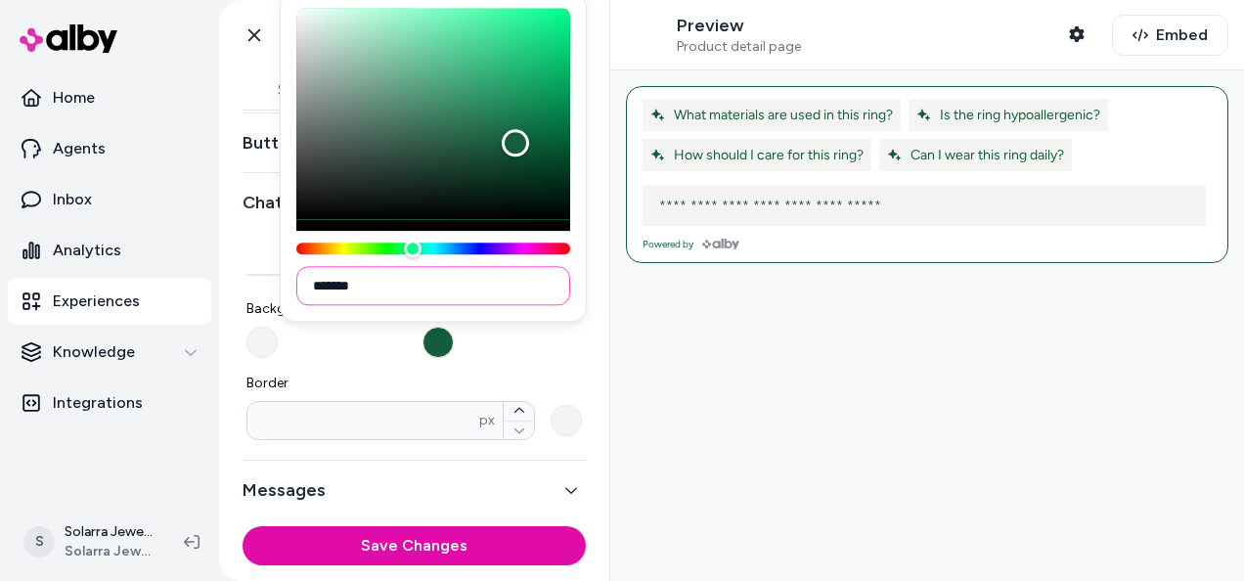
click at [351, 277] on input "*******" at bounding box center [433, 285] width 274 height 39
click at [266, 352] on button "Background color" at bounding box center [261, 342] width 31 height 31
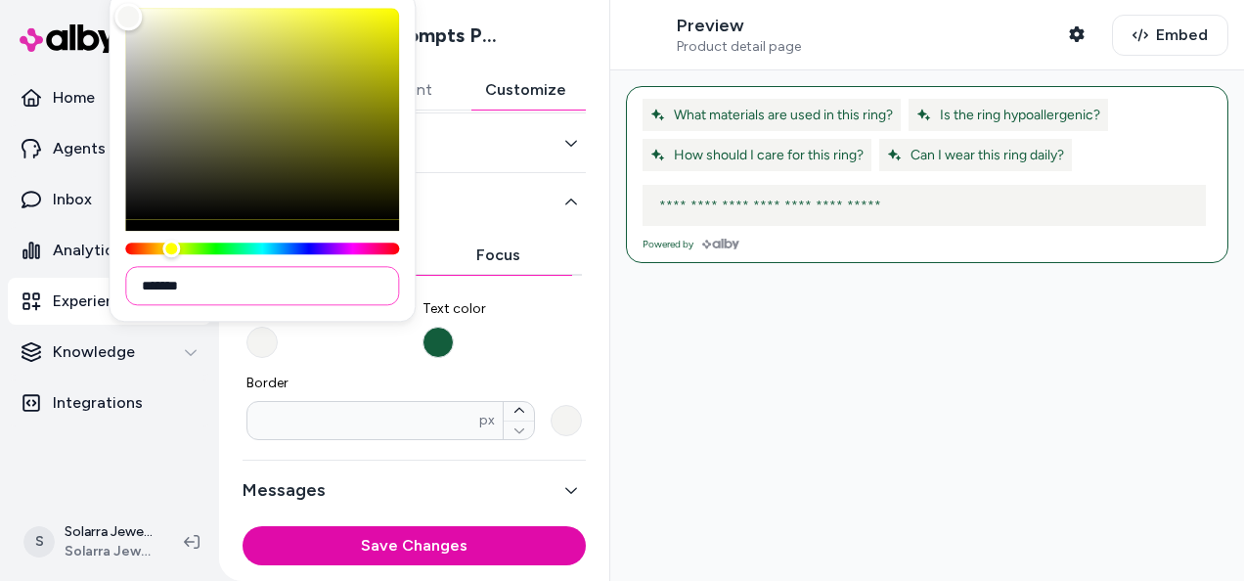
click at [193, 289] on input "*******" at bounding box center [262, 285] width 274 height 39
paste input
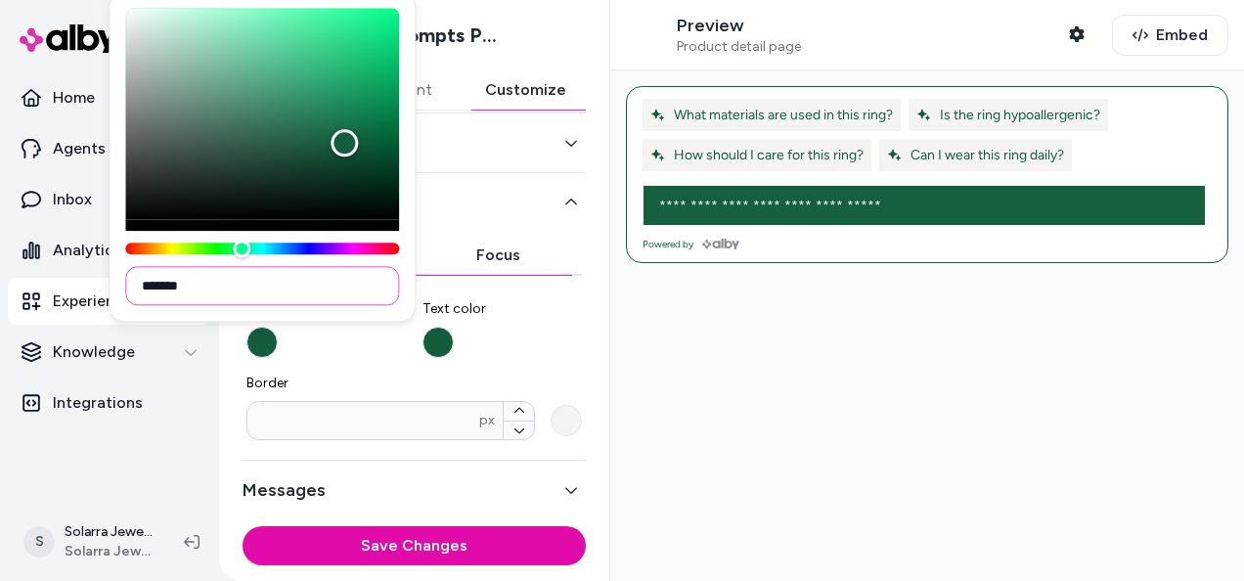
type input "*******"
click at [375, 349] on label "Background color" at bounding box center [326, 328] width 160 height 59
click at [278, 349] on button "Background color" at bounding box center [261, 342] width 31 height 31
click at [428, 341] on button "Text color" at bounding box center [437, 342] width 31 height 31
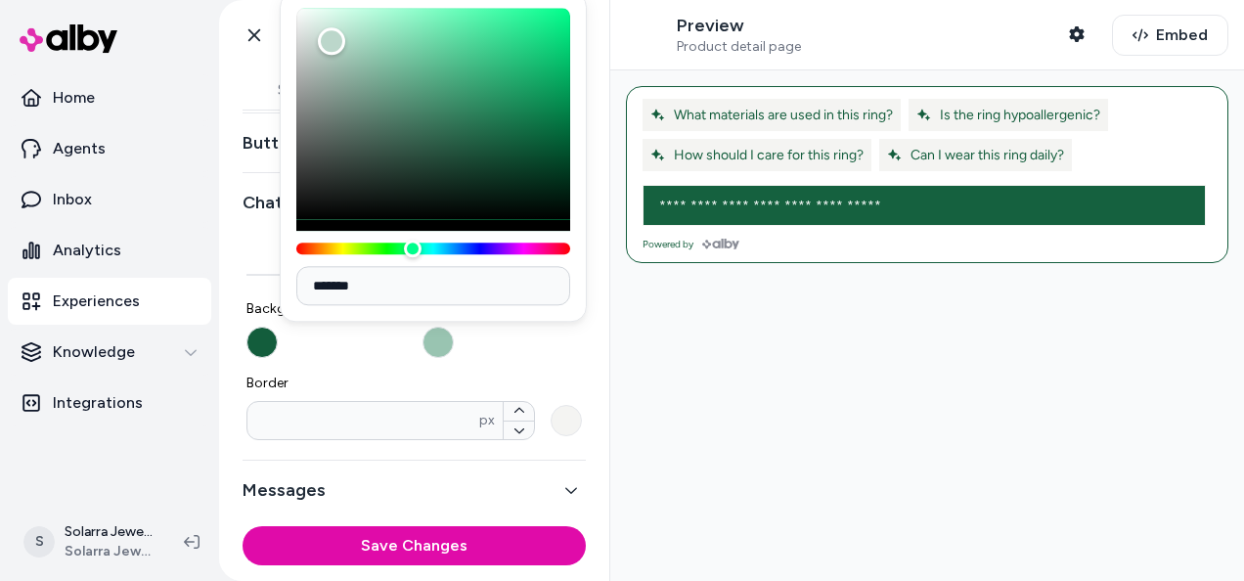
type input "*******"
drag, startPoint x: 516, startPoint y: 144, endPoint x: 255, endPoint y: -23, distance: 310.0
click at [255, 0] on html "Home Agents Inbox Analytics Experiences Knowledge Integrations S Solarra Jewelr…" at bounding box center [622, 290] width 1244 height 581
click at [494, 336] on label "Text color" at bounding box center [502, 328] width 160 height 59
click at [454, 336] on button "Text color" at bounding box center [437, 342] width 31 height 31
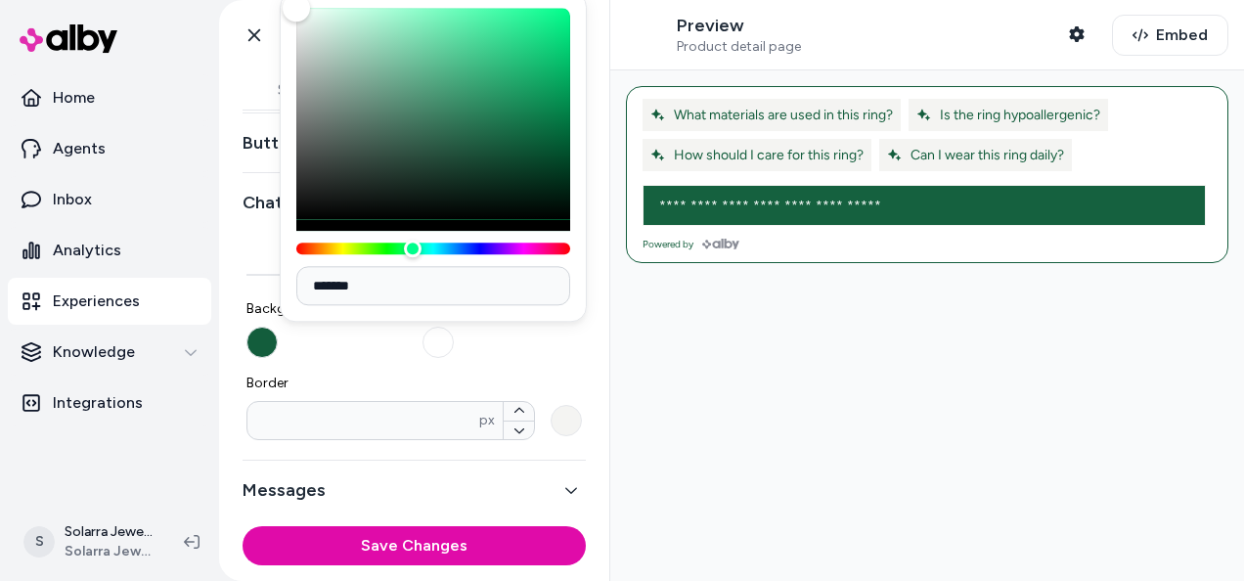
click at [532, 354] on label "Text color" at bounding box center [502, 328] width 160 height 59
click at [454, 354] on button "Text color" at bounding box center [437, 342] width 31 height 31
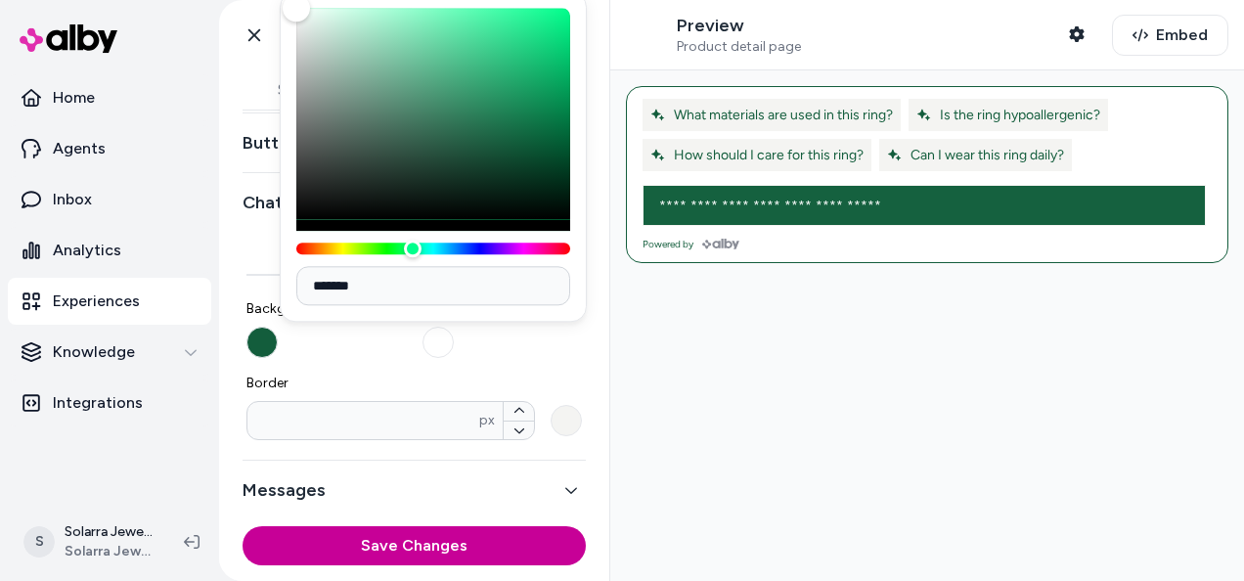
click at [479, 547] on button "Save Changes" at bounding box center [413, 545] width 343 height 39
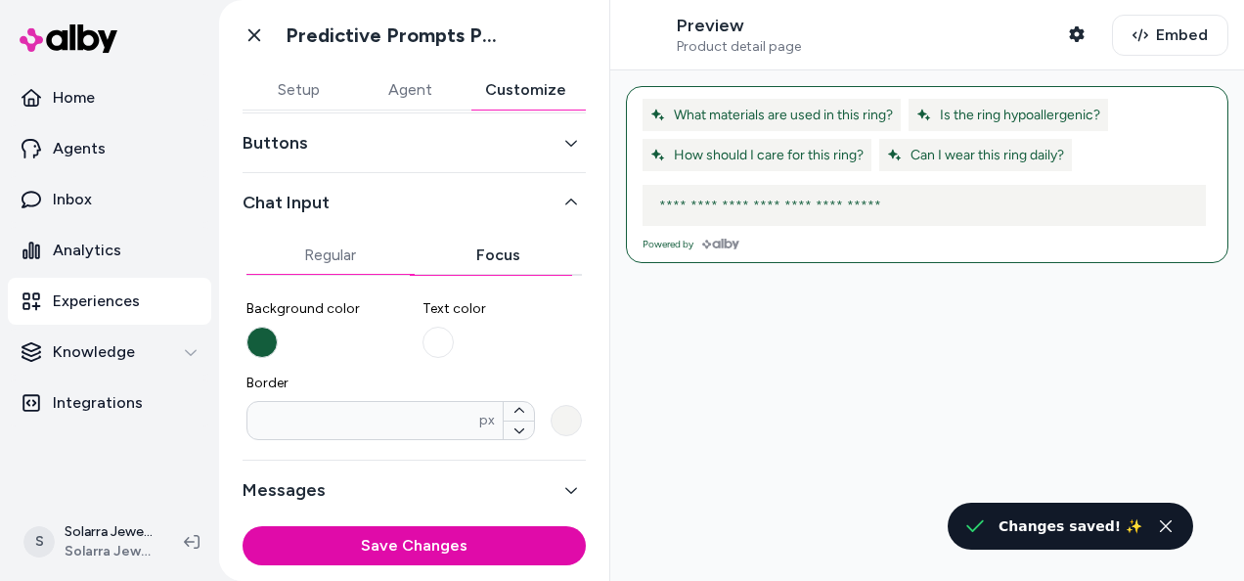
click at [338, 239] on button "Regular" at bounding box center [330, 255] width 168 height 39
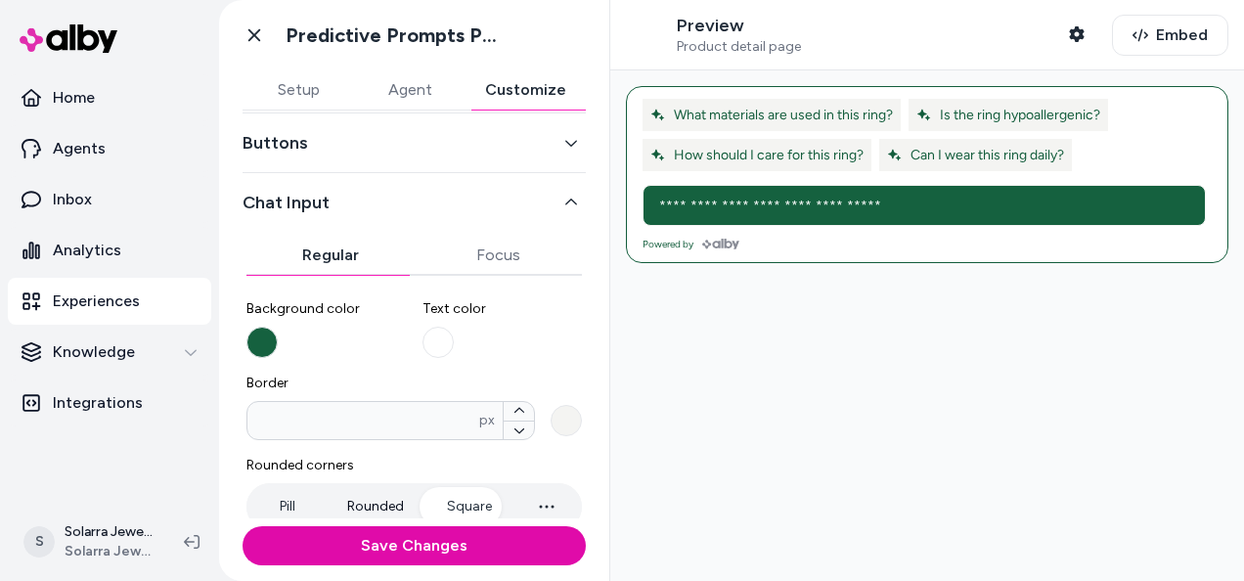
click at [366, 496] on button "Rounded" at bounding box center [376, 506] width 96 height 39
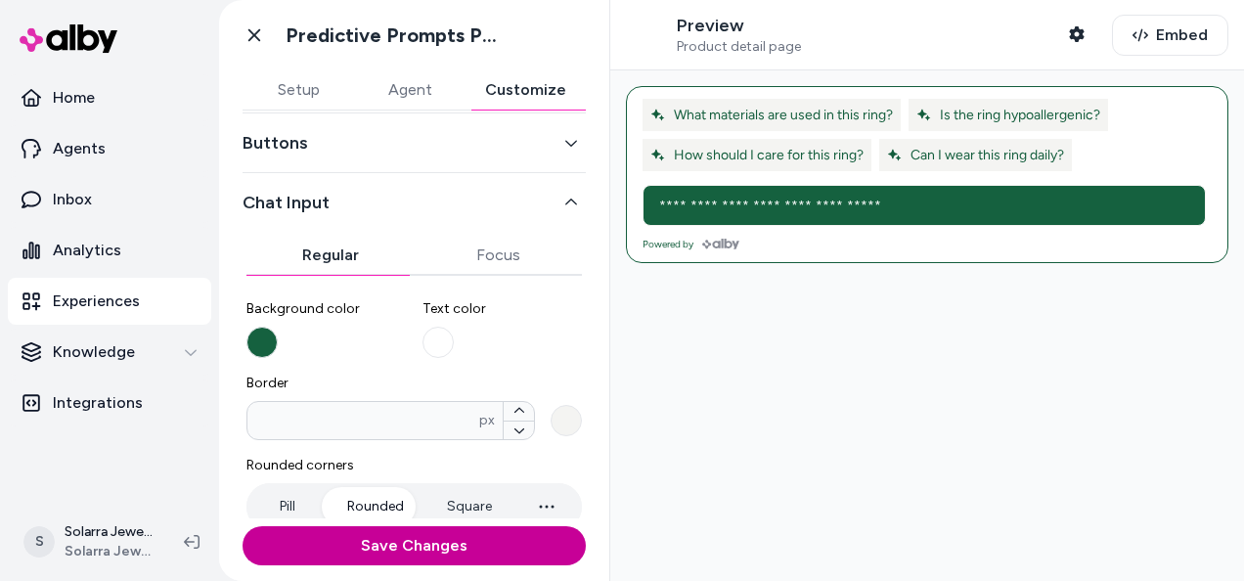
click at [395, 544] on button "Save Changes" at bounding box center [413, 545] width 343 height 39
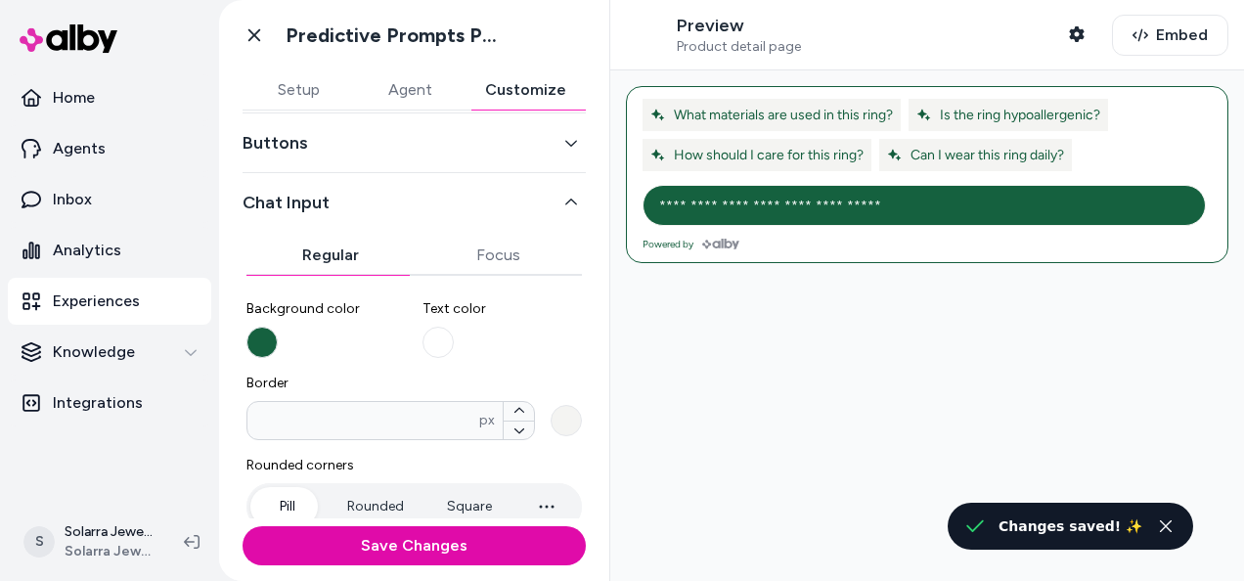
click at [289, 506] on button "Pill" at bounding box center [286, 506] width 73 height 39
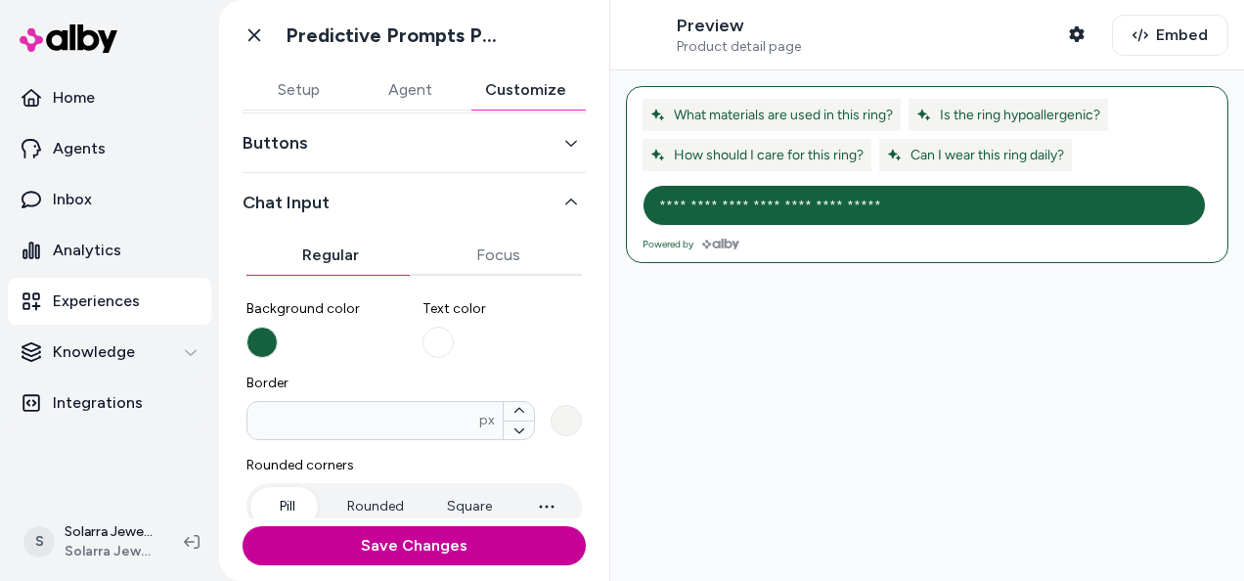
click at [342, 540] on button "Save Changes" at bounding box center [413, 545] width 343 height 39
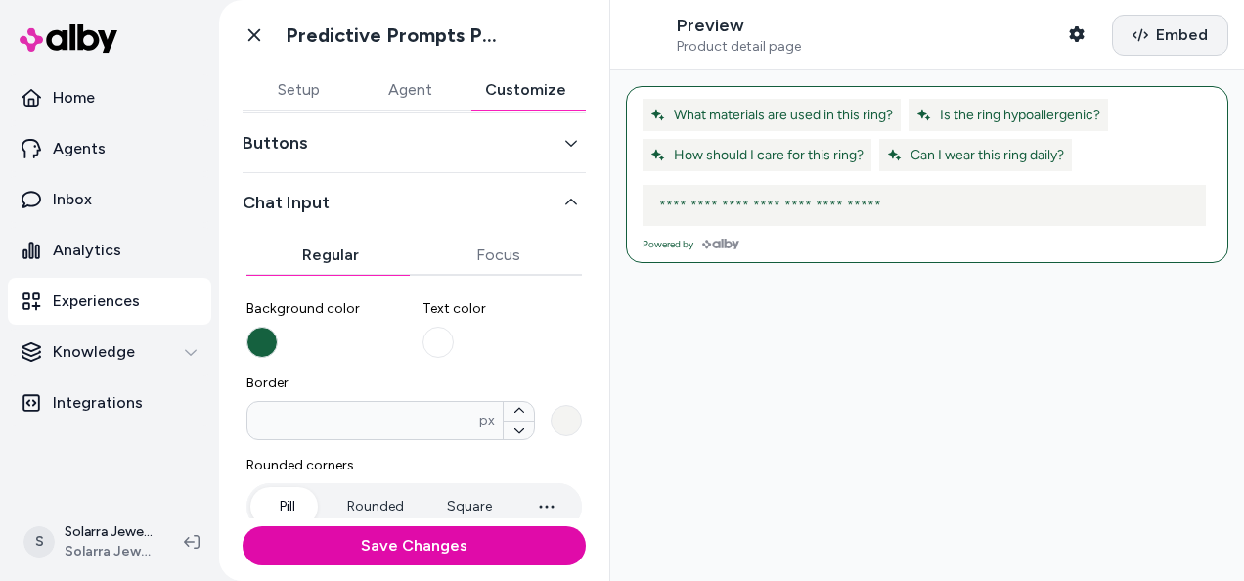
click at [1144, 42] on button "Embed" at bounding box center [1170, 35] width 116 height 41
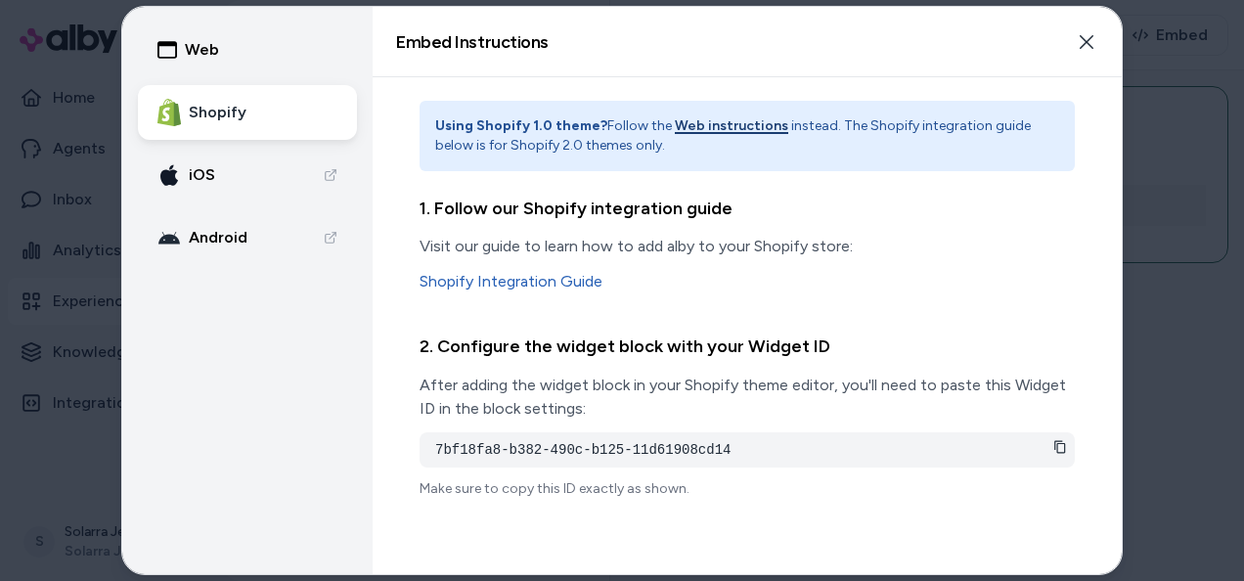
click at [1054, 442] on icon at bounding box center [1059, 446] width 11 height 13
click at [1078, 39] on icon "button" at bounding box center [1086, 41] width 16 height 16
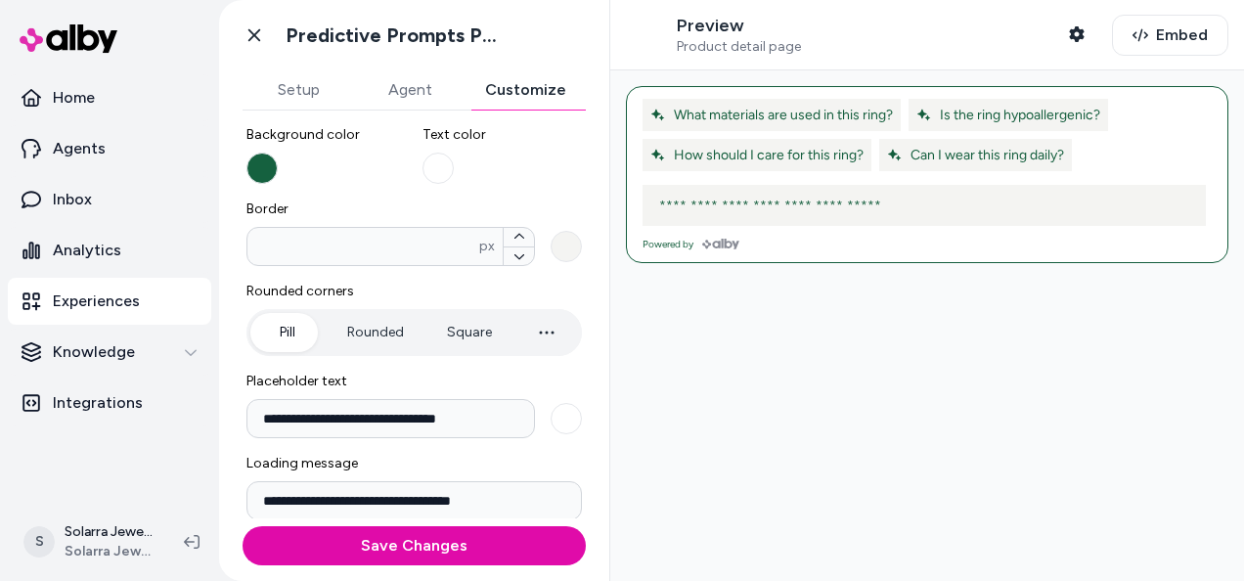
scroll to position [255, 0]
click at [473, 325] on button "Square" at bounding box center [469, 331] width 84 height 39
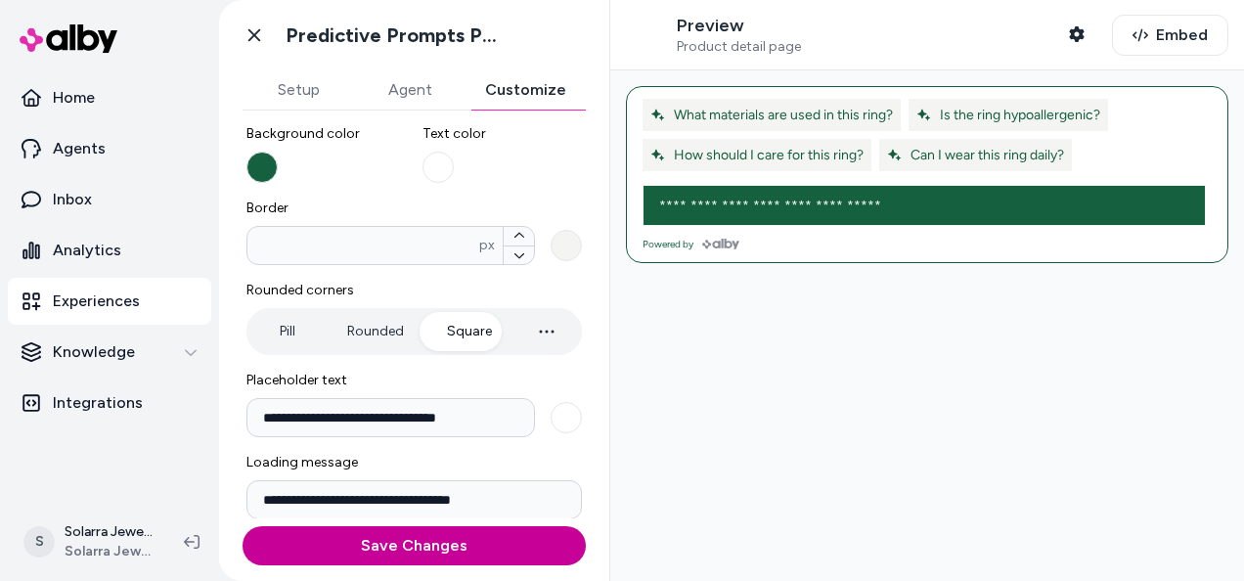
click at [488, 554] on button "Save Changes" at bounding box center [413, 545] width 343 height 39
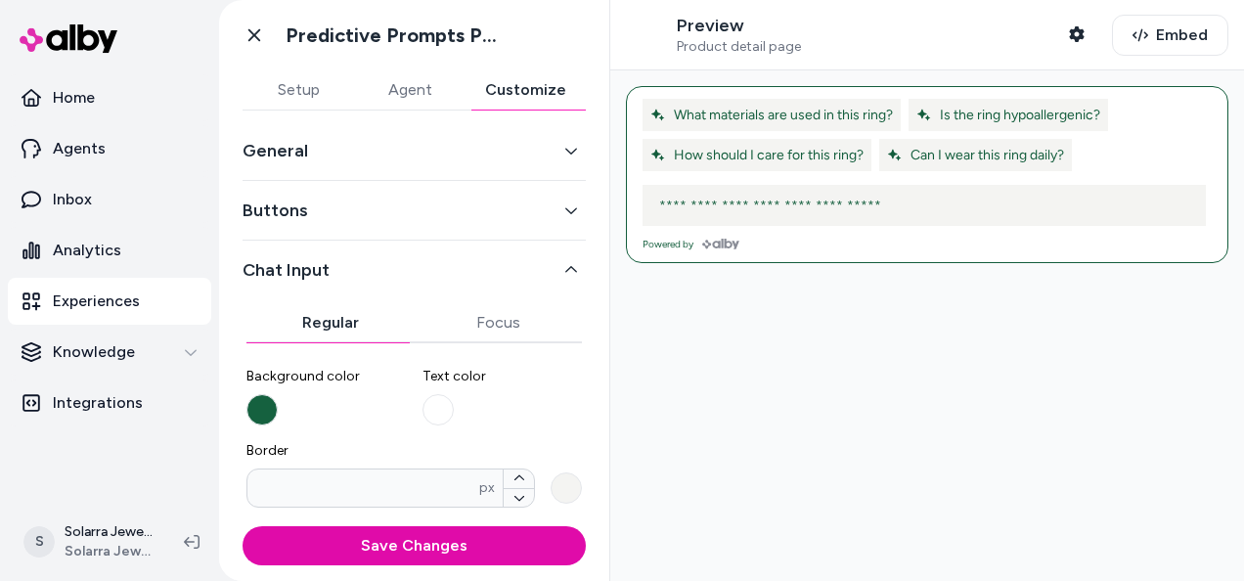
scroll to position [13, 0]
click at [564, 269] on icon "button" at bounding box center [571, 270] width 14 height 14
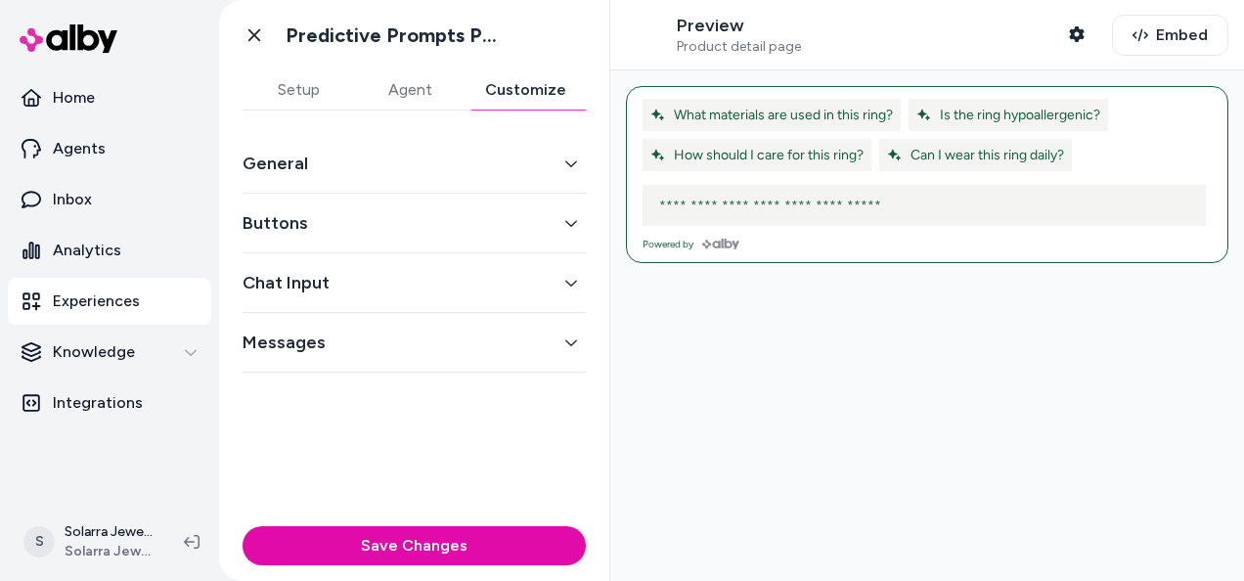
click at [570, 330] on button "Messages" at bounding box center [413, 341] width 343 height 27
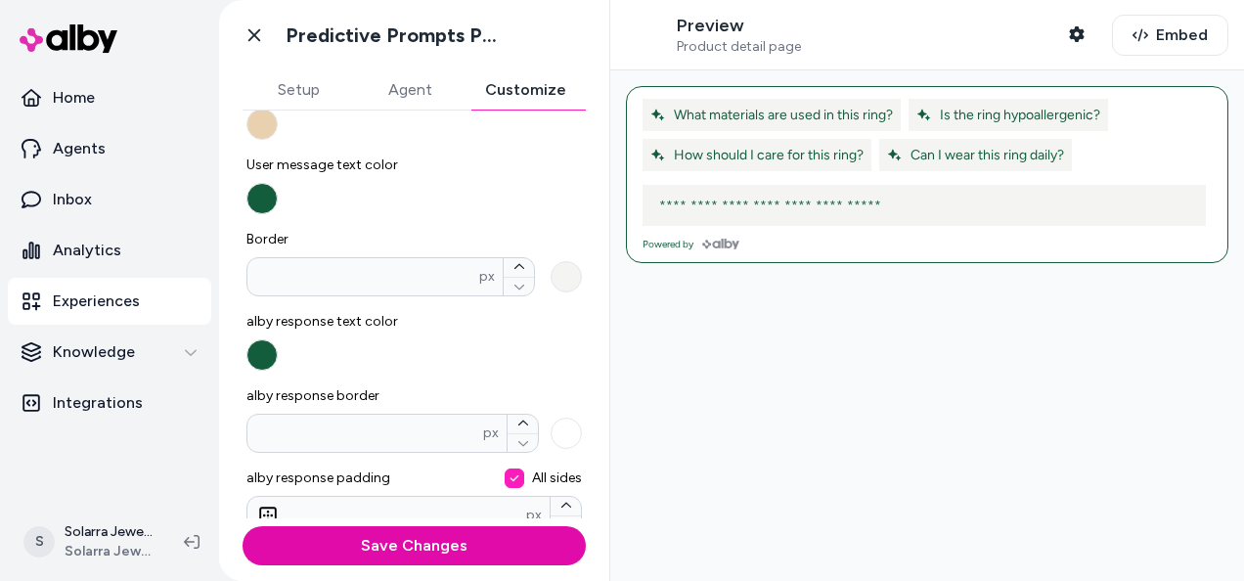
scroll to position [329, 0]
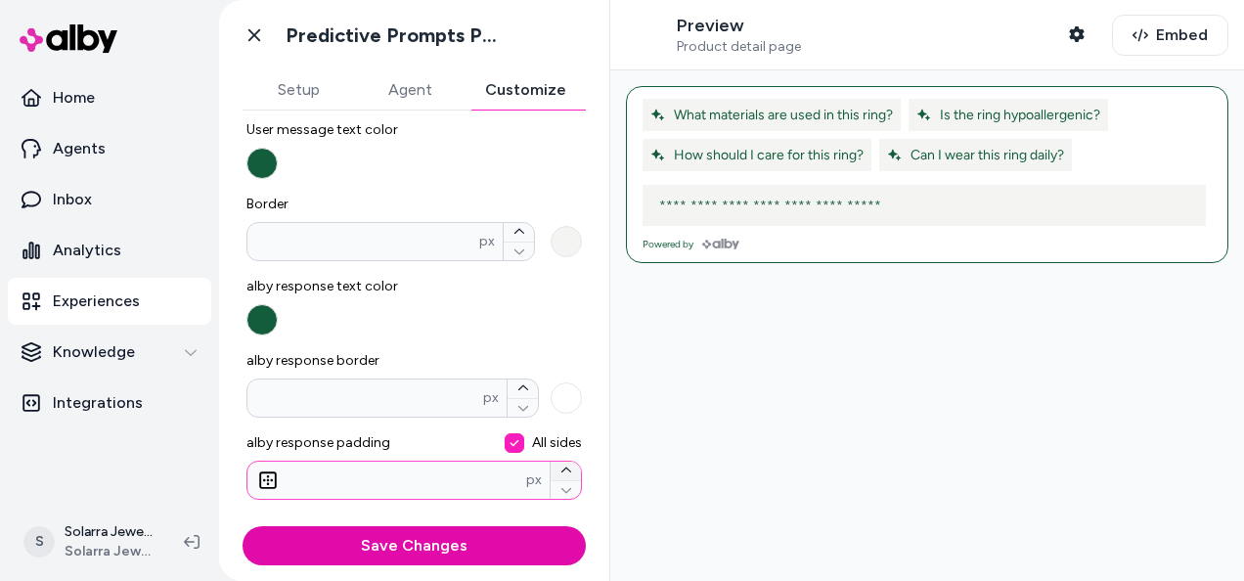
click at [560, 467] on icon "button" at bounding box center [565, 469] width 10 height 5
type input "**"
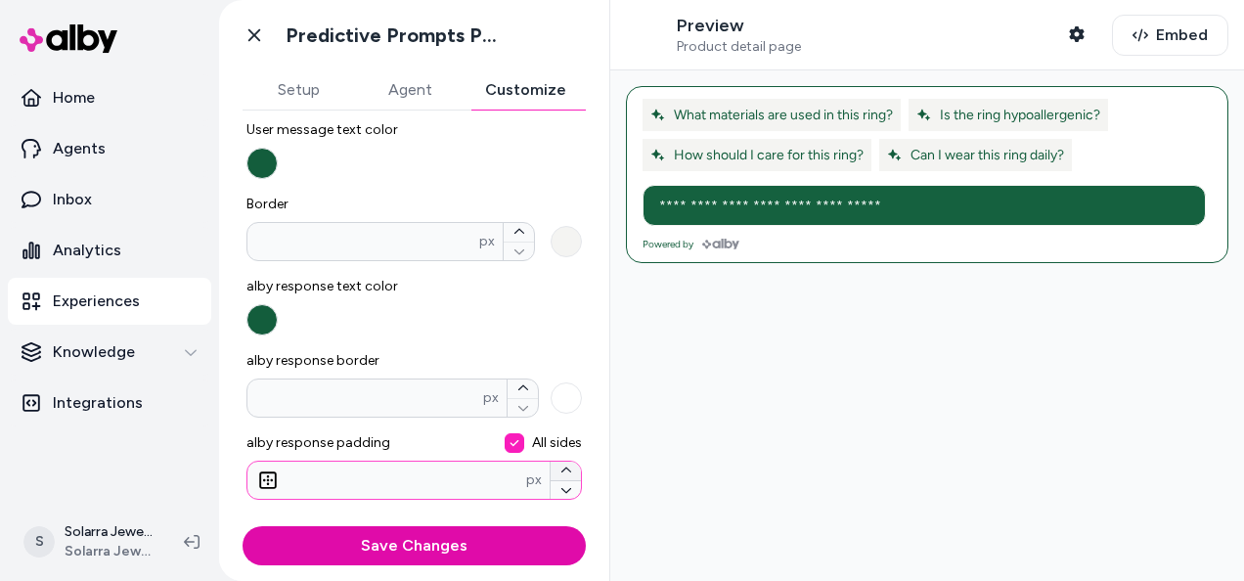
click at [560, 467] on icon "button" at bounding box center [565, 469] width 10 height 5
type input "**"
click at [560, 467] on icon "button" at bounding box center [565, 469] width 10 height 5
type input "**"
click at [560, 467] on icon "button" at bounding box center [565, 469] width 10 height 5
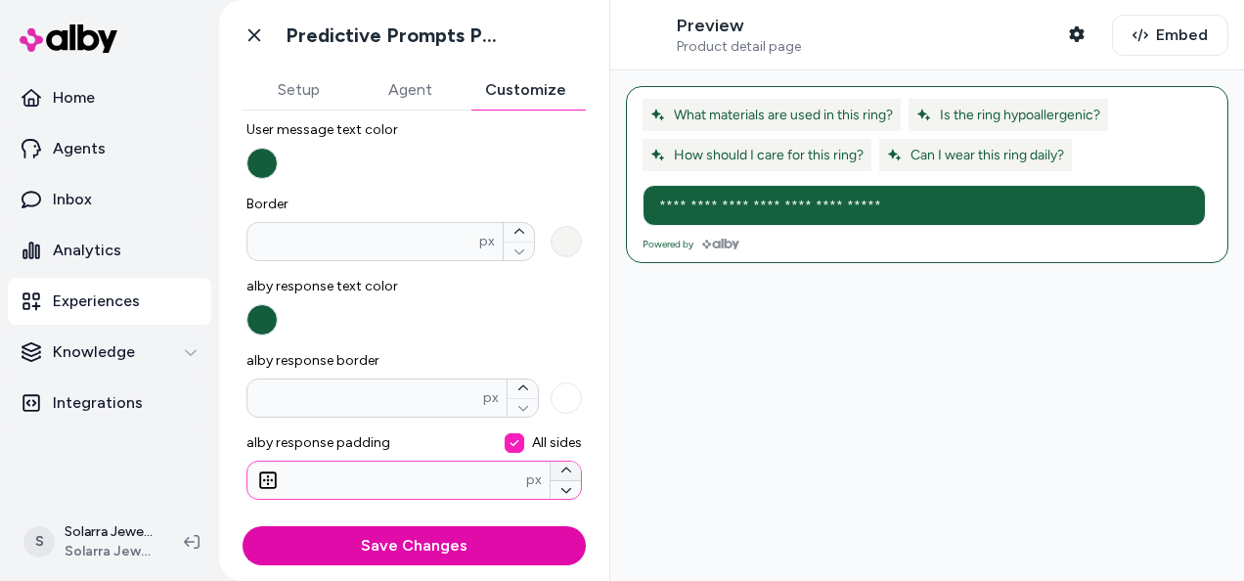
type input "**"
click at [560, 491] on icon "button" at bounding box center [566, 490] width 12 height 12
type input "**"
click at [560, 491] on icon "button" at bounding box center [566, 490] width 12 height 12
type input "**"
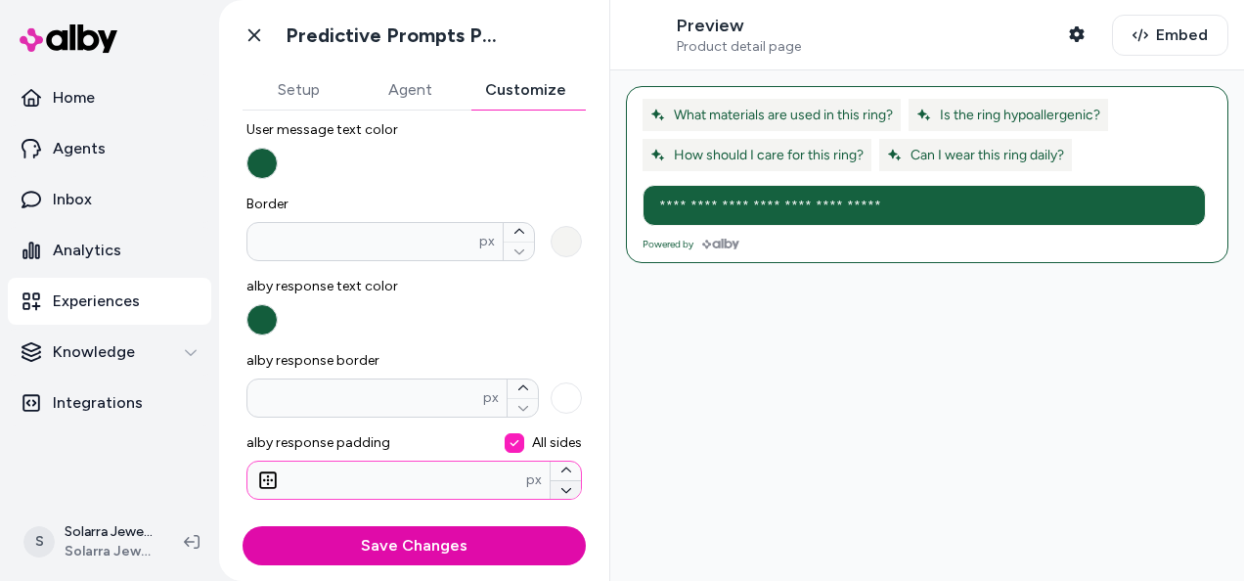
click at [560, 491] on icon "button" at bounding box center [566, 490] width 12 height 12
type input "**"
click at [560, 491] on icon "button" at bounding box center [566, 490] width 12 height 12
type input "**"
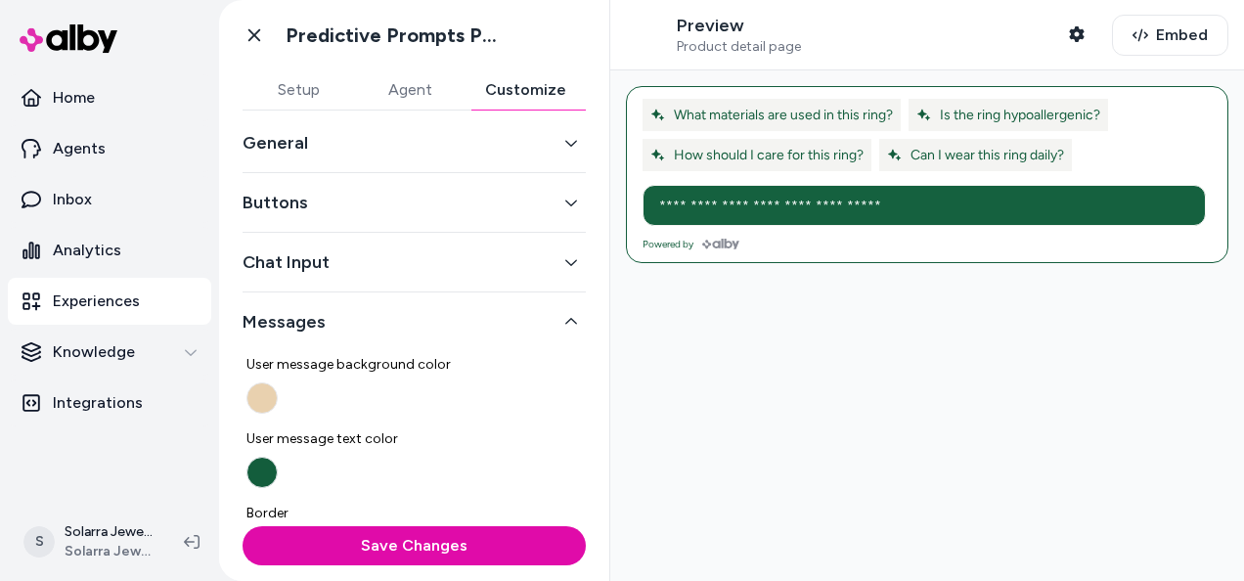
scroll to position [0, 0]
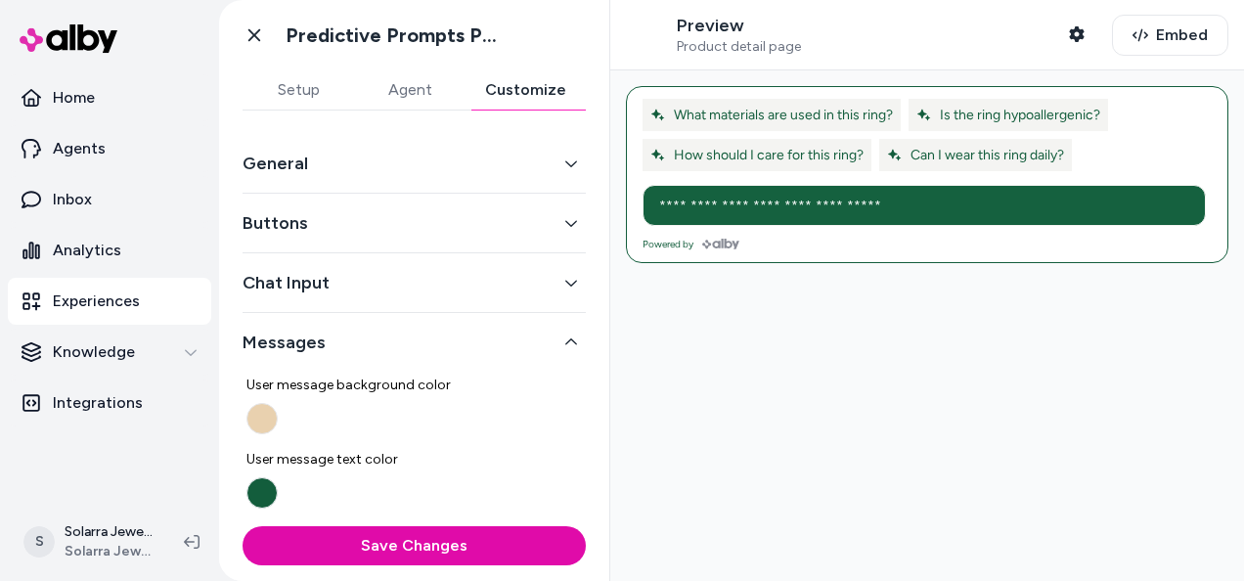
click at [547, 231] on button "Buttons" at bounding box center [413, 222] width 343 height 27
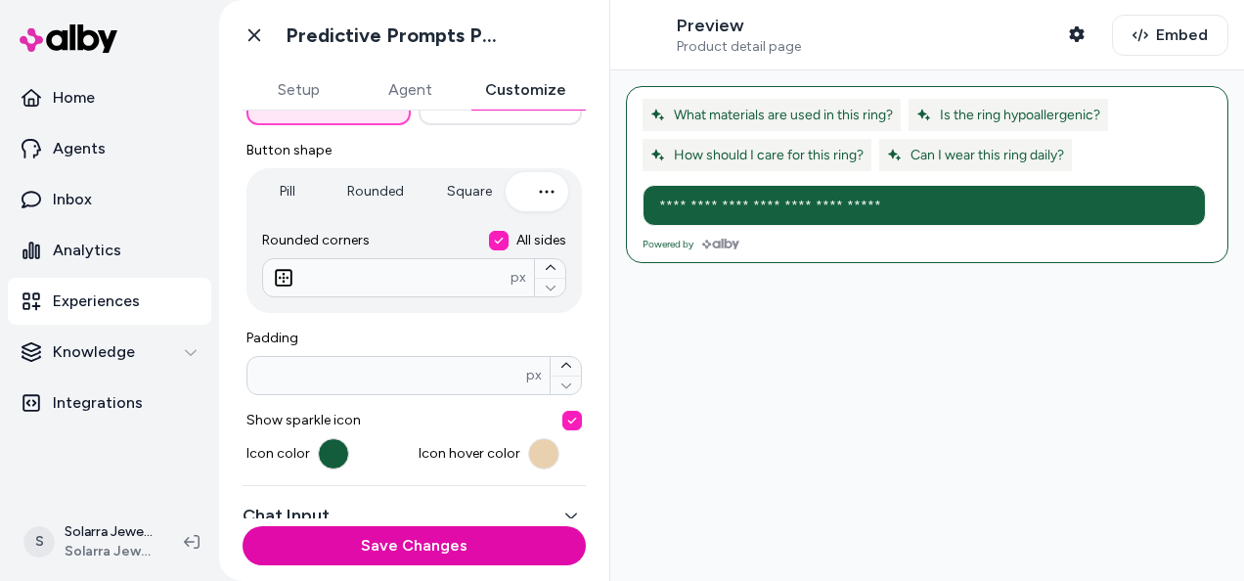
scroll to position [351, 0]
click at [559, 358] on button "button" at bounding box center [565, 367] width 30 height 19
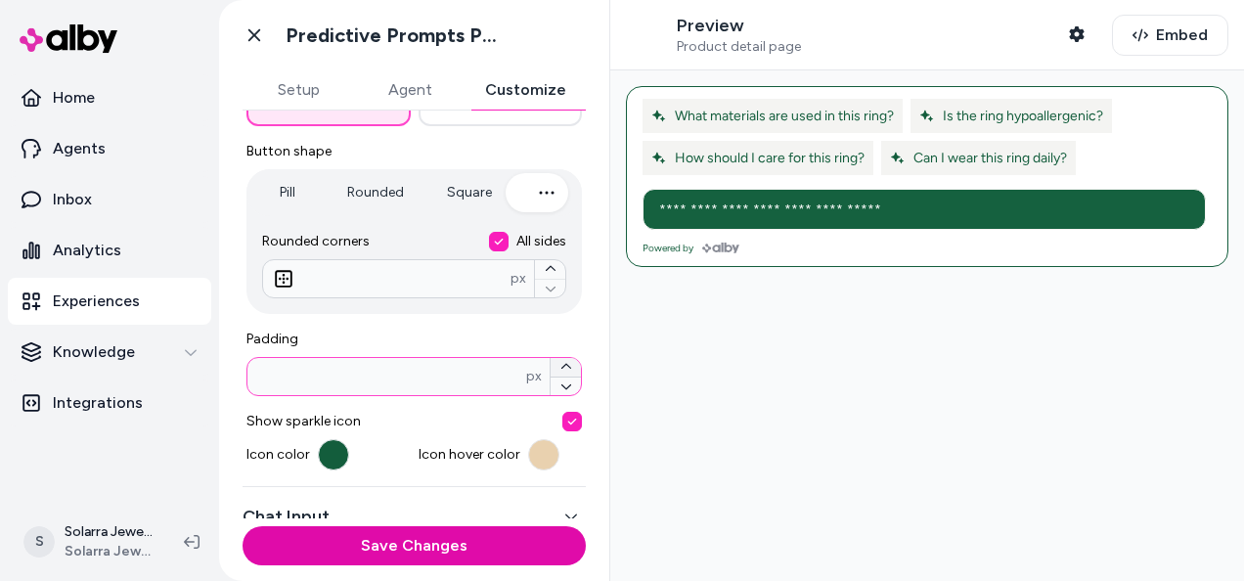
click at [559, 358] on button "button" at bounding box center [565, 367] width 30 height 19
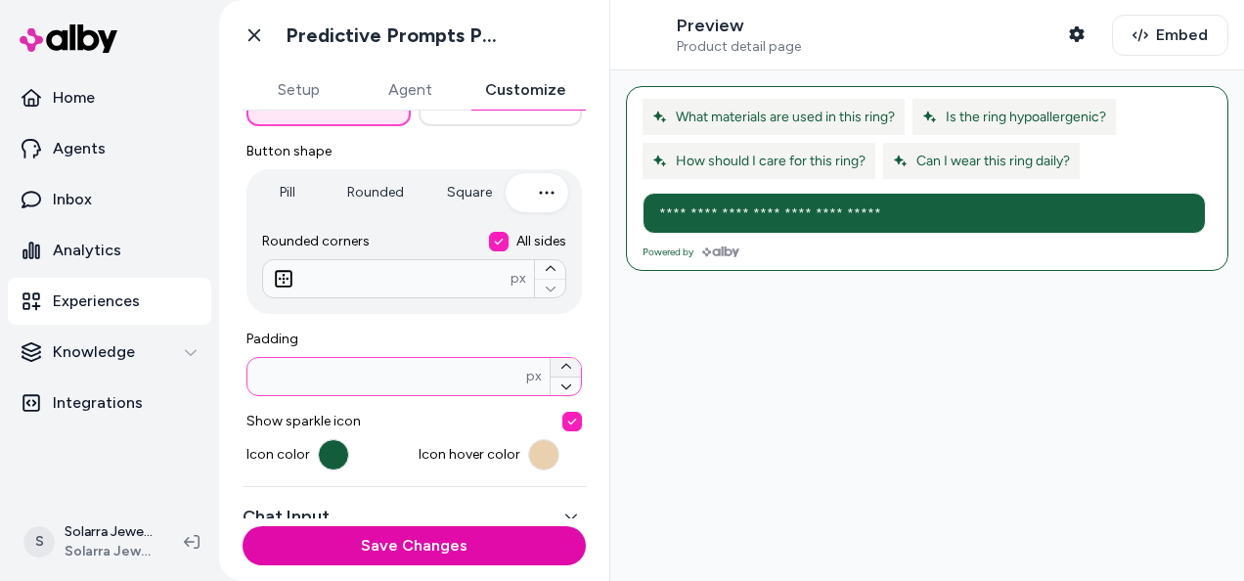
click at [559, 358] on button "button" at bounding box center [565, 367] width 30 height 19
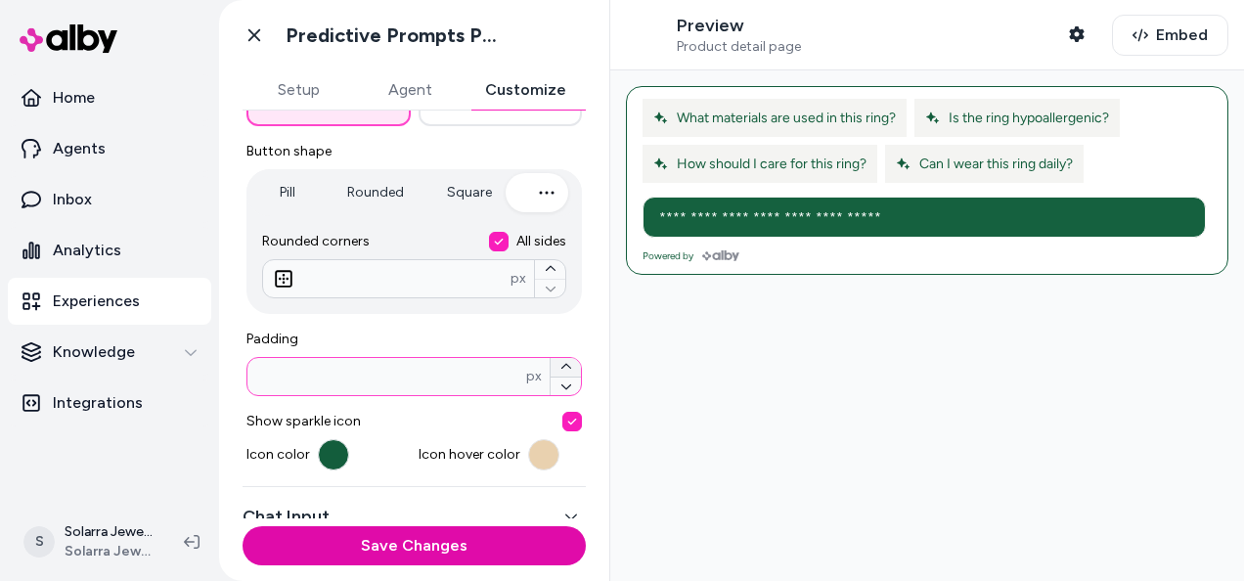
click at [559, 358] on button "button" at bounding box center [565, 367] width 30 height 19
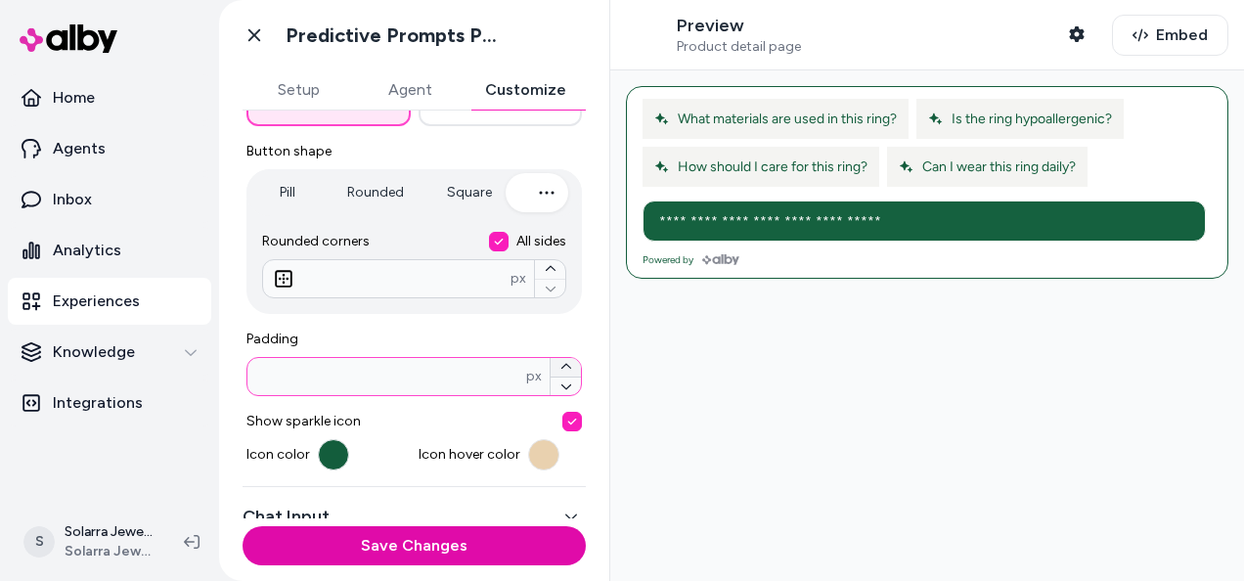
click at [559, 358] on button "button" at bounding box center [565, 367] width 30 height 19
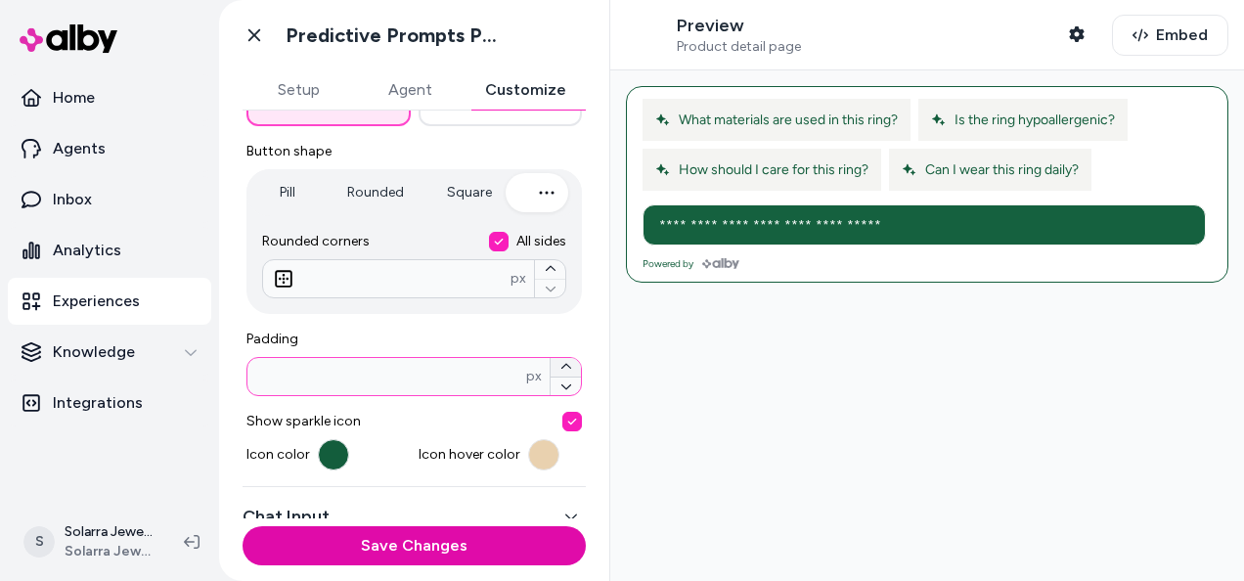
click at [559, 358] on button "button" at bounding box center [565, 367] width 30 height 19
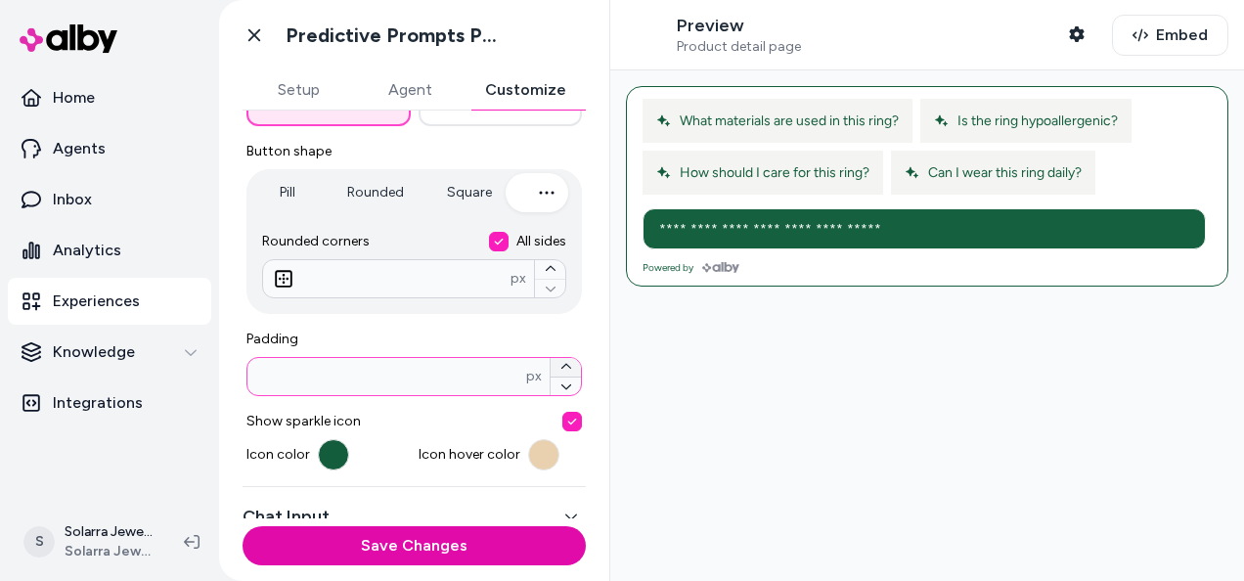
click at [559, 358] on button "button" at bounding box center [565, 367] width 30 height 19
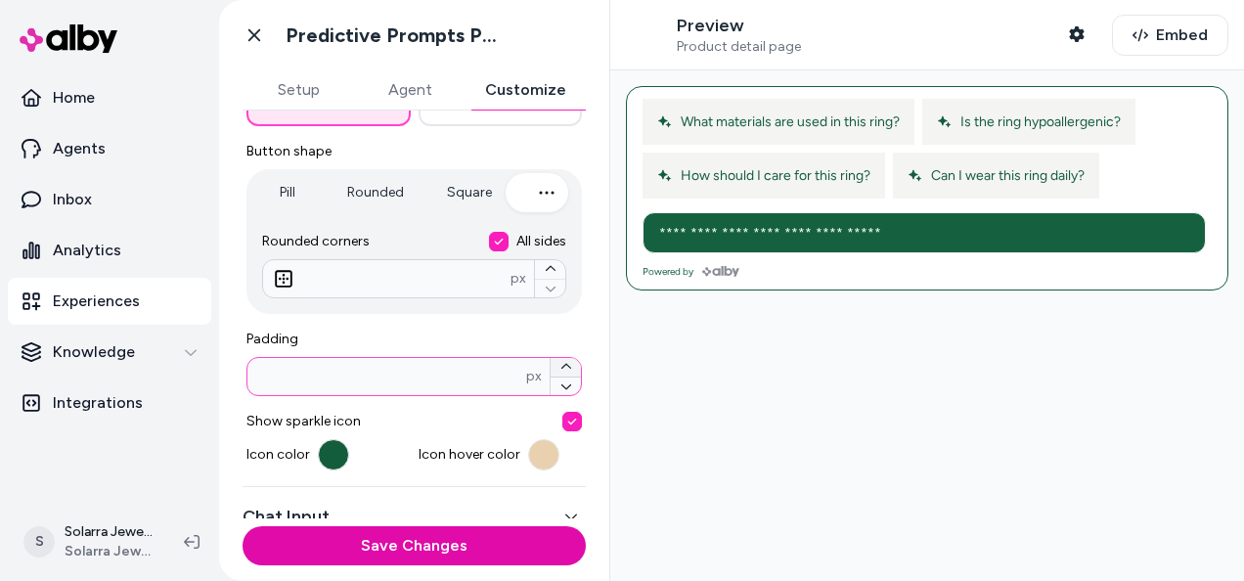
click at [559, 358] on button "button" at bounding box center [565, 367] width 30 height 19
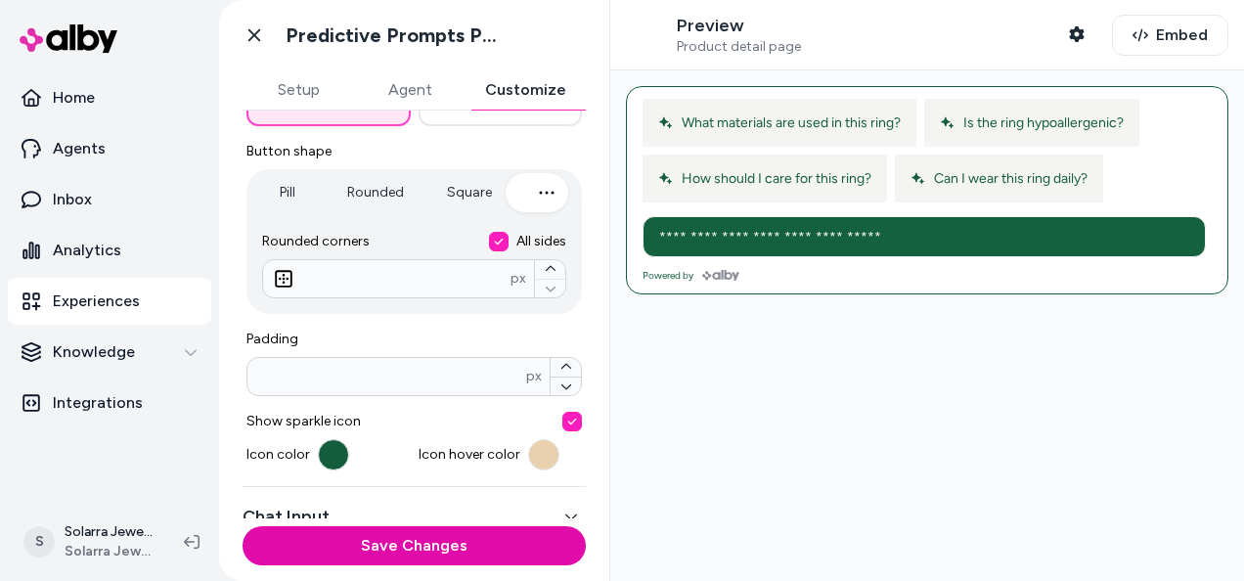
click at [562, 424] on button "button" at bounding box center [572, 422] width 20 height 20
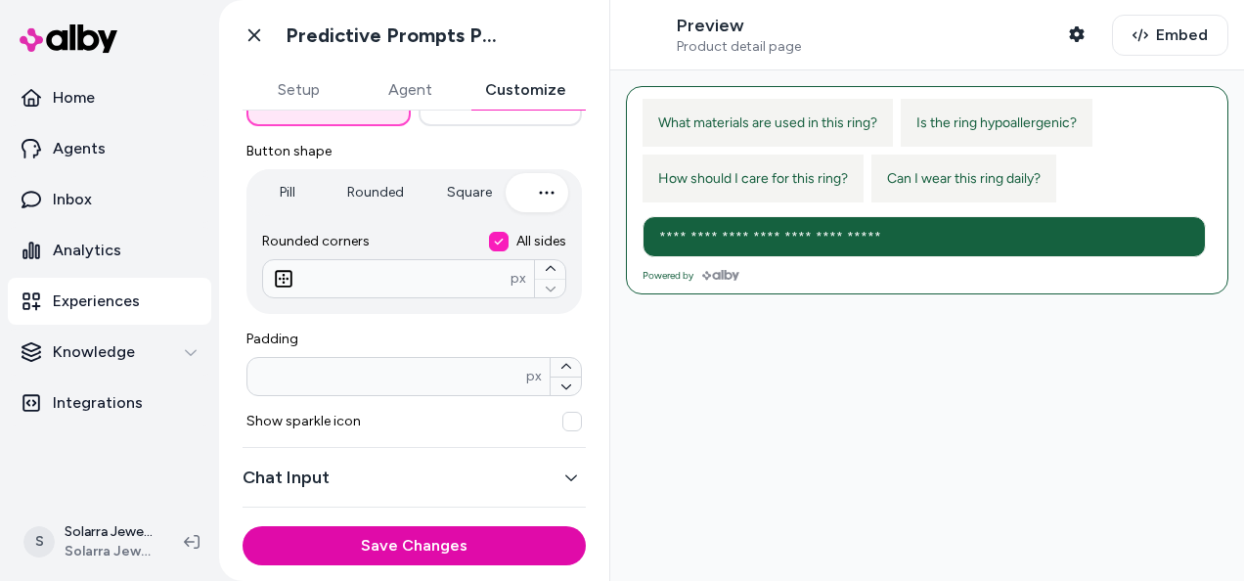
click at [562, 424] on button "button" at bounding box center [572, 422] width 20 height 20
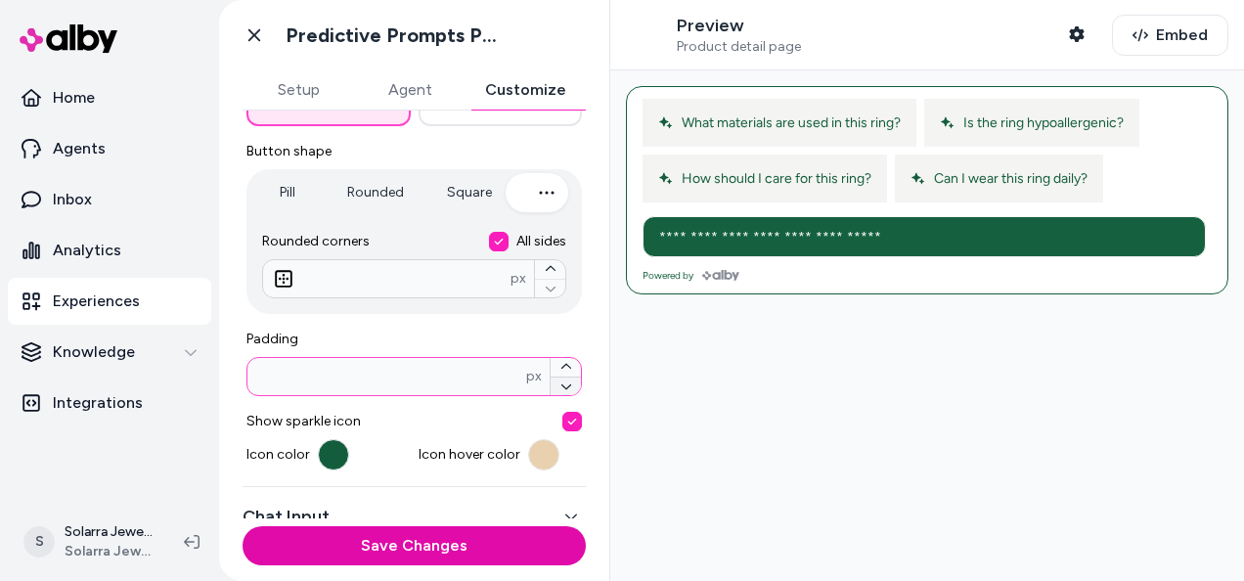
click at [561, 385] on icon "button" at bounding box center [566, 386] width 12 height 12
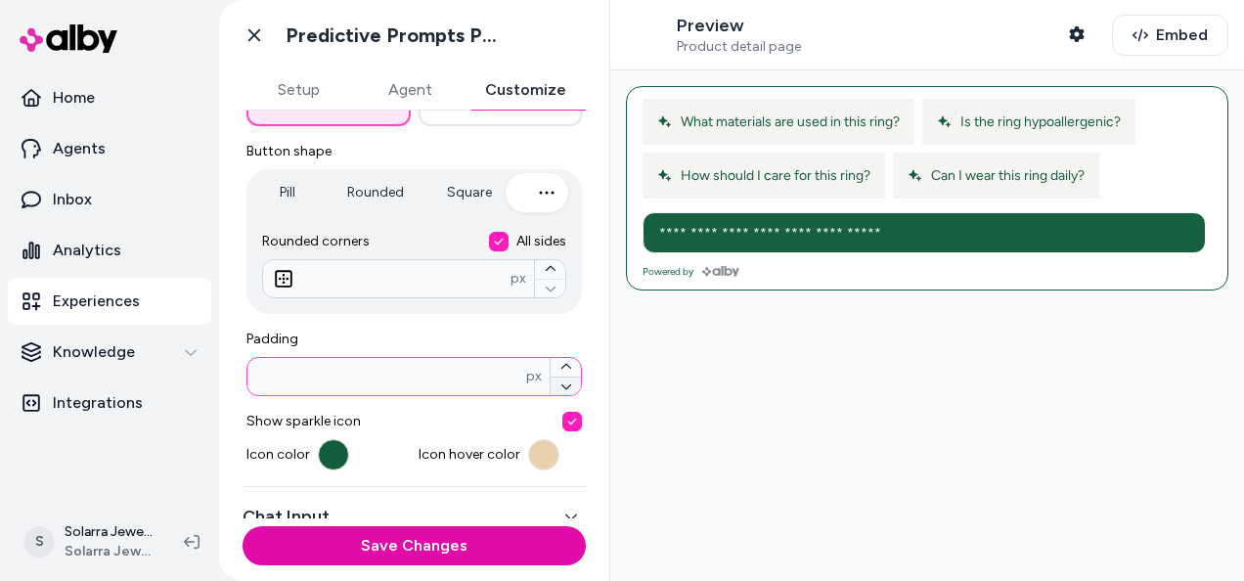
click at [561, 385] on icon "button" at bounding box center [566, 386] width 12 height 12
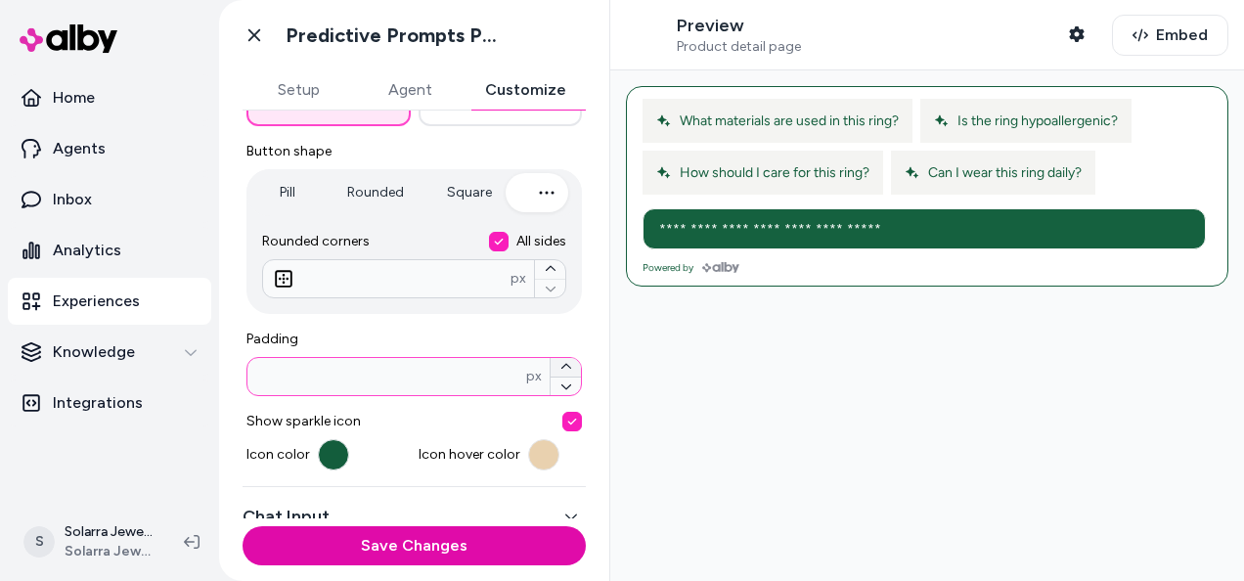
click at [560, 366] on icon "button" at bounding box center [566, 367] width 12 height 12
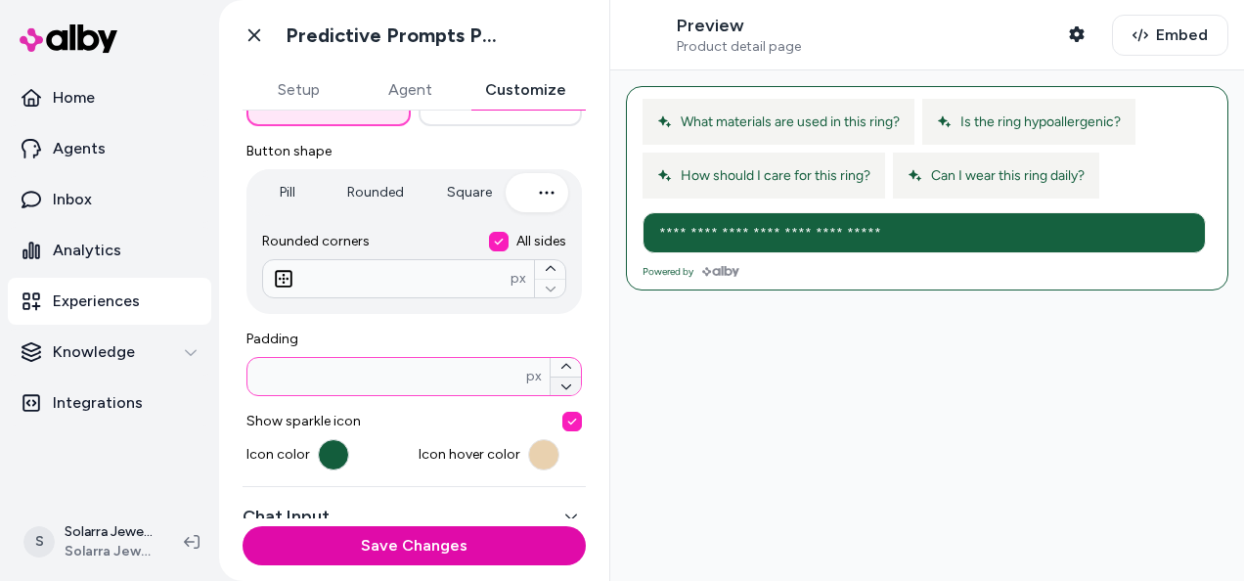
click at [560, 391] on button "button" at bounding box center [565, 386] width 30 height 20
type input "**"
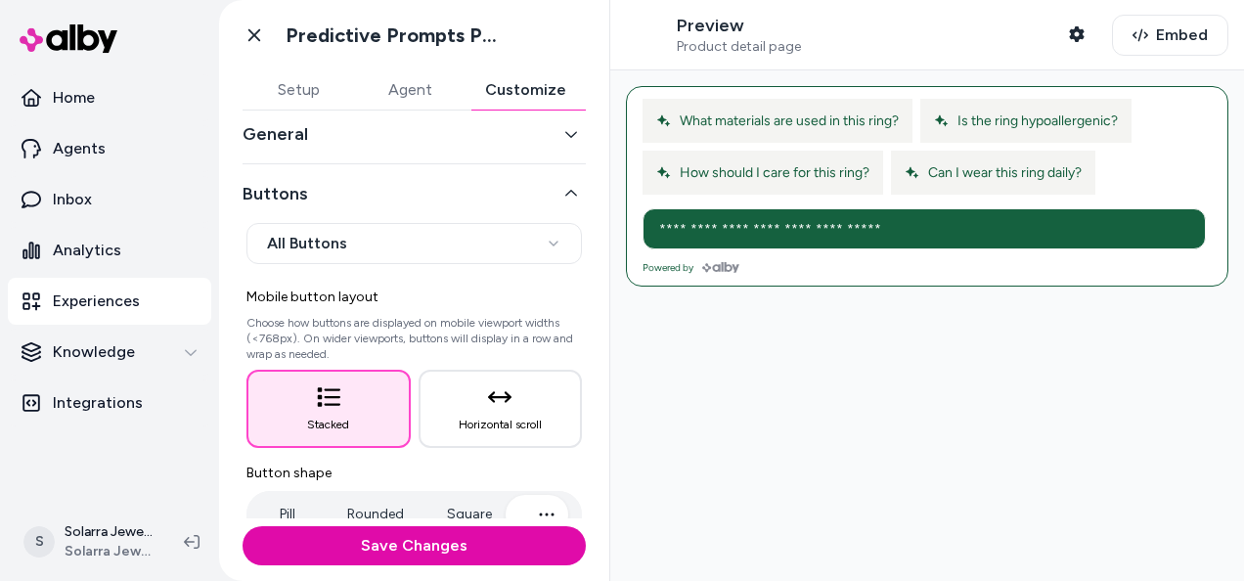
scroll to position [18, 0]
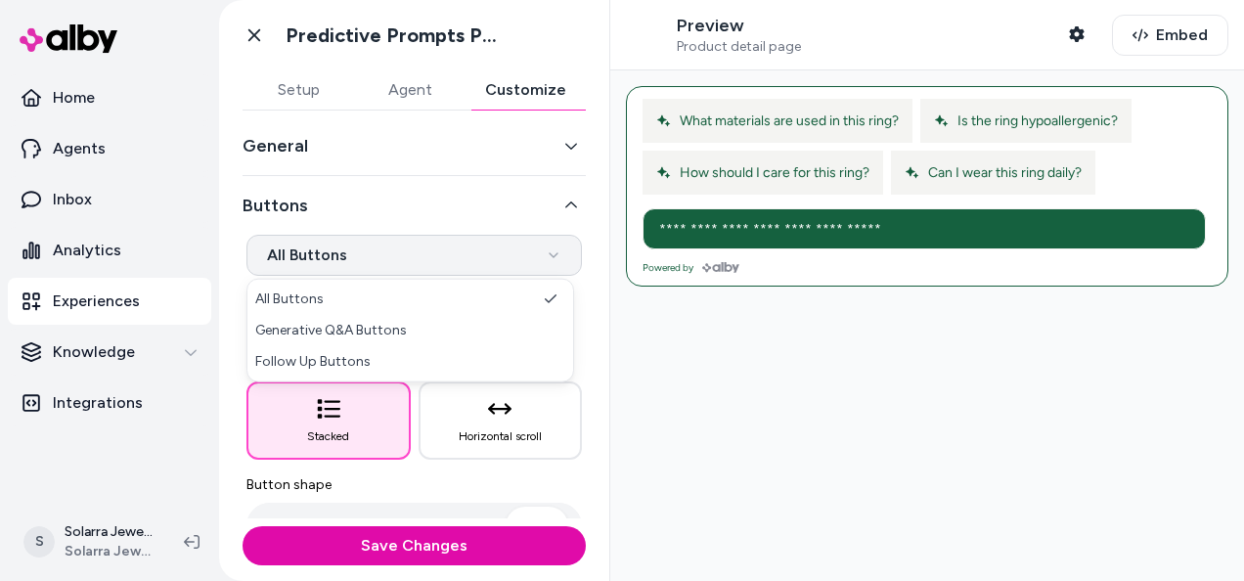
click at [544, 260] on html "**********" at bounding box center [622, 290] width 1244 height 581
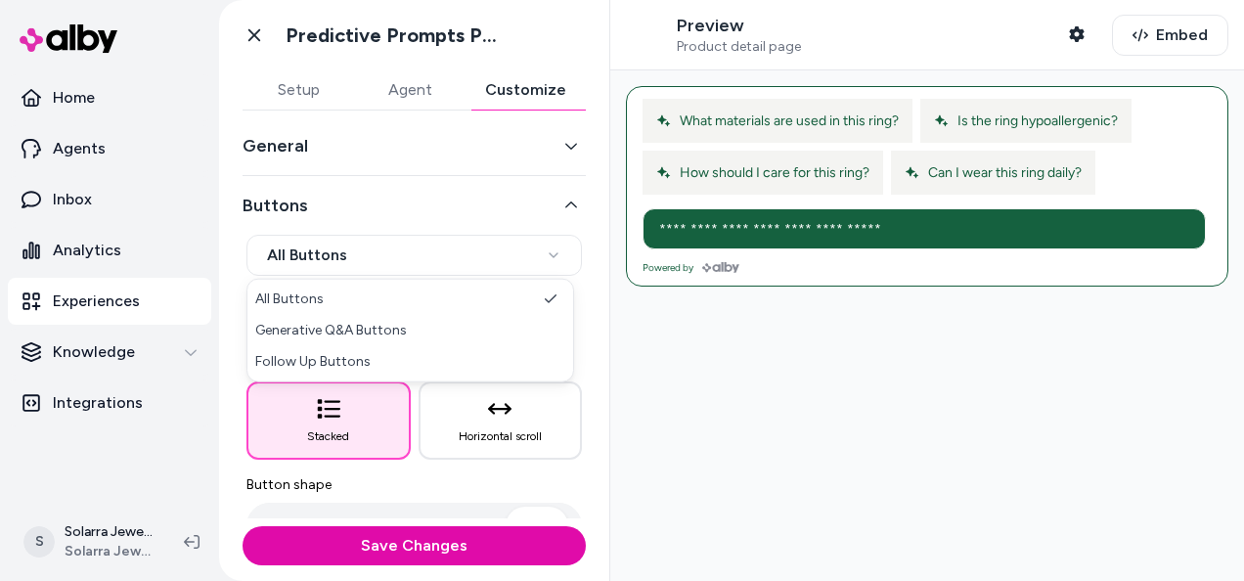
click at [545, 260] on html "**********" at bounding box center [622, 290] width 1244 height 581
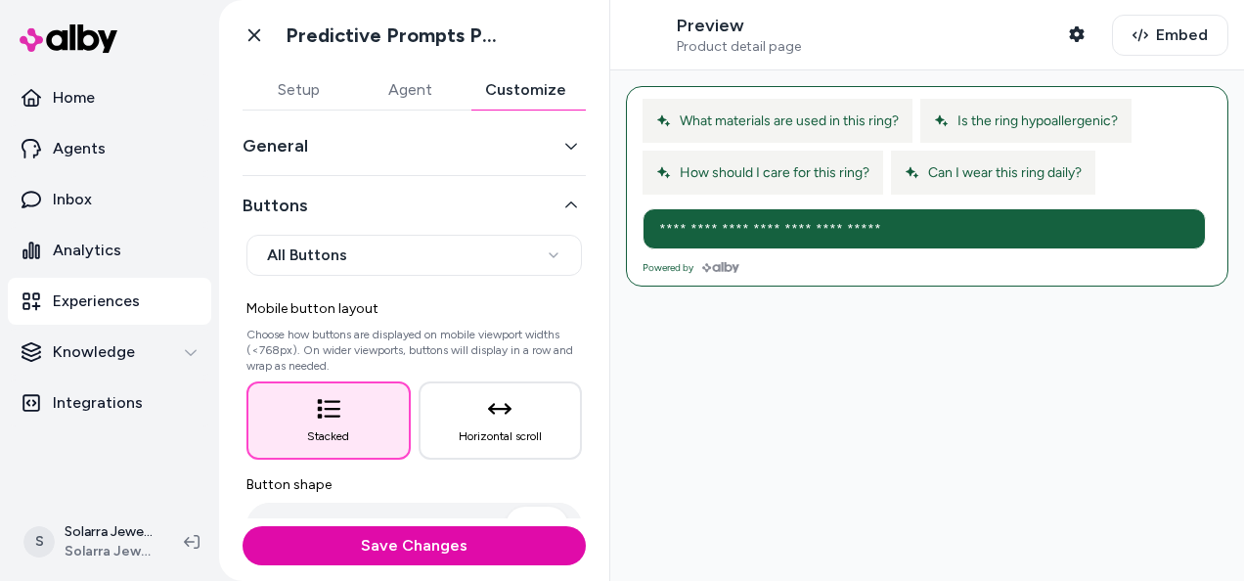
click at [507, 260] on html "**********" at bounding box center [622, 290] width 1244 height 581
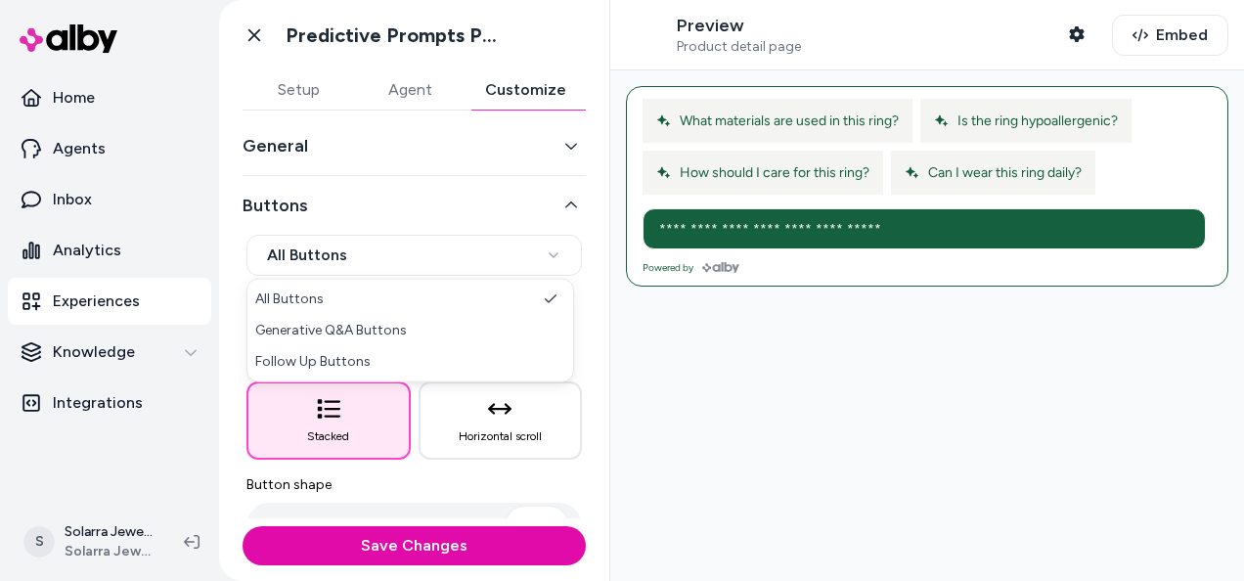
select select "*******"
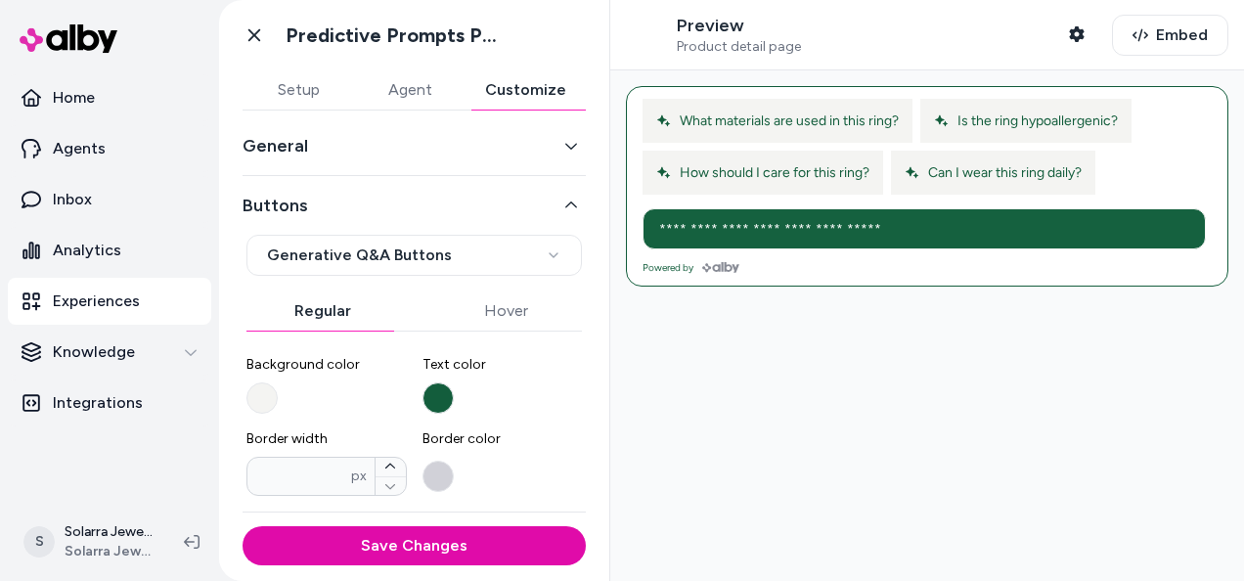
scroll to position [128, 0]
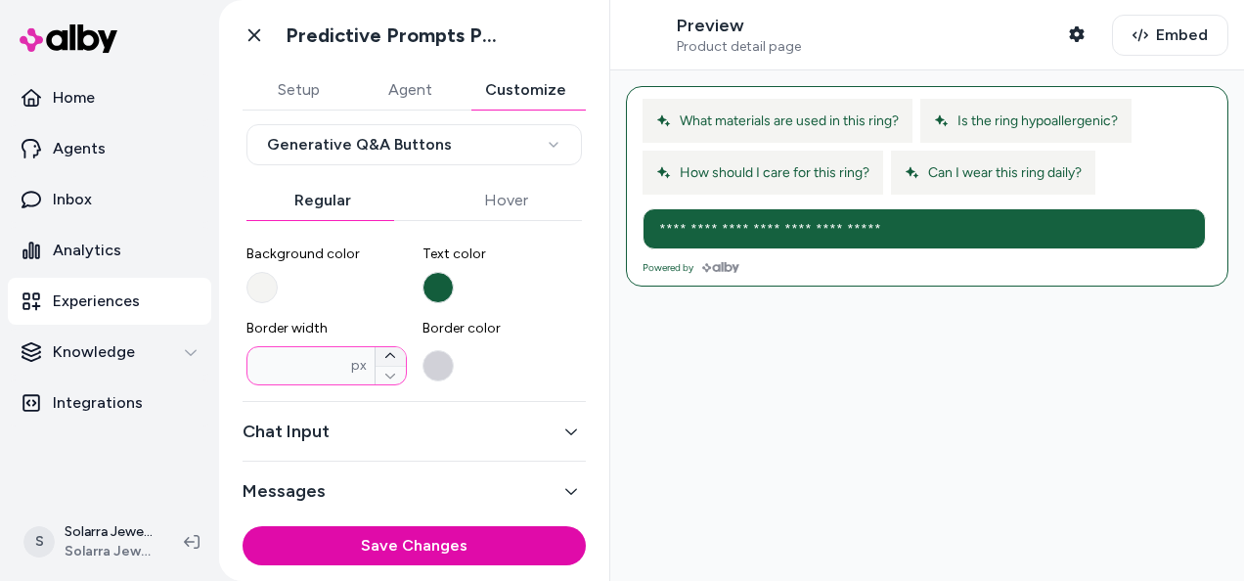
click at [387, 356] on icon "button" at bounding box center [390, 356] width 12 height 12
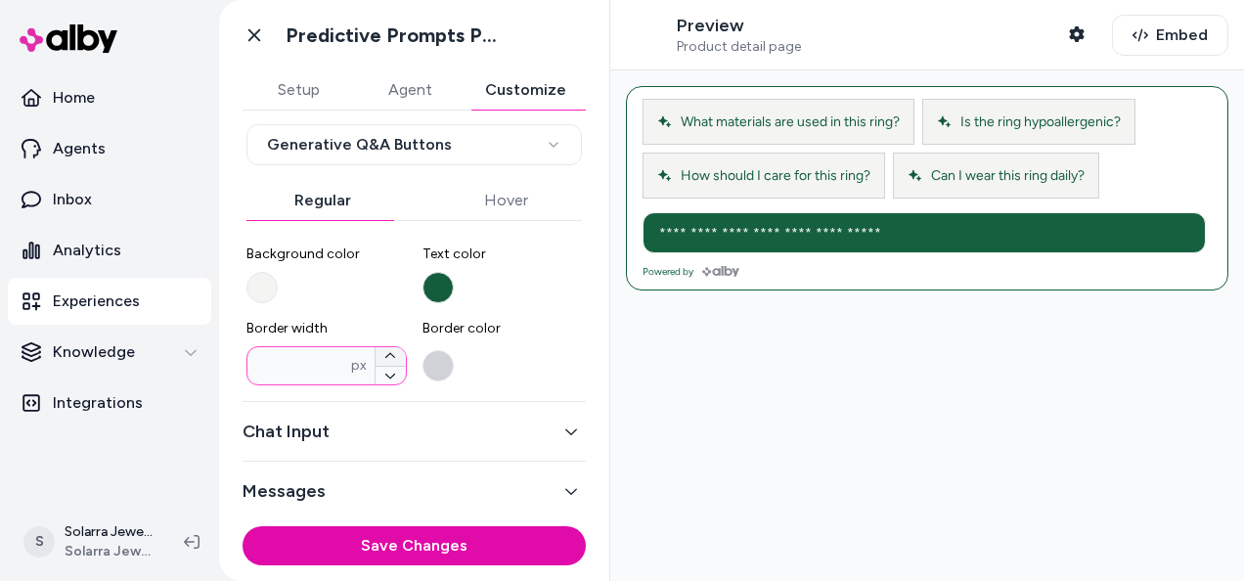
click at [387, 356] on icon "button" at bounding box center [390, 356] width 12 height 12
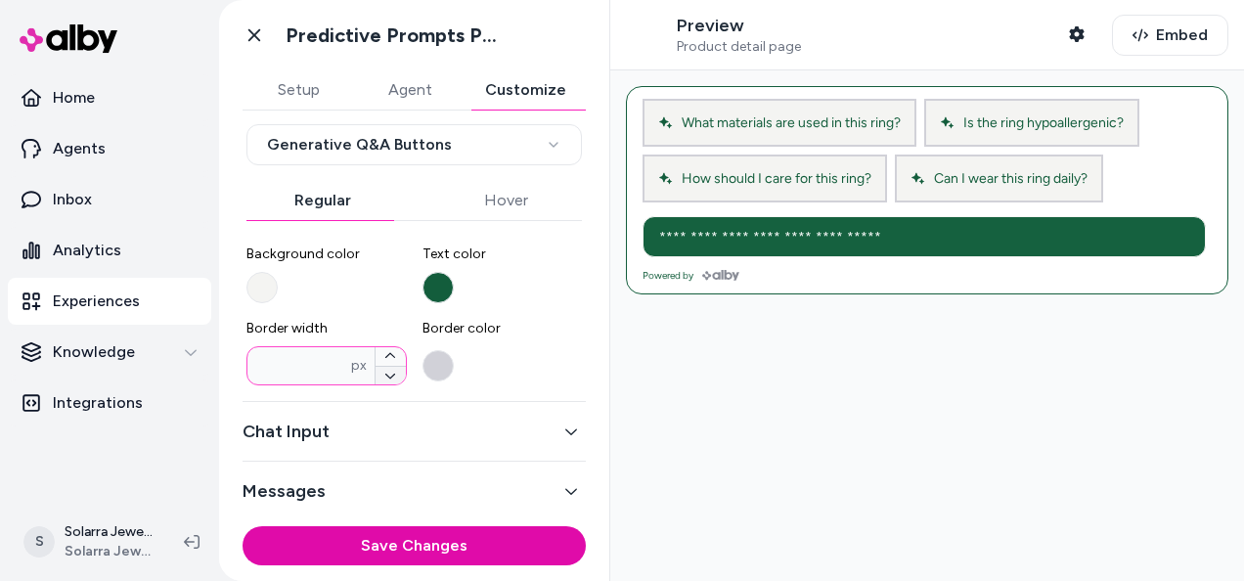
drag, startPoint x: 387, startPoint y: 356, endPoint x: 387, endPoint y: 375, distance: 19.6
click at [387, 375] on icon "button" at bounding box center [390, 376] width 12 height 12
type input "*"
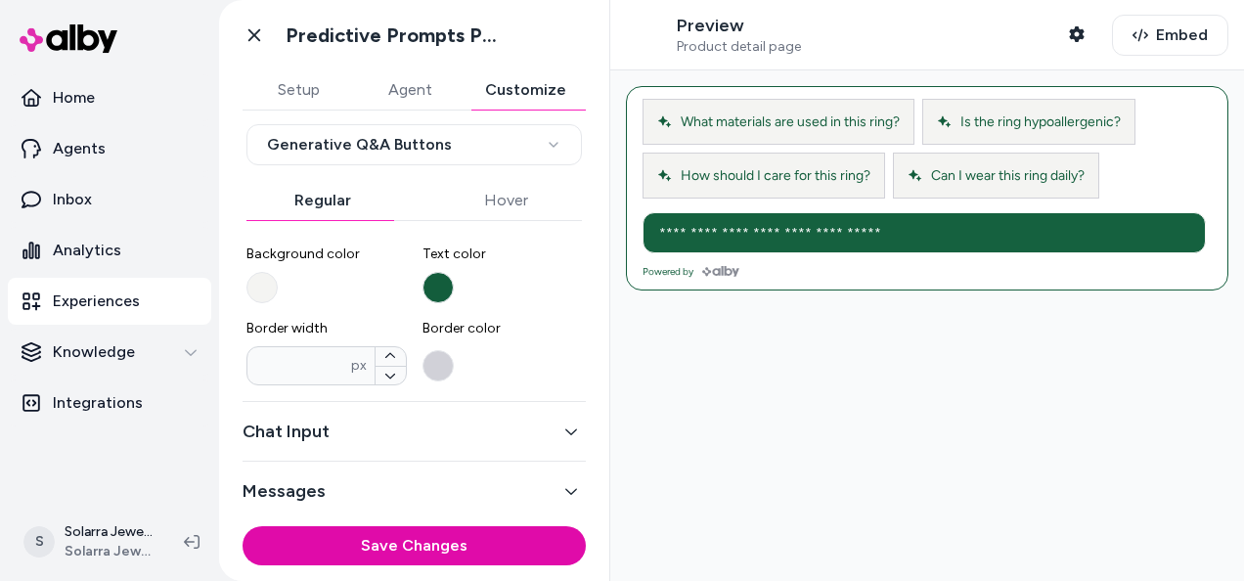
click at [498, 379] on label "Border color" at bounding box center [502, 352] width 160 height 66
click at [454, 379] on button "Border color" at bounding box center [437, 365] width 31 height 31
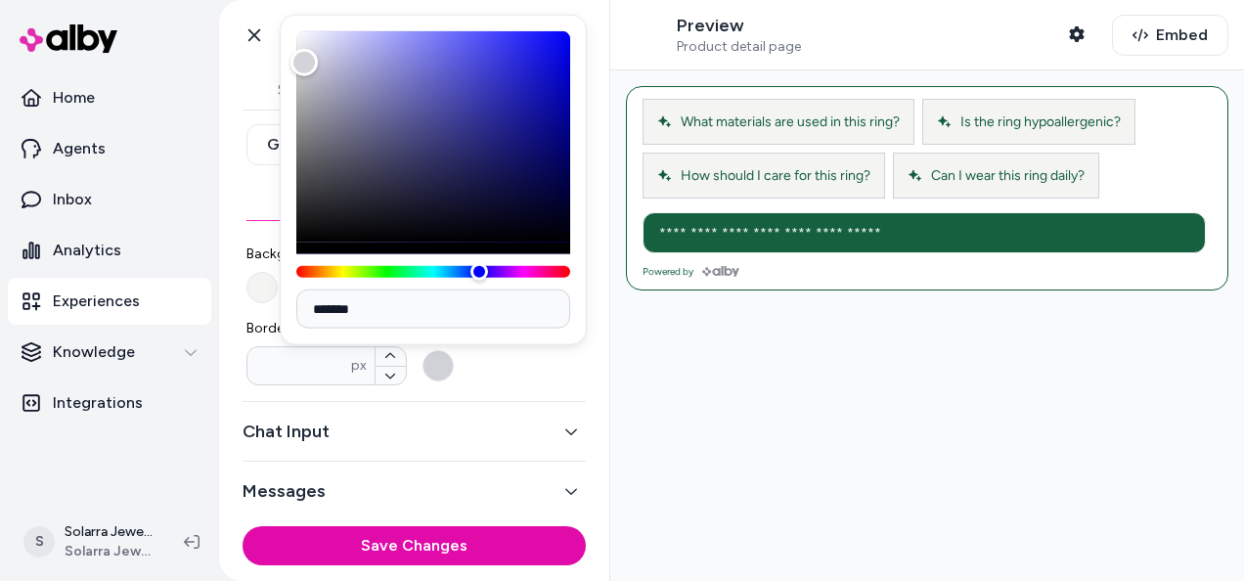
click at [564, 338] on div "*******" at bounding box center [433, 180] width 307 height 330
click at [571, 375] on label "Border color" at bounding box center [502, 352] width 160 height 66
click at [454, 375] on button "Border color" at bounding box center [437, 365] width 31 height 31
click at [711, 385] on div at bounding box center [927, 325] width 634 height 510
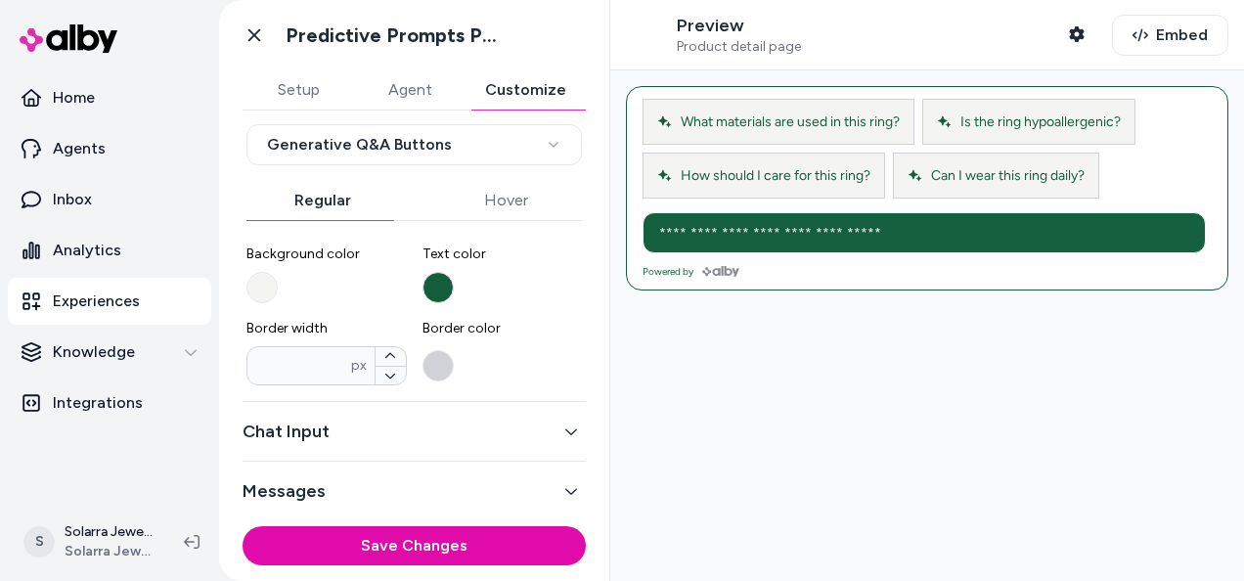
click at [530, 491] on button "Messages" at bounding box center [413, 490] width 343 height 27
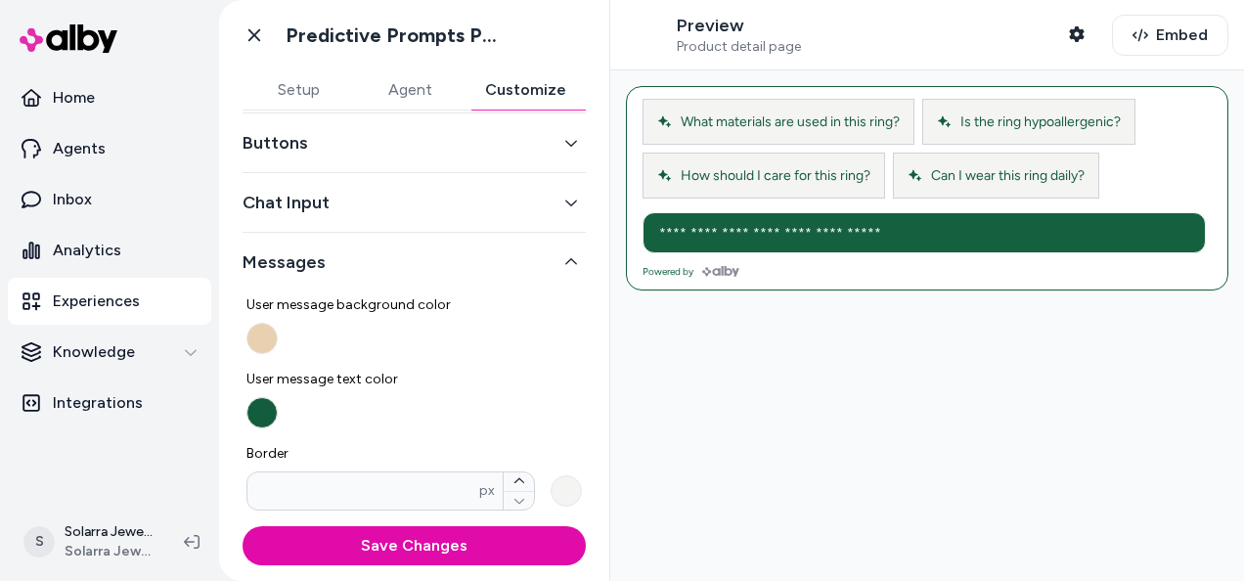
scroll to position [78, 0]
click at [539, 260] on button "Messages" at bounding box center [413, 263] width 343 height 27
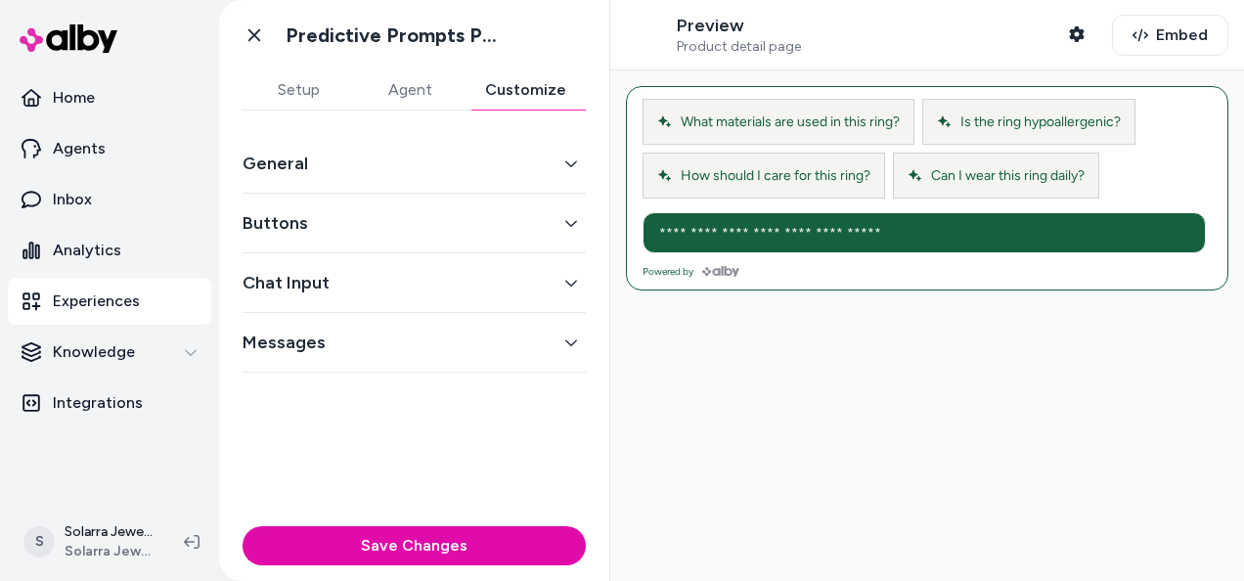
click at [552, 284] on button "Chat Input" at bounding box center [413, 282] width 343 height 27
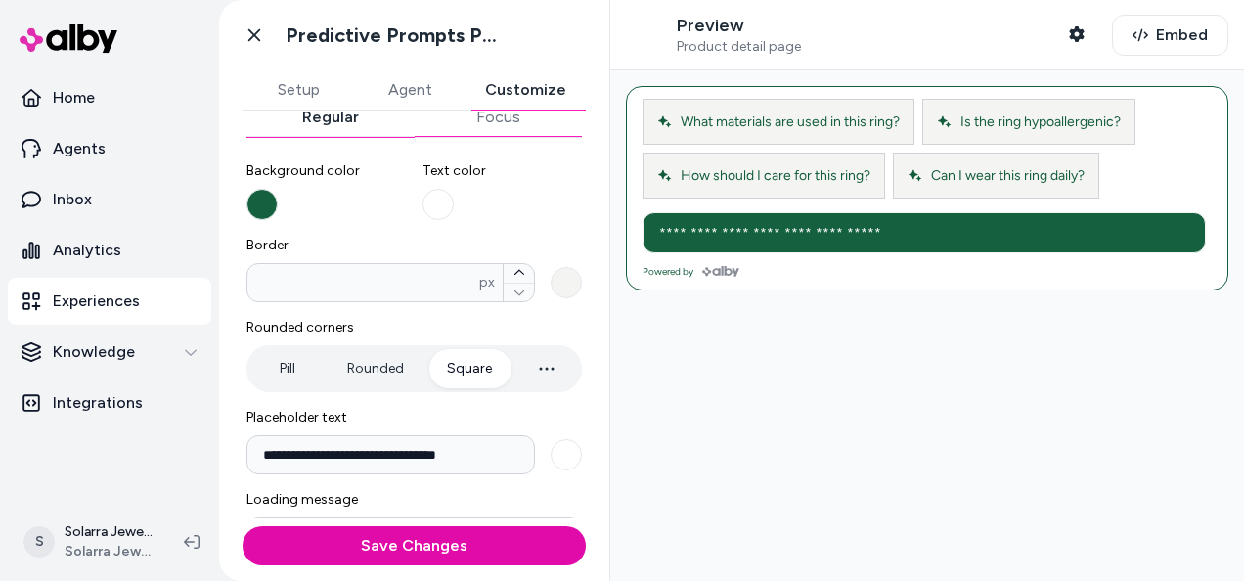
scroll to position [217, 0]
click at [506, 565] on div "Save Changes" at bounding box center [414, 549] width 390 height 63
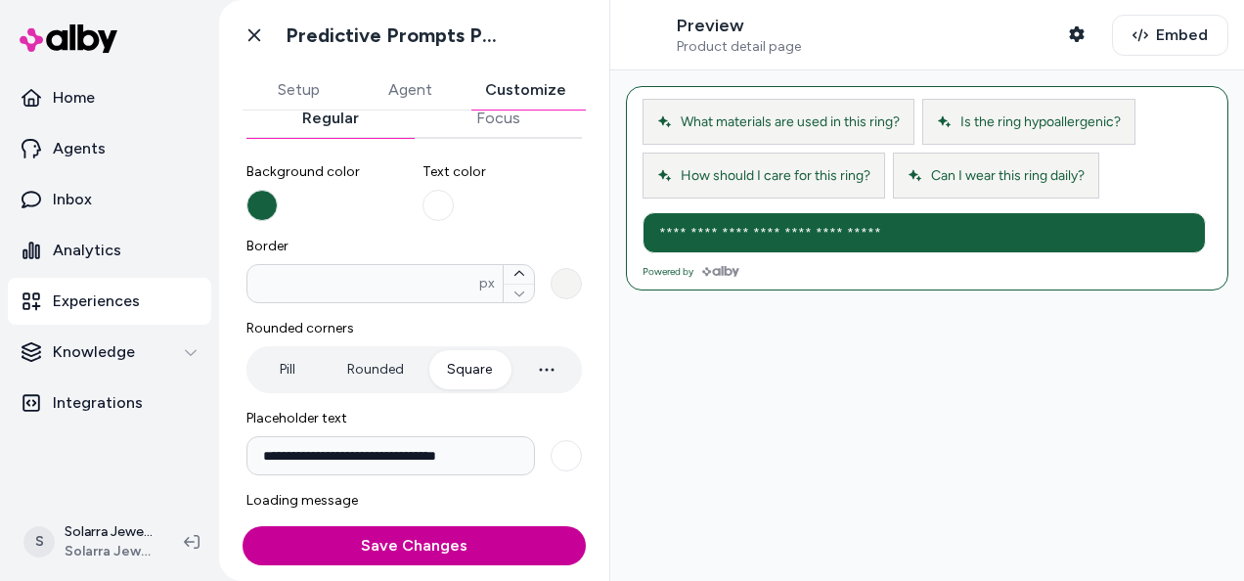
click at [506, 559] on button "Save Changes" at bounding box center [413, 545] width 343 height 39
